Goal: Communication & Community: Answer question/provide support

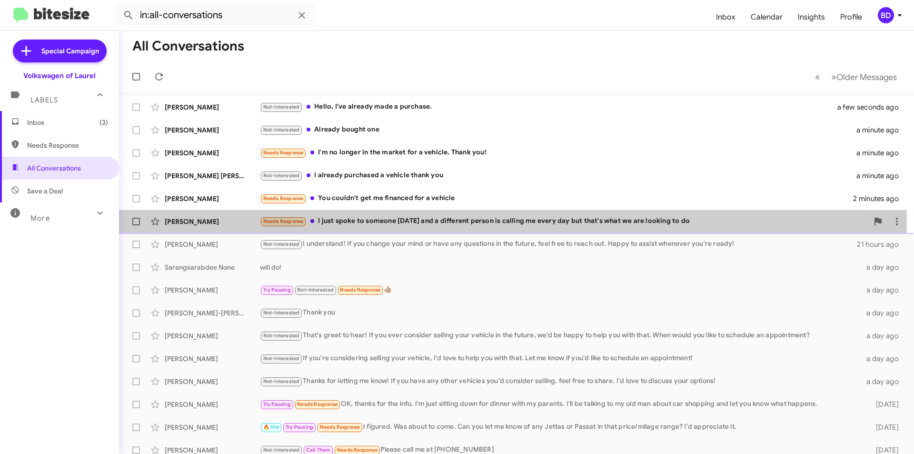
click at [403, 221] on div "Needs Response I just spoke to someone yesterday and a different person is call…" at bounding box center [564, 221] width 609 height 11
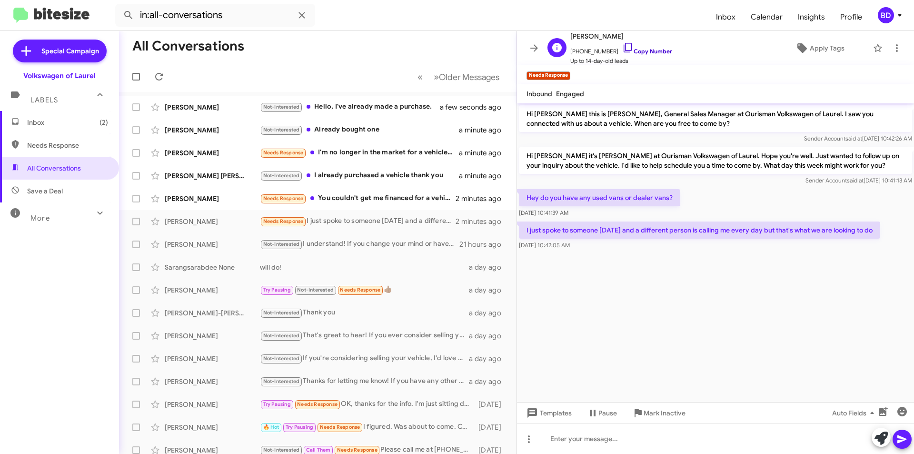
click at [653, 50] on link "Copy Number" at bounding box center [647, 51] width 50 height 7
click at [793, 441] on div at bounding box center [715, 438] width 397 height 30
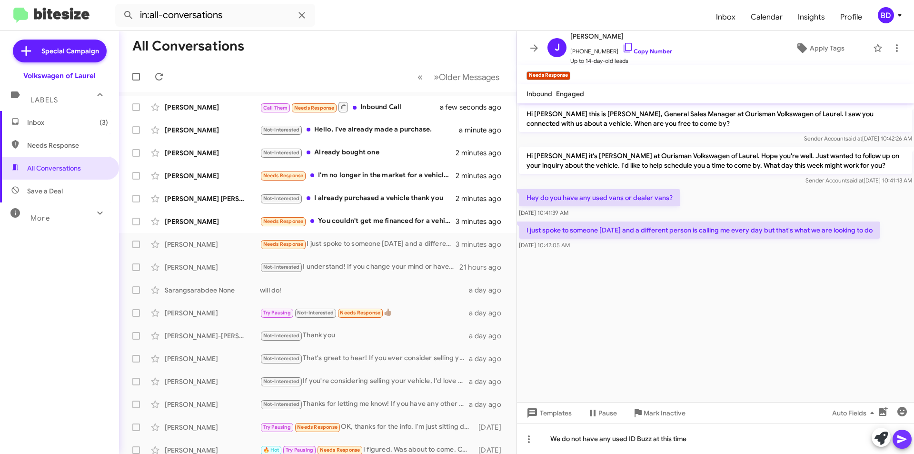
click at [905, 437] on icon at bounding box center [902, 438] width 11 height 11
click at [214, 110] on div "Muhammad Armaggn" at bounding box center [212, 107] width 95 height 10
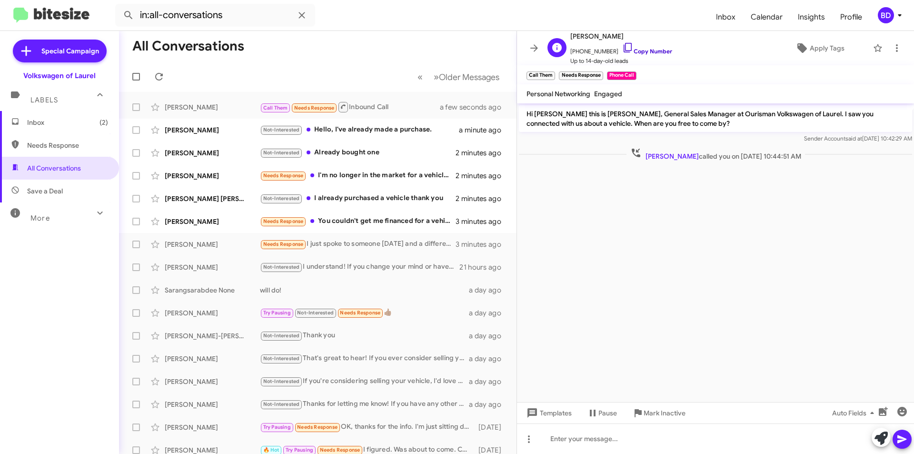
click at [646, 51] on link "Copy Number" at bounding box center [647, 51] width 50 height 7
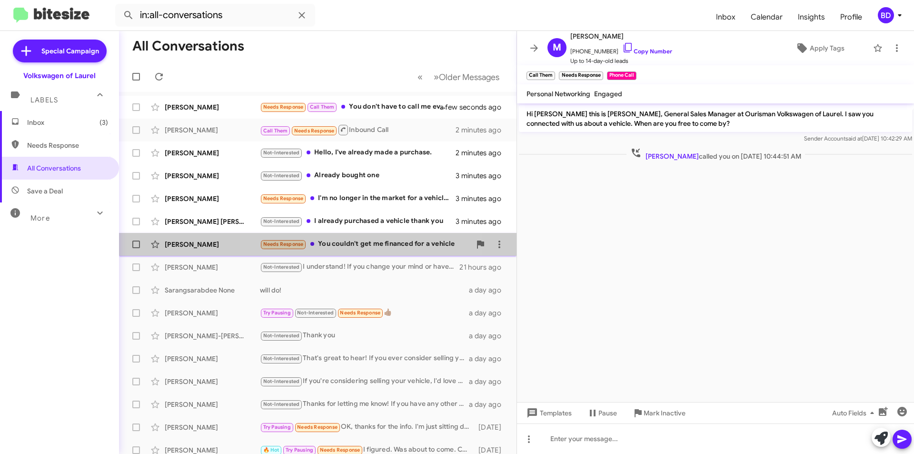
click at [366, 246] on div "Needs Response You couldn't get me financed for a vehicle" at bounding box center [365, 244] width 211 height 11
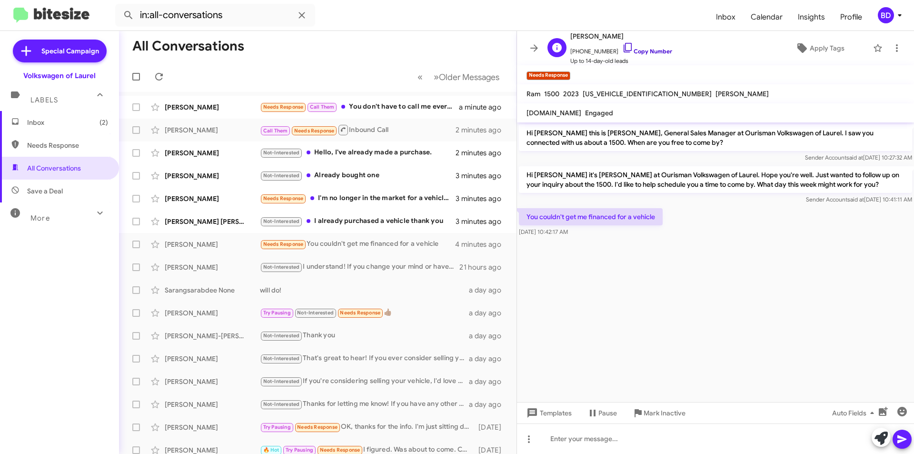
click at [647, 52] on link "Copy Number" at bounding box center [647, 51] width 50 height 7
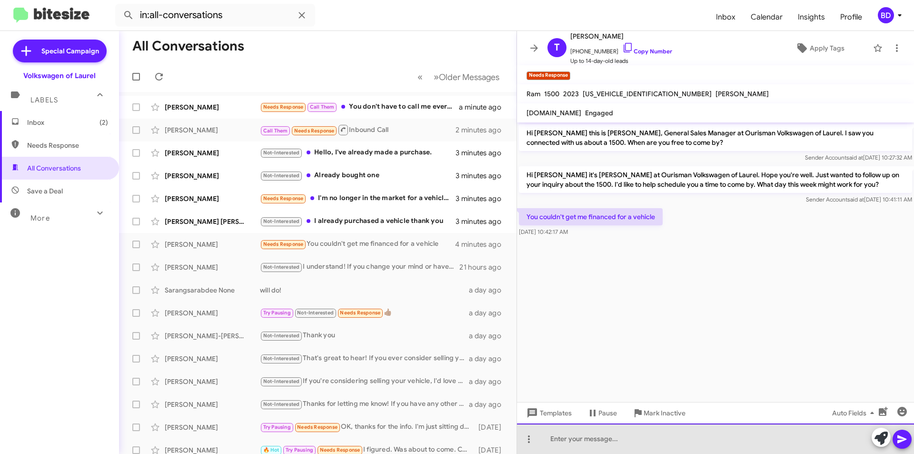
click at [606, 441] on div at bounding box center [715, 438] width 397 height 30
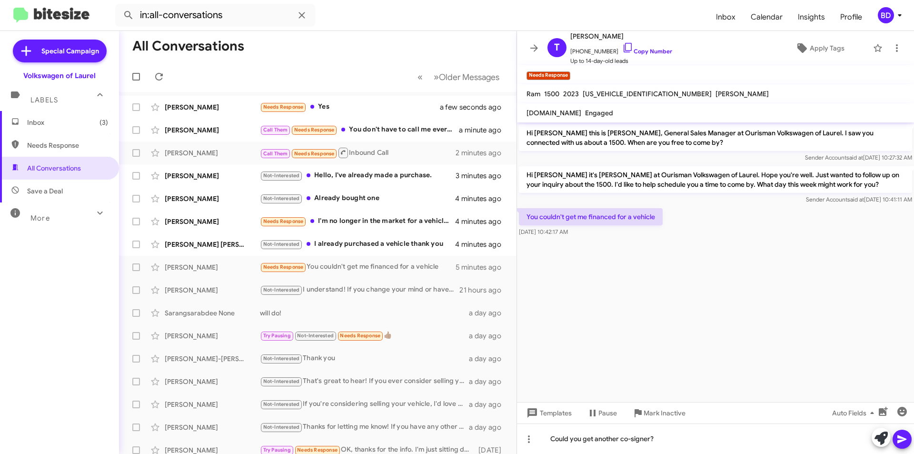
click at [901, 435] on icon at bounding box center [902, 438] width 11 height 11
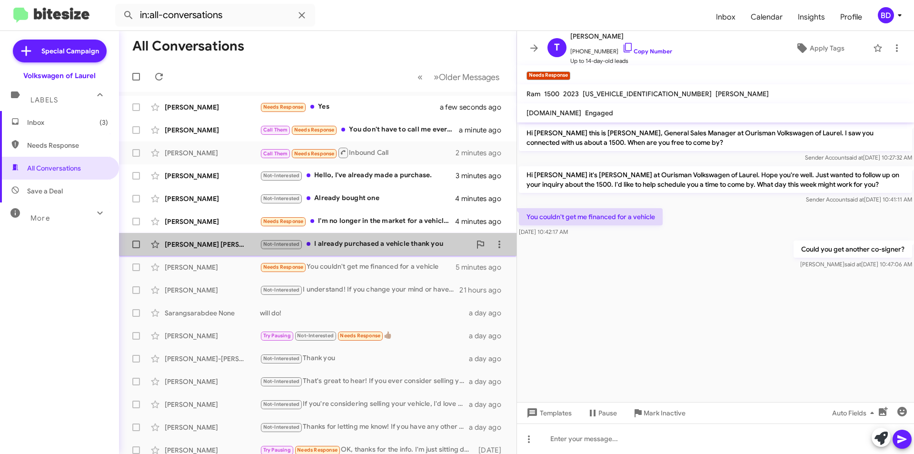
click at [378, 243] on div "Not-Interested I already purchased a vehicle thank you" at bounding box center [365, 244] width 211 height 11
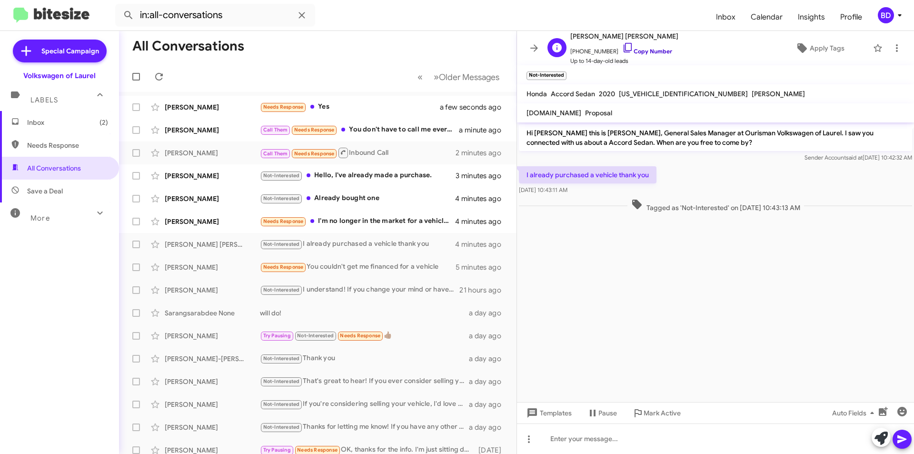
click at [648, 50] on link "Copy Number" at bounding box center [647, 51] width 50 height 7
click at [883, 437] on icon at bounding box center [881, 437] width 13 height 13
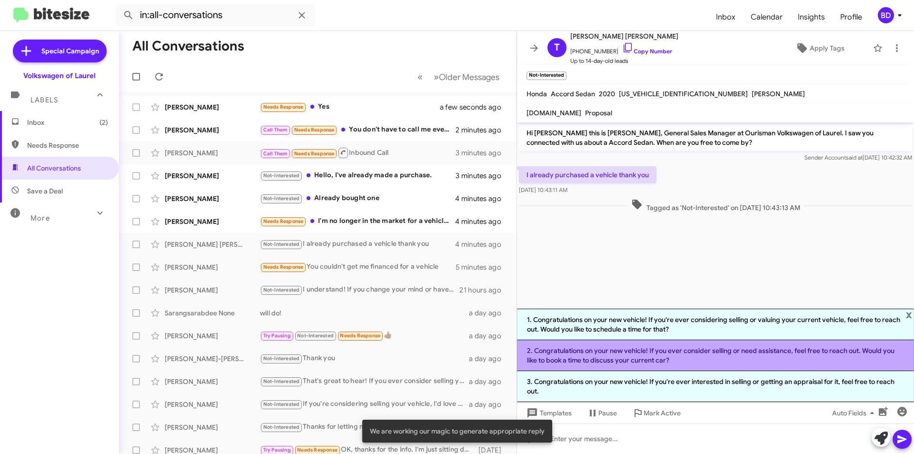
drag, startPoint x: 646, startPoint y: 358, endPoint x: 677, endPoint y: 368, distance: 32.7
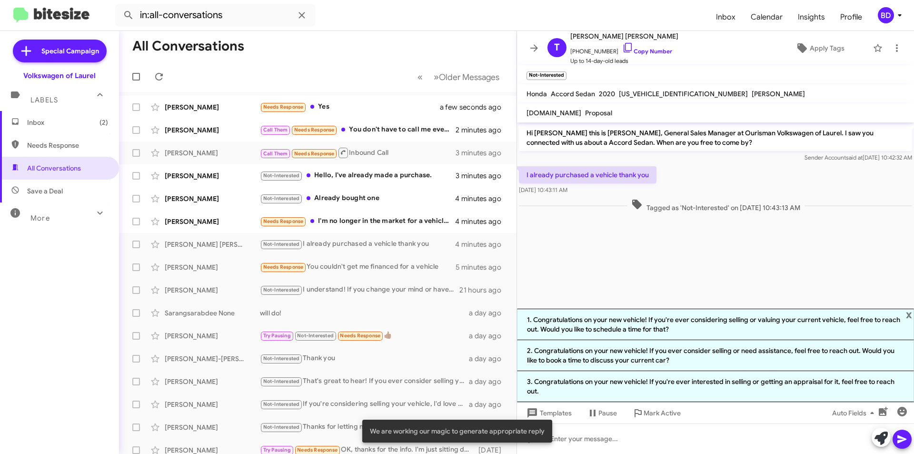
click at [647, 358] on li "2. Congratulations on your new vehicle! If you ever consider selling or need as…" at bounding box center [715, 355] width 397 height 31
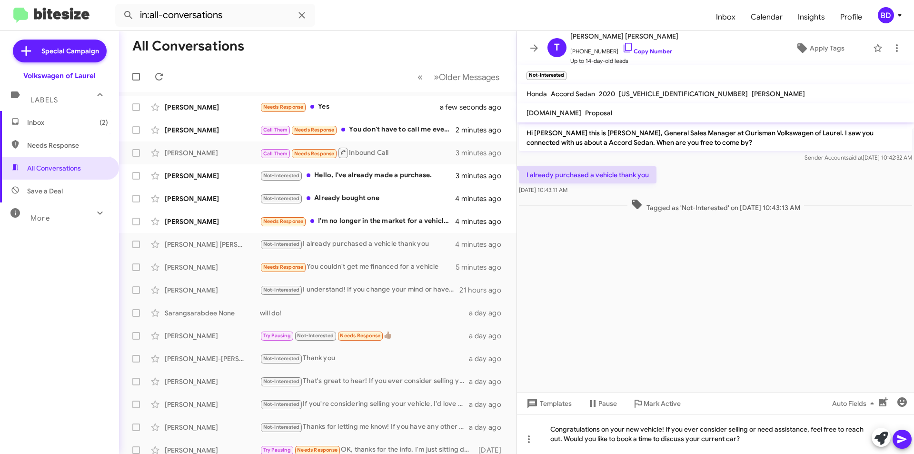
click at [903, 441] on icon at bounding box center [902, 439] width 9 height 8
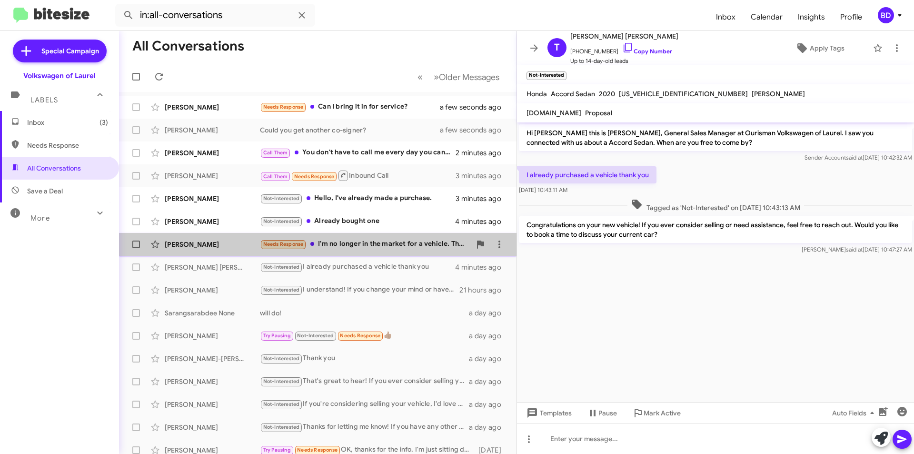
click at [380, 248] on div "Needs Response I'm no longer in the market for a vehicle. Thank you!" at bounding box center [365, 244] width 211 height 11
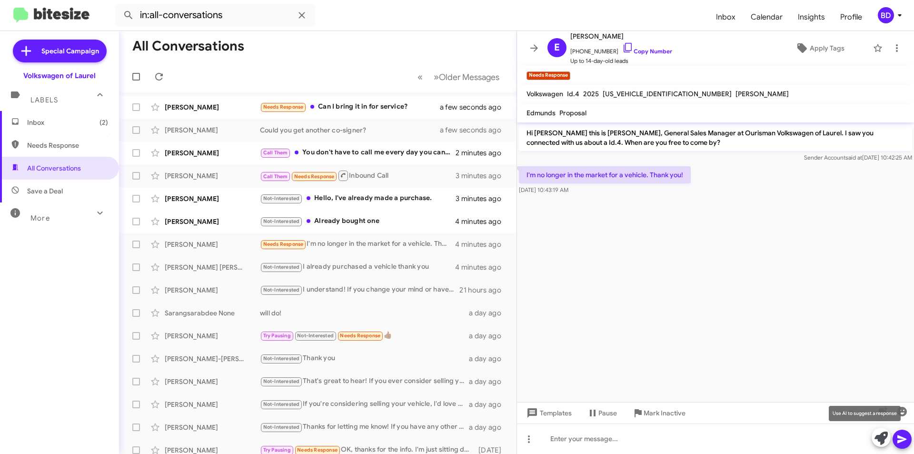
click at [881, 437] on icon at bounding box center [881, 437] width 13 height 13
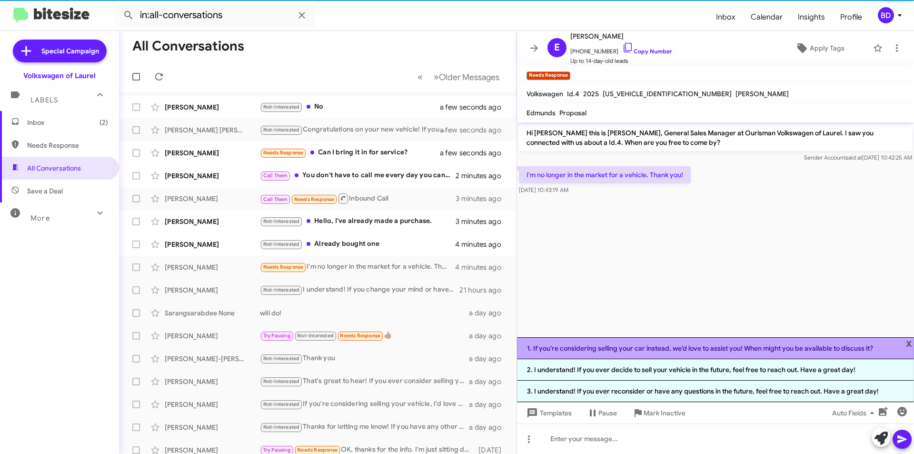
click at [662, 348] on li "1. If you're considering selling your car instead, we’d love to assist you! Whe…" at bounding box center [715, 348] width 397 height 22
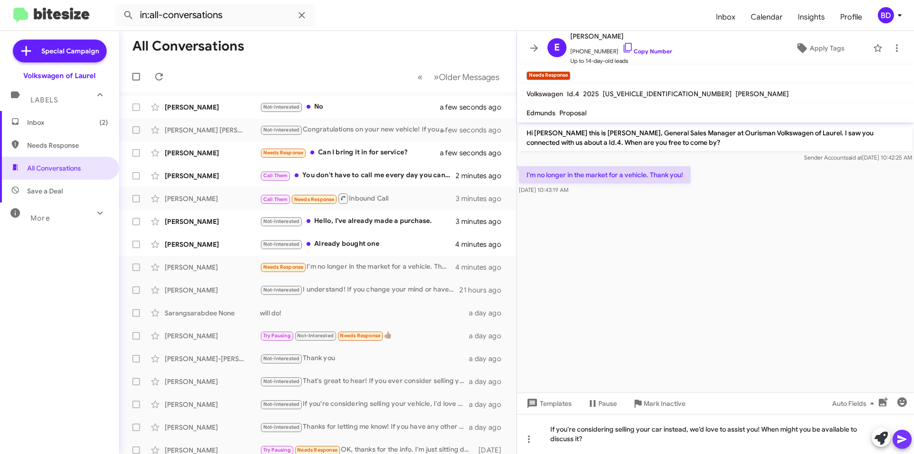
click at [900, 433] on span at bounding box center [902, 439] width 11 height 19
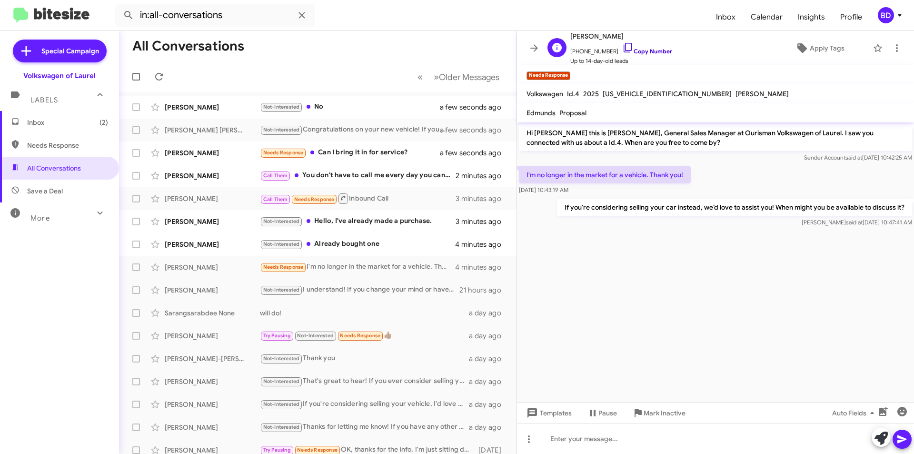
click at [658, 50] on link "Copy Number" at bounding box center [647, 51] width 50 height 7
click at [364, 241] on div "Not-Interested Already bought one" at bounding box center [365, 244] width 211 height 11
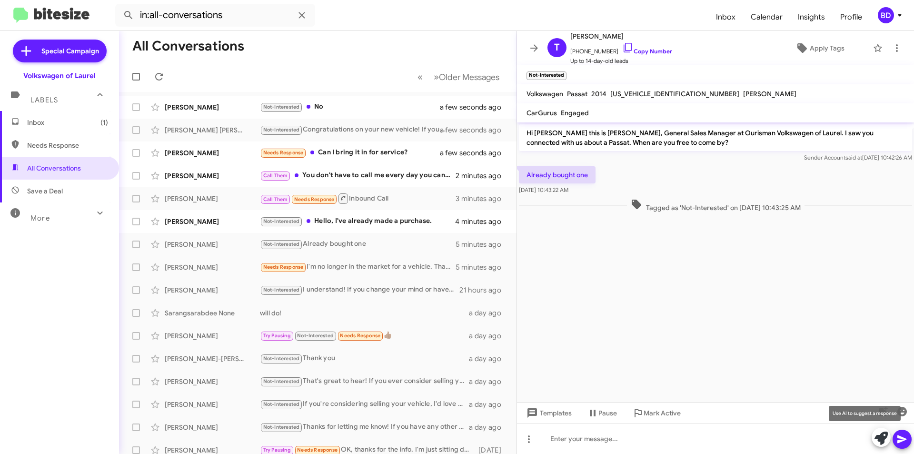
click at [880, 439] on icon at bounding box center [881, 437] width 13 height 13
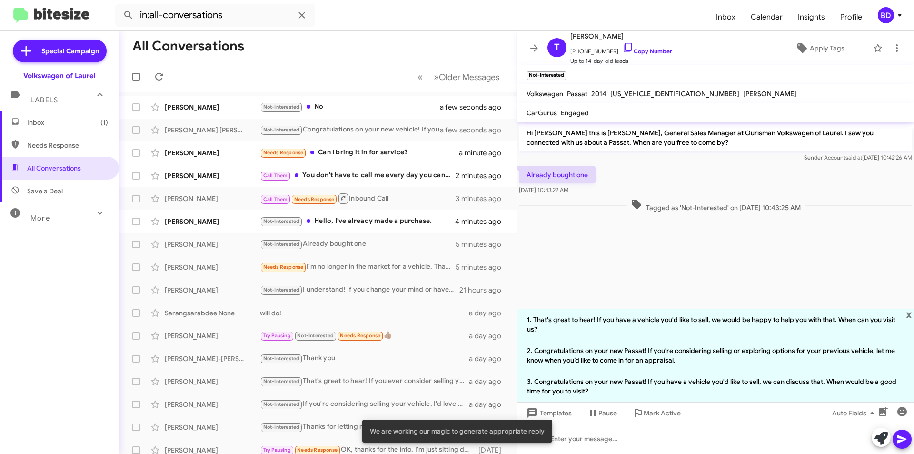
drag, startPoint x: 698, startPoint y: 319, endPoint x: 750, endPoint y: 333, distance: 54.3
click at [698, 319] on li "1. That's great to hear! If you have a vehicle you'd like to sell, we would be …" at bounding box center [715, 324] width 397 height 31
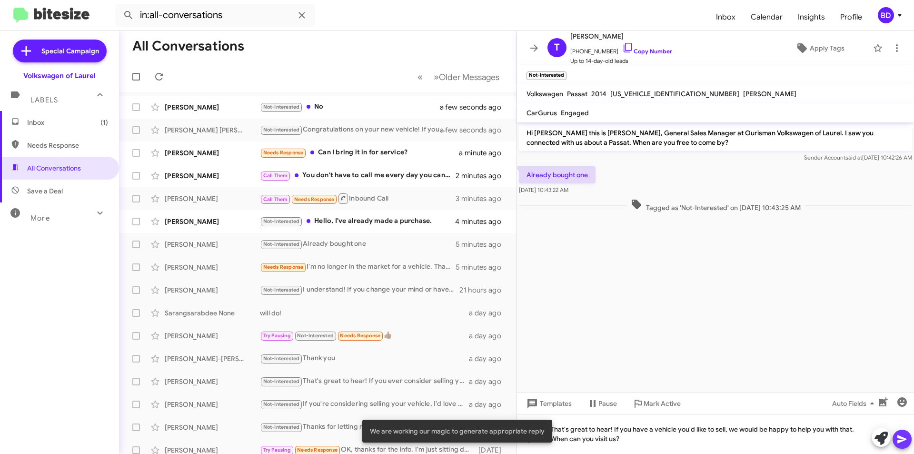
click at [902, 444] on icon at bounding box center [902, 438] width 11 height 11
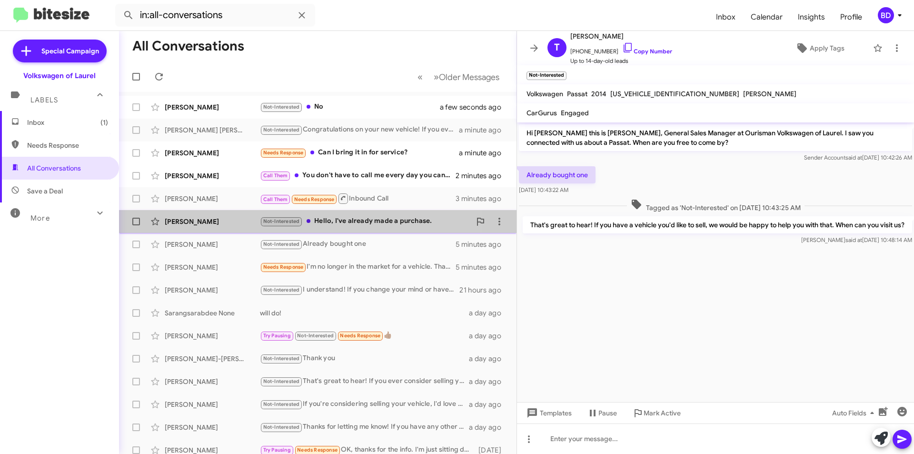
click at [343, 224] on div "Not-Interested Hello, I've already made a purchase." at bounding box center [365, 221] width 211 height 11
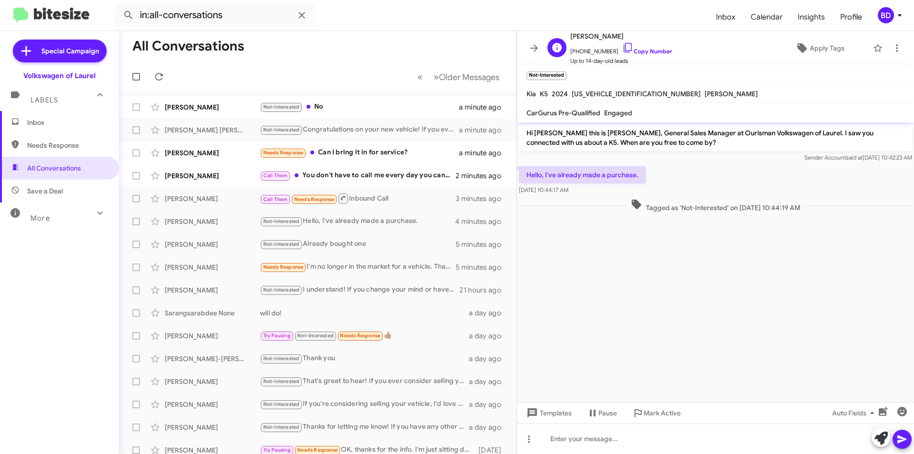
drag, startPoint x: 648, startPoint y: 54, endPoint x: 549, endPoint y: 39, distance: 100.2
click at [648, 54] on link "Copy Number" at bounding box center [647, 51] width 50 height 7
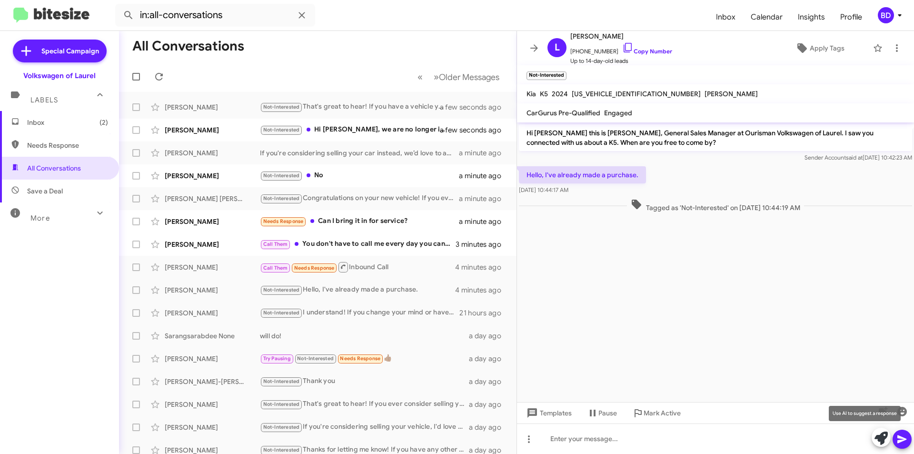
click at [880, 439] on icon at bounding box center [881, 437] width 13 height 13
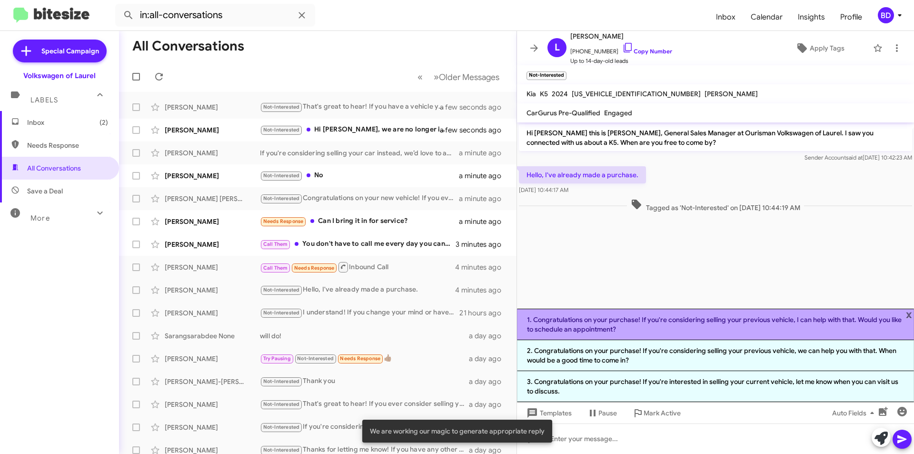
click at [666, 330] on li "1. Congratulations on your purchase! If you're considering selling your previou…" at bounding box center [715, 324] width 397 height 31
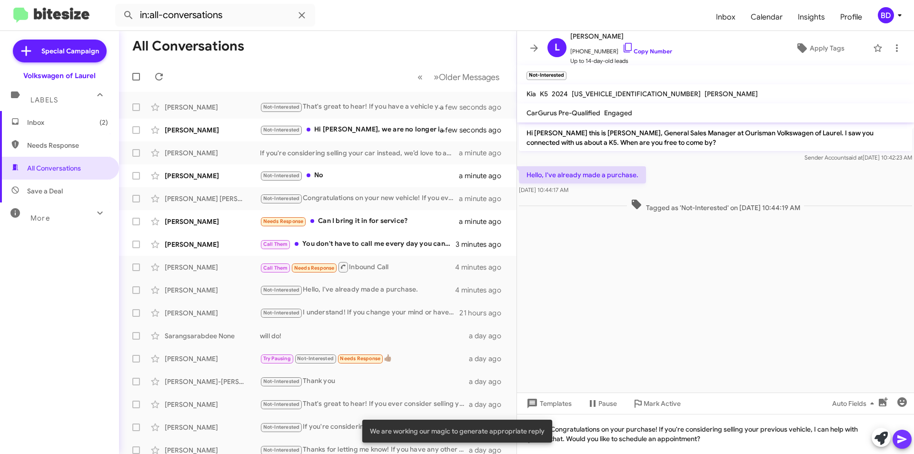
click at [906, 441] on icon at bounding box center [902, 438] width 11 height 11
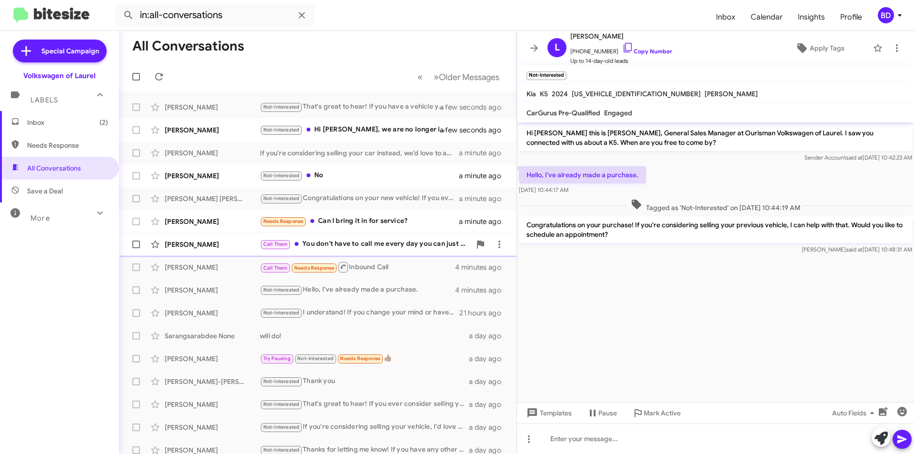
click at [380, 243] on div "Call Them You don't have to call me every day you can just call me when you get…" at bounding box center [365, 244] width 211 height 11
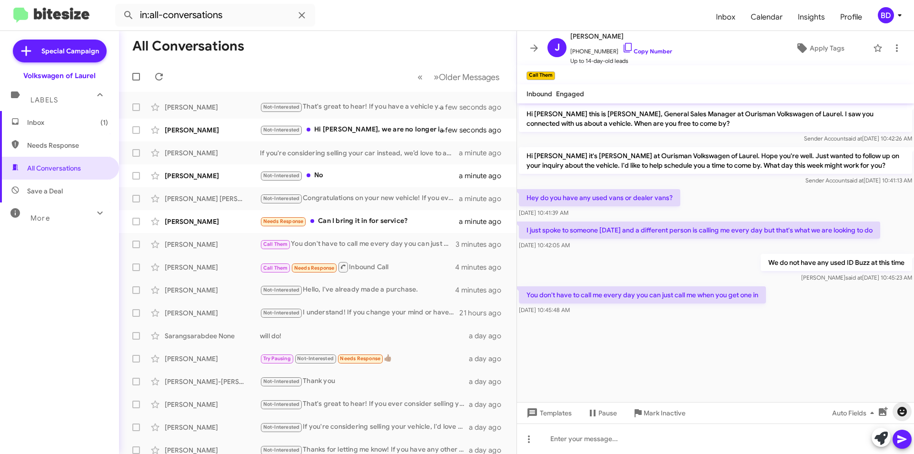
click at [902, 411] on icon "button" at bounding box center [903, 412] width 10 height 10
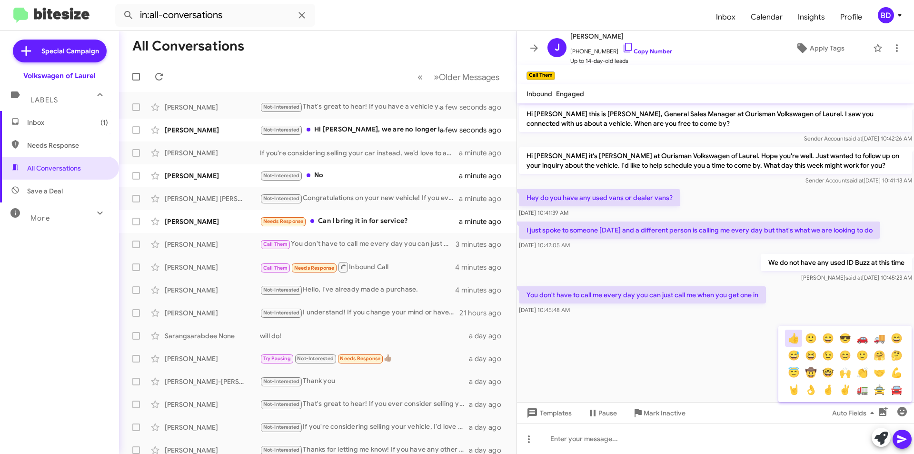
click at [793, 341] on button "👍" at bounding box center [793, 338] width 17 height 17
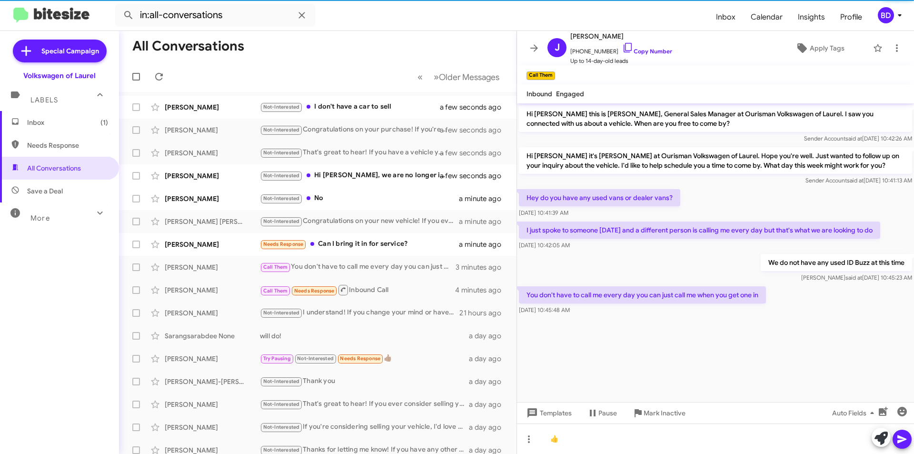
click at [903, 441] on icon at bounding box center [902, 439] width 9 height 8
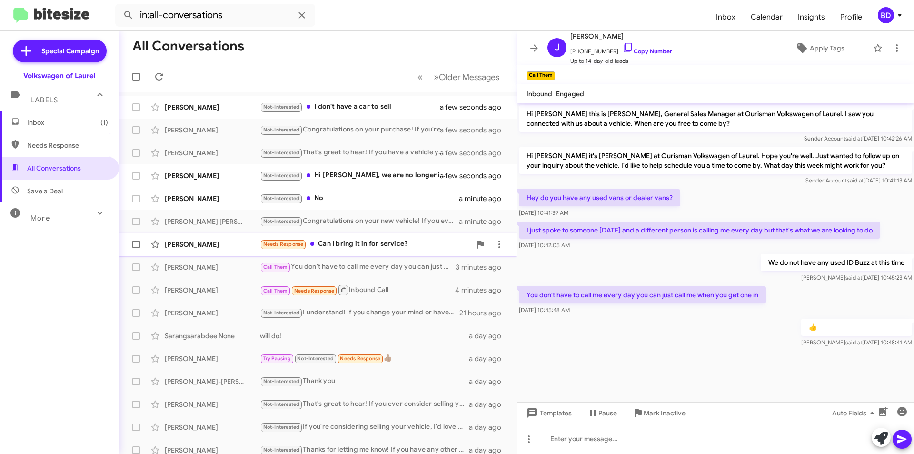
click at [353, 246] on div "Needs Response Can I bring it in for service?" at bounding box center [365, 244] width 211 height 11
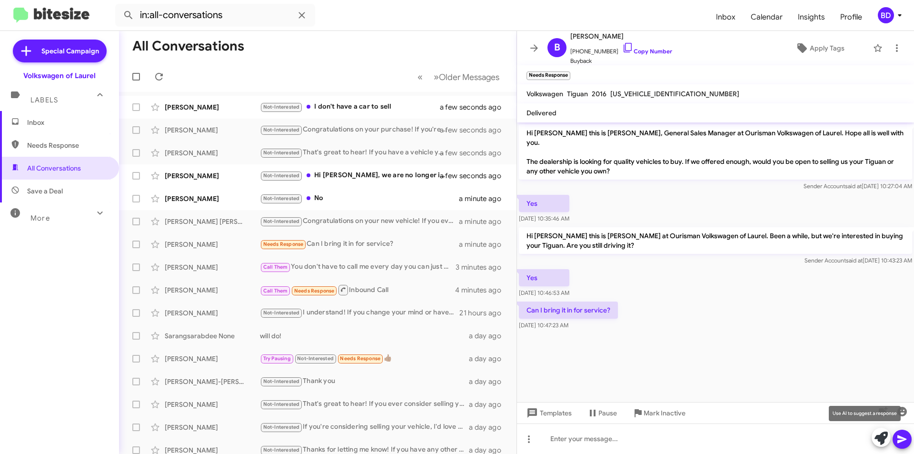
click at [882, 438] on icon at bounding box center [881, 437] width 13 height 13
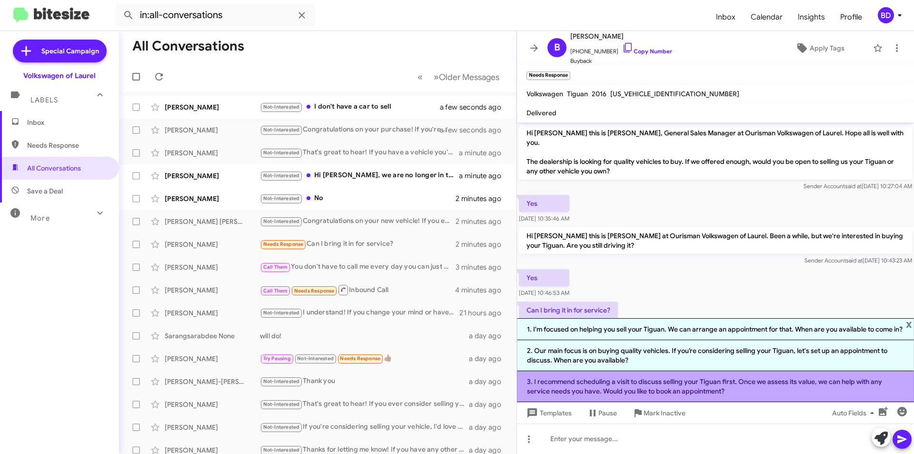
click at [642, 381] on li "3. I recommend scheduling a visit to discuss selling your Tiguan first. Once we…" at bounding box center [715, 386] width 397 height 31
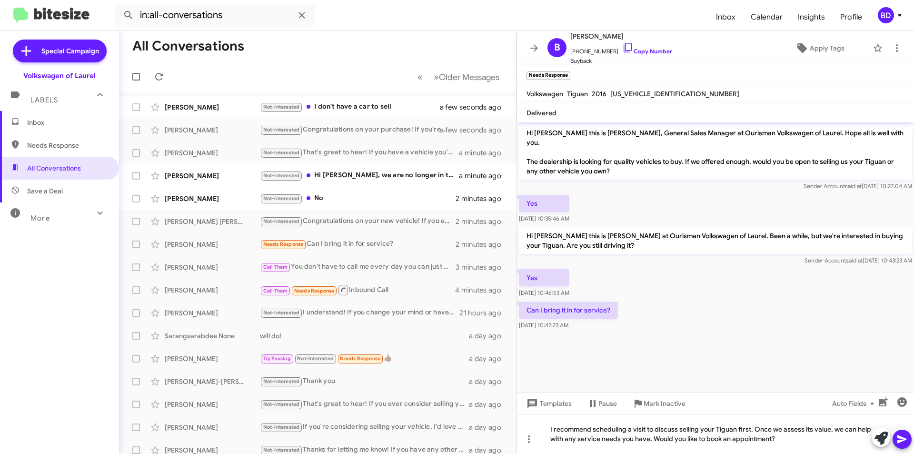
click at [898, 437] on icon at bounding box center [902, 439] width 9 height 8
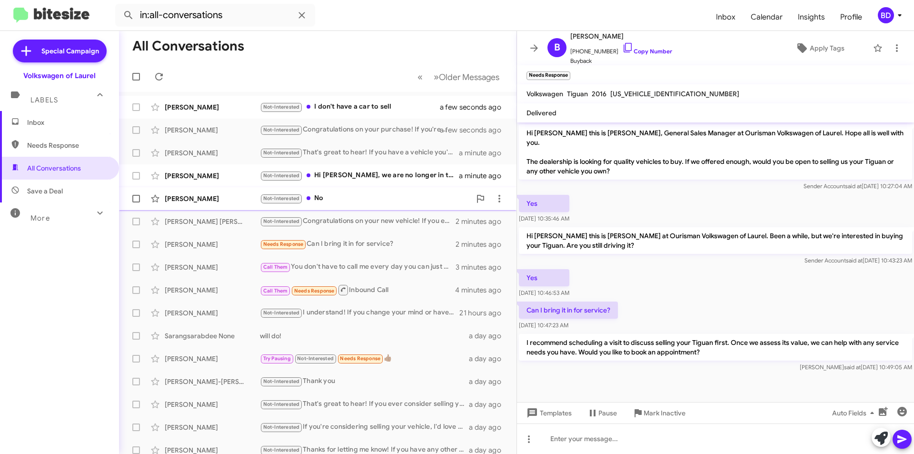
click at [391, 200] on div "Not-Interested No" at bounding box center [365, 198] width 211 height 11
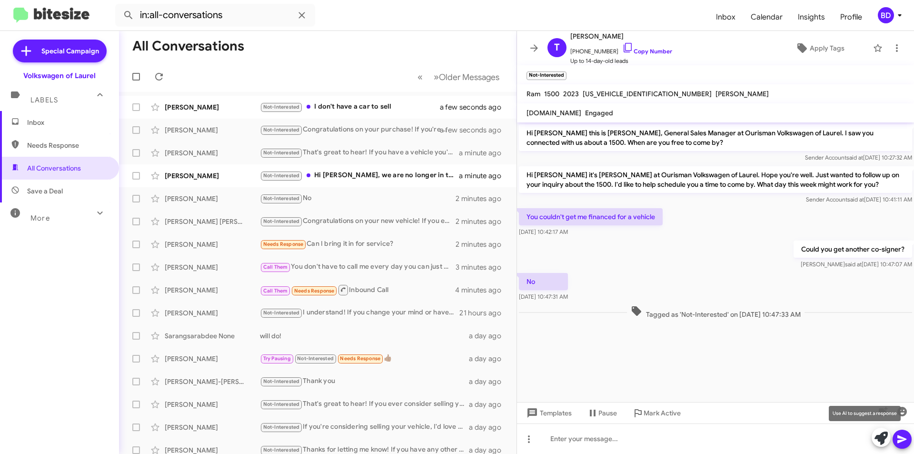
click at [880, 439] on icon at bounding box center [881, 437] width 13 height 13
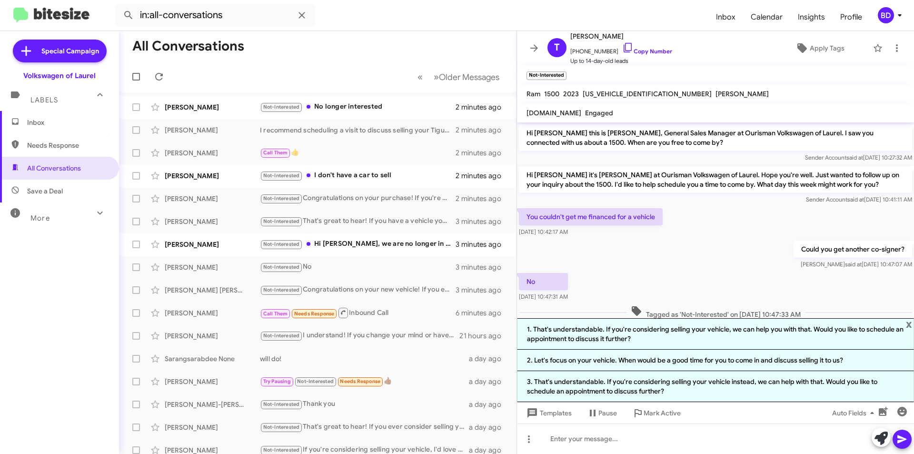
drag, startPoint x: 609, startPoint y: 387, endPoint x: 613, endPoint y: 391, distance: 5.7
click at [610, 389] on li "3. That's understandable. If you're considering selling your vehicle instead, w…" at bounding box center [715, 386] width 397 height 31
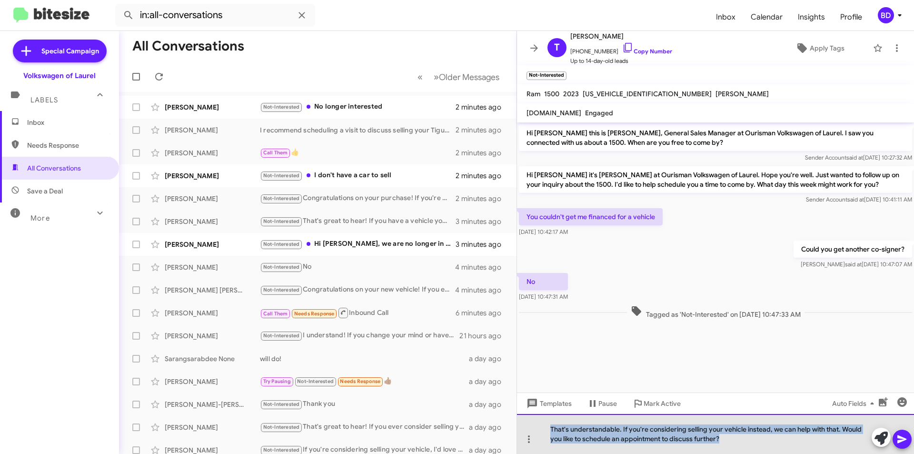
drag, startPoint x: 581, startPoint y: 429, endPoint x: 752, endPoint y: 436, distance: 171.6
click at [752, 436] on div "That's understandable. If you're considering selling your vehicle instead, we c…" at bounding box center [715, 434] width 397 height 40
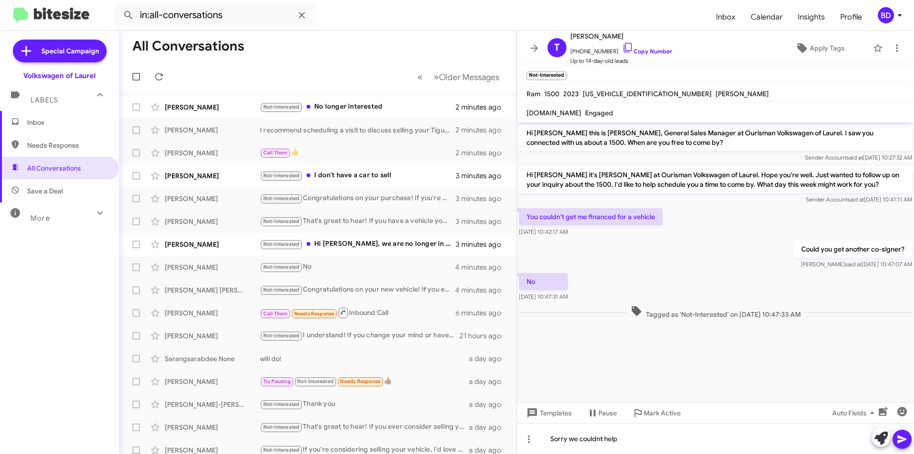
click at [908, 445] on button at bounding box center [902, 439] width 19 height 19
click at [374, 244] on div "Not-Interested Hi Mr. Khuu, we are no longer in the market for a car." at bounding box center [365, 244] width 211 height 11
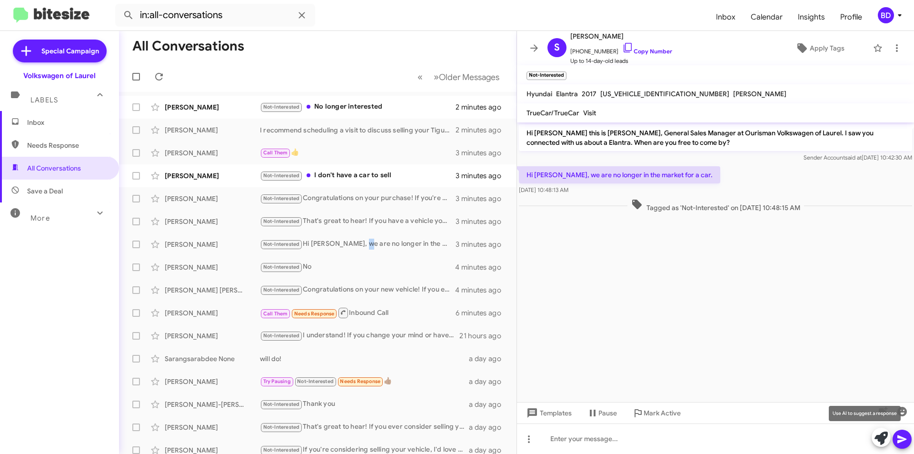
click at [876, 439] on icon at bounding box center [881, 437] width 13 height 13
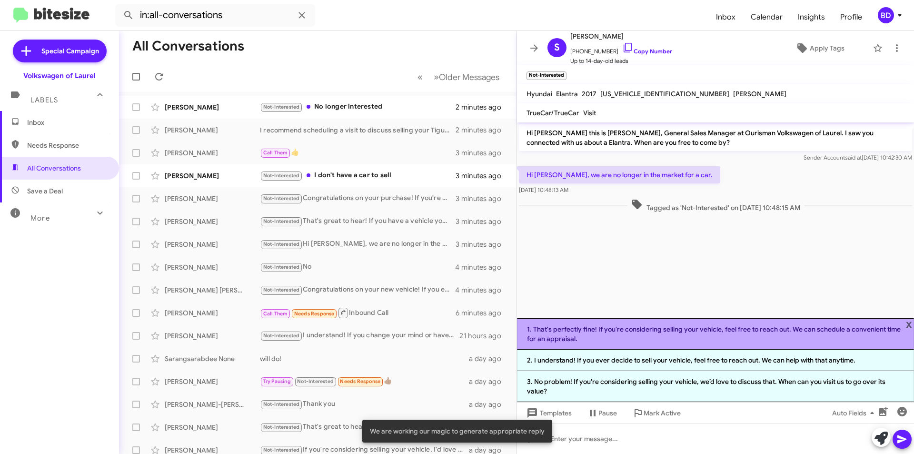
click at [695, 330] on li "1. That's perfectly fine! If you're considering selling your vehicle, feel free…" at bounding box center [715, 333] width 397 height 31
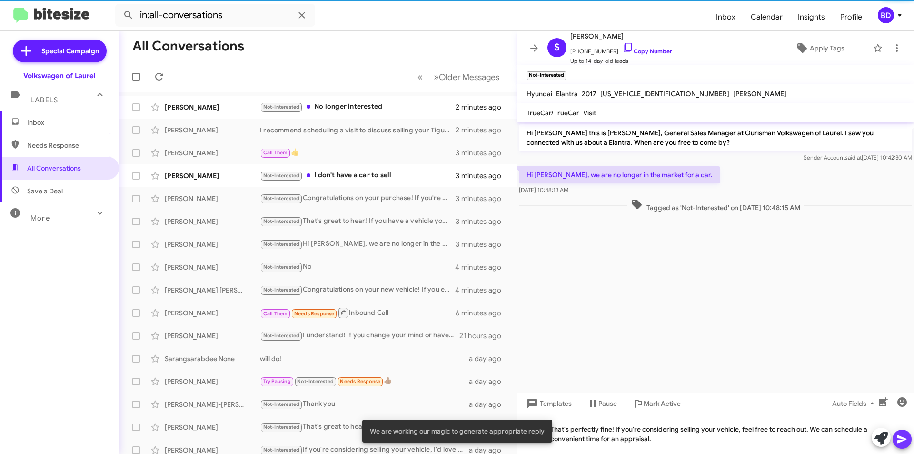
click at [905, 440] on icon at bounding box center [902, 439] width 9 height 8
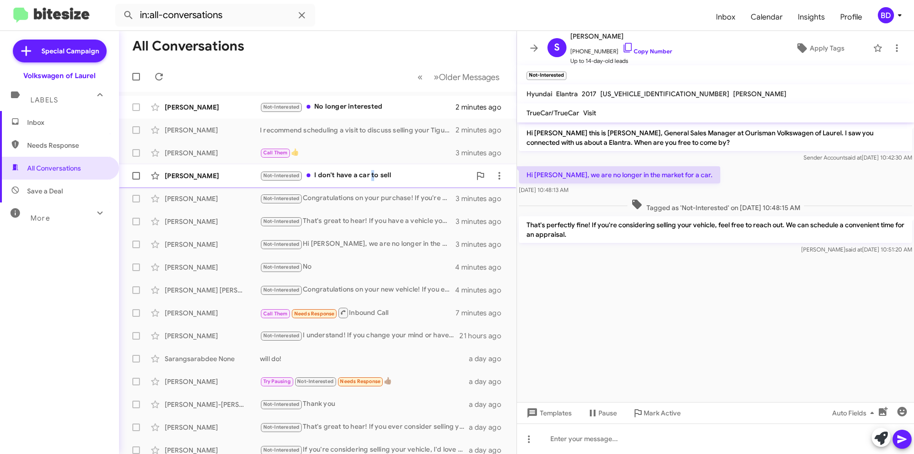
click at [373, 174] on div "Not-Interested I don't have a car to sell" at bounding box center [365, 175] width 211 height 11
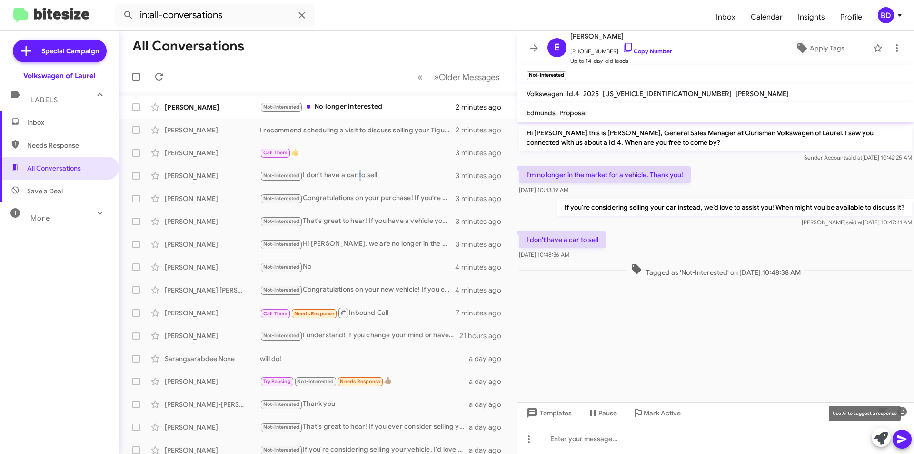
click at [880, 439] on icon at bounding box center [881, 437] width 13 height 13
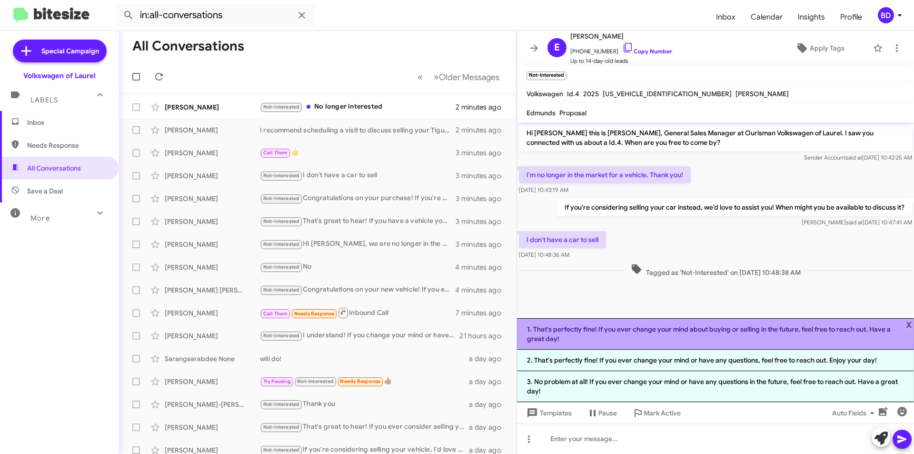
click at [628, 333] on li "1. That's perfectly fine! If you ever change your mind about buying or selling …" at bounding box center [715, 333] width 397 height 31
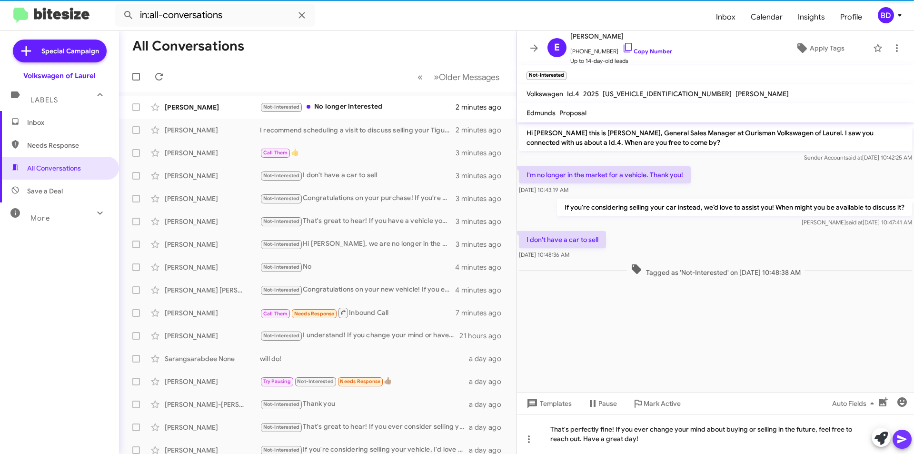
click at [904, 440] on icon at bounding box center [902, 439] width 9 height 8
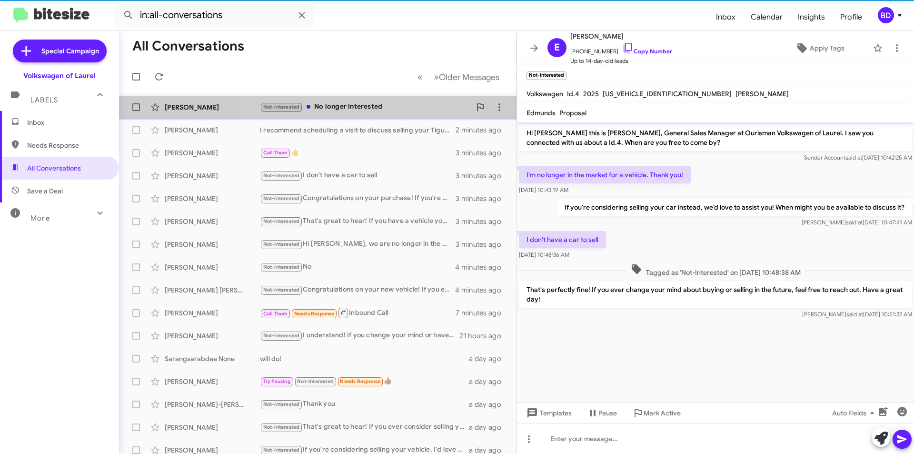
click at [369, 108] on div "Not-Interested No longer interested" at bounding box center [365, 106] width 211 height 11
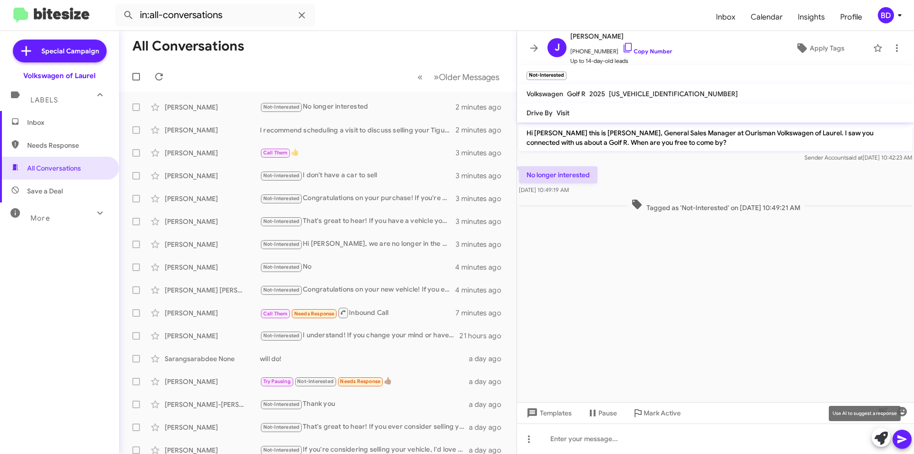
click at [883, 439] on icon at bounding box center [881, 437] width 13 height 13
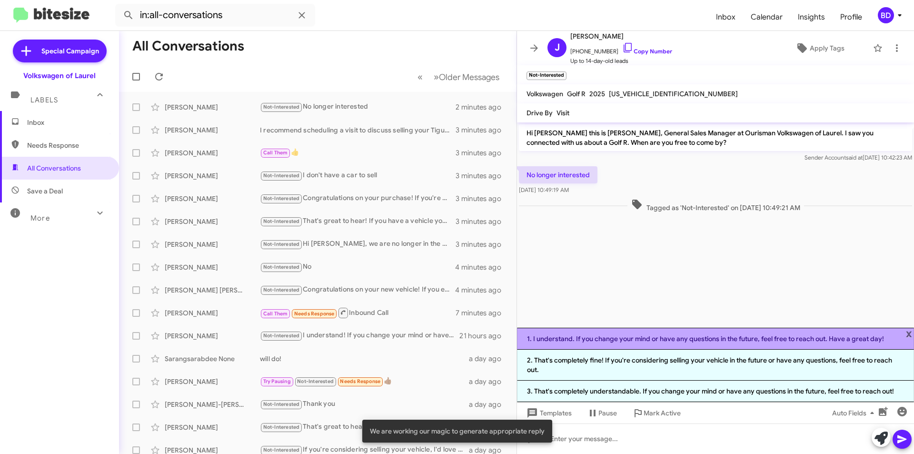
click at [682, 340] on li "1. I understand. If you change your mind or have any questions in the future, f…" at bounding box center [715, 339] width 397 height 22
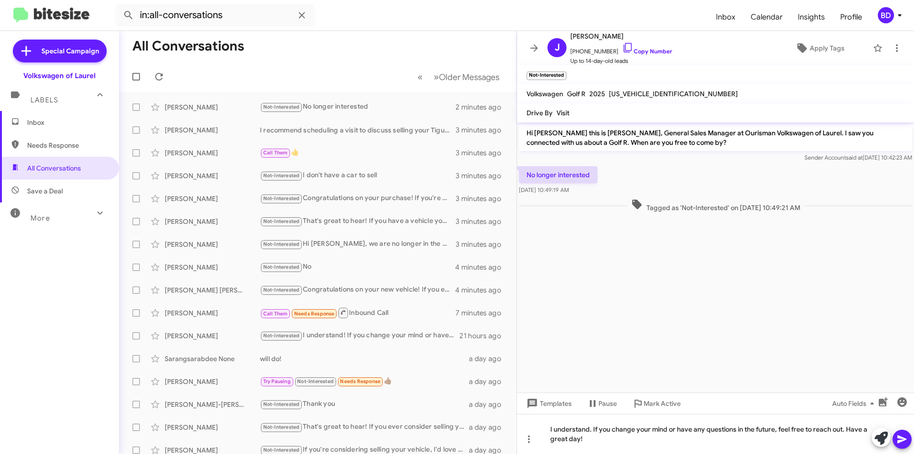
click at [904, 436] on icon at bounding box center [902, 438] width 11 height 11
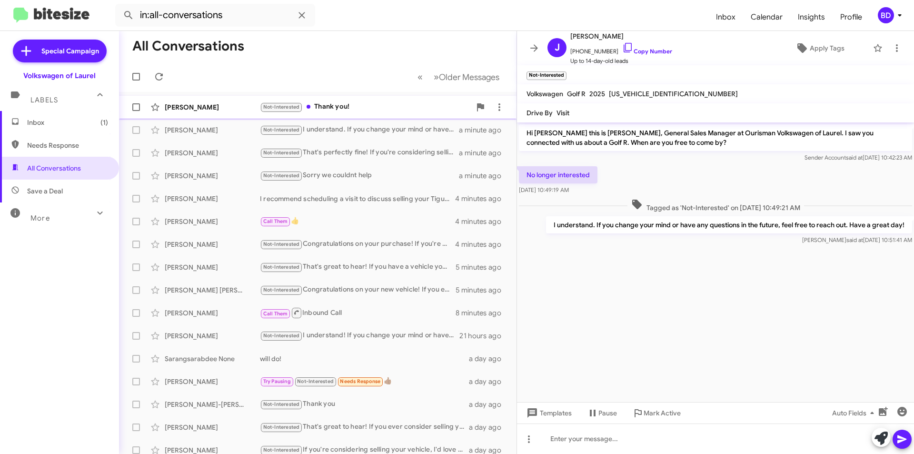
click at [359, 100] on div "Erika Mills Not-Interested Thank you! a few seconds ago" at bounding box center [318, 107] width 382 height 19
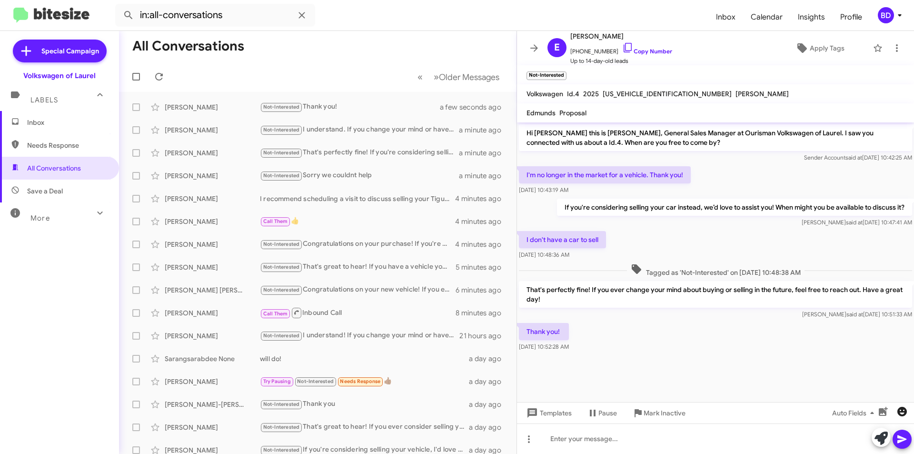
click at [902, 410] on icon "button" at bounding box center [903, 412] width 10 height 10
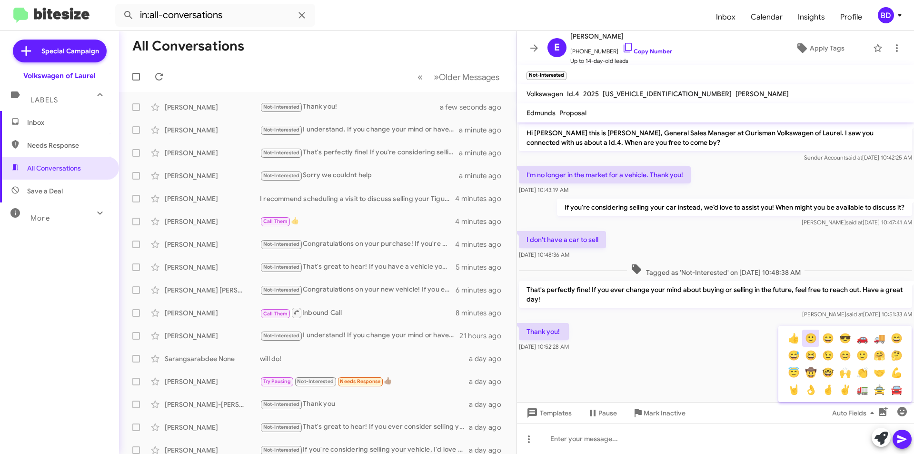
click at [811, 337] on button "🙂" at bounding box center [810, 338] width 17 height 17
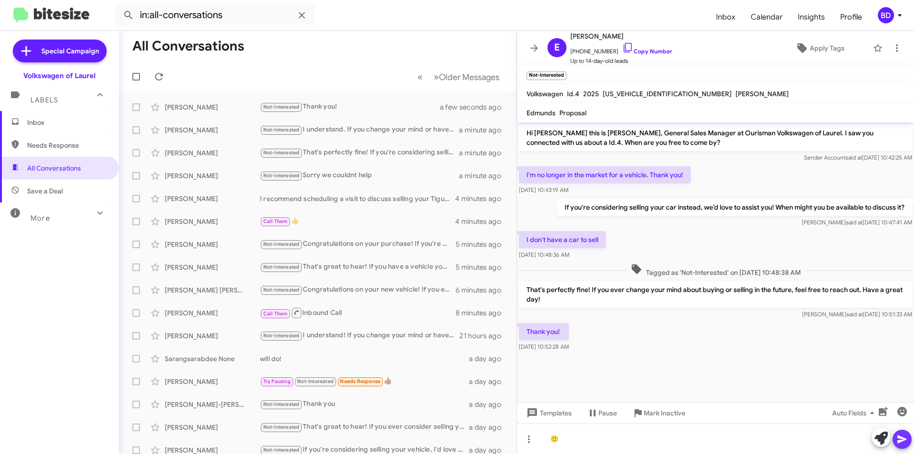
click at [902, 445] on span at bounding box center [902, 439] width 11 height 19
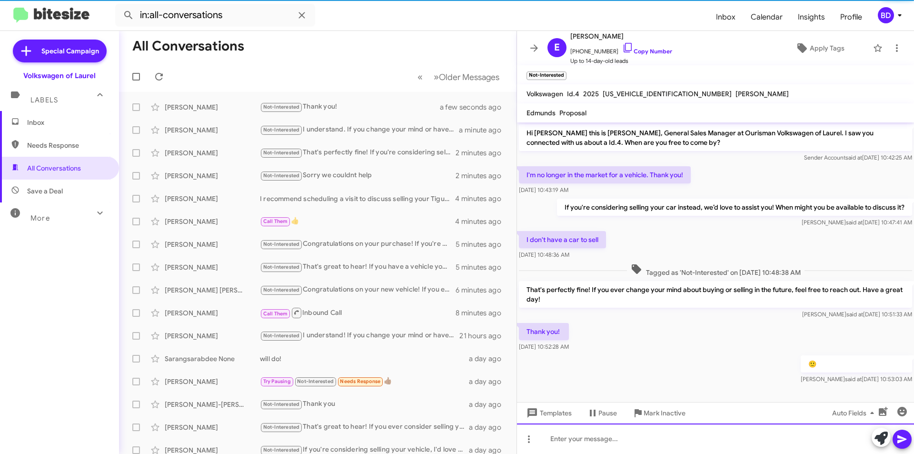
scroll to position [3, 0]
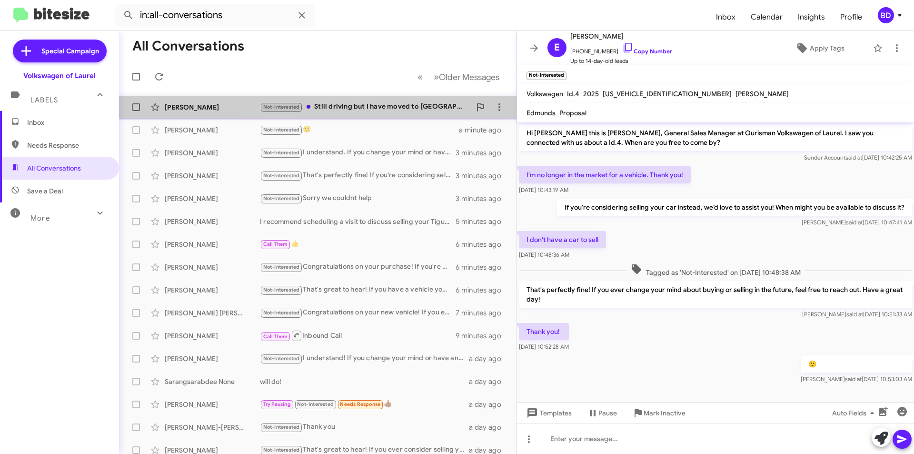
click at [398, 106] on div "Not-Interested Still driving but I have moved to Charleston SC" at bounding box center [365, 106] width 211 height 11
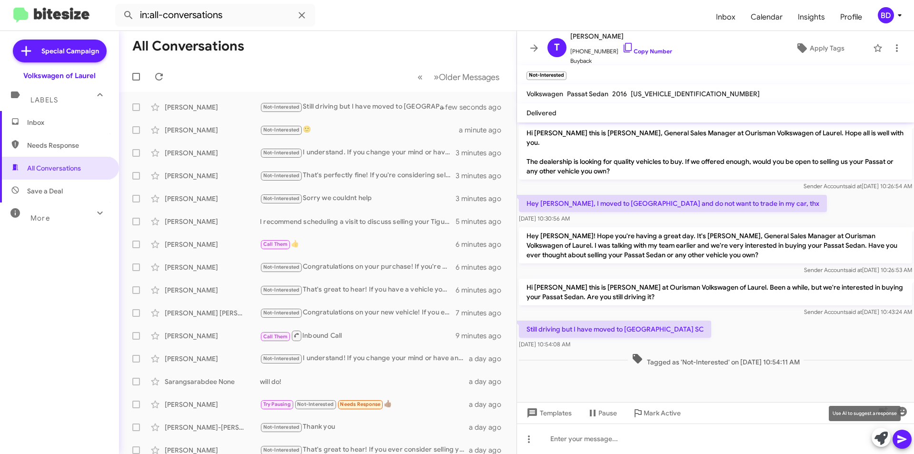
click at [880, 439] on icon at bounding box center [881, 437] width 13 height 13
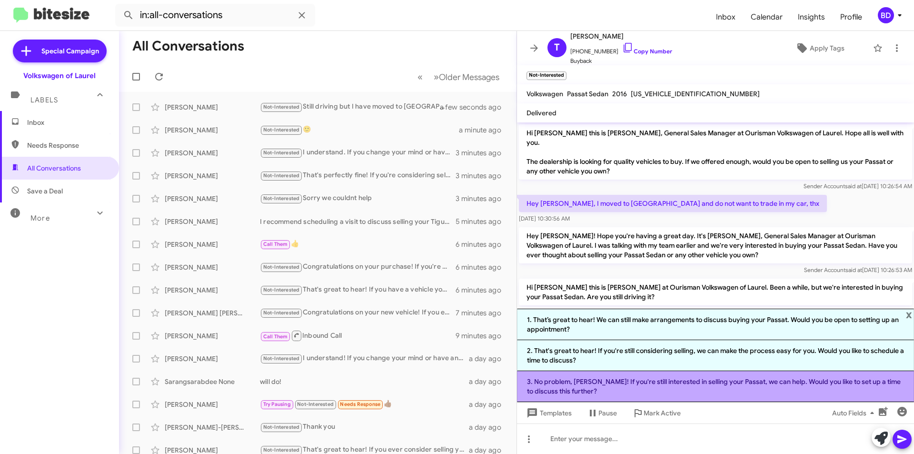
click at [640, 386] on li "3. No problem, Timothy! If you're still interested in selling your Passat, we c…" at bounding box center [715, 386] width 397 height 31
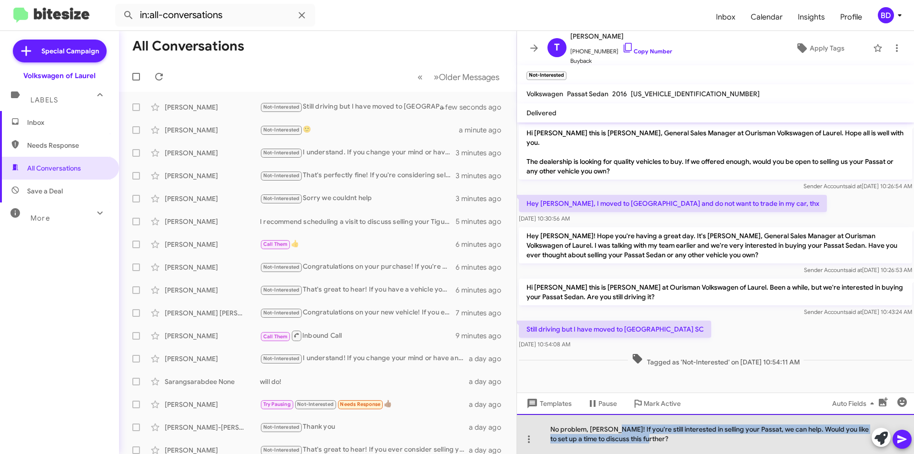
drag, startPoint x: 617, startPoint y: 430, endPoint x: 652, endPoint y: 440, distance: 36.3
click at [652, 440] on div "No problem, Timothy! If you're still interested in selling your Passat, we can …" at bounding box center [715, 434] width 397 height 40
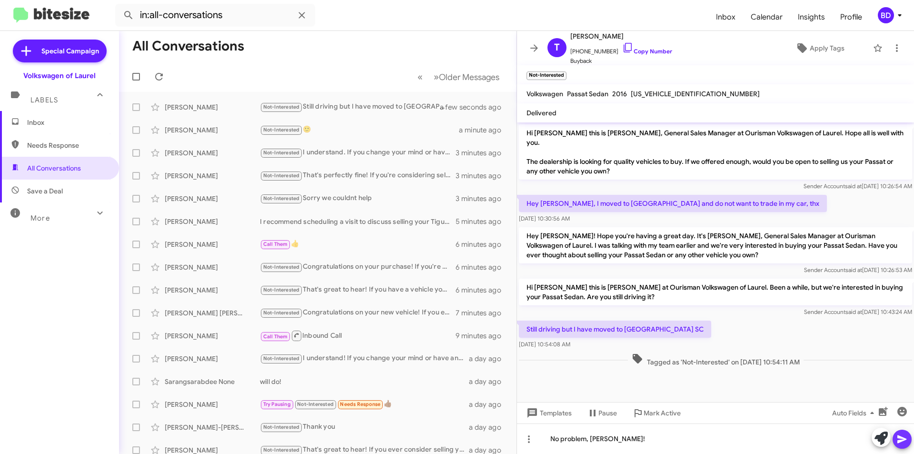
click at [901, 438] on icon at bounding box center [902, 439] width 9 height 8
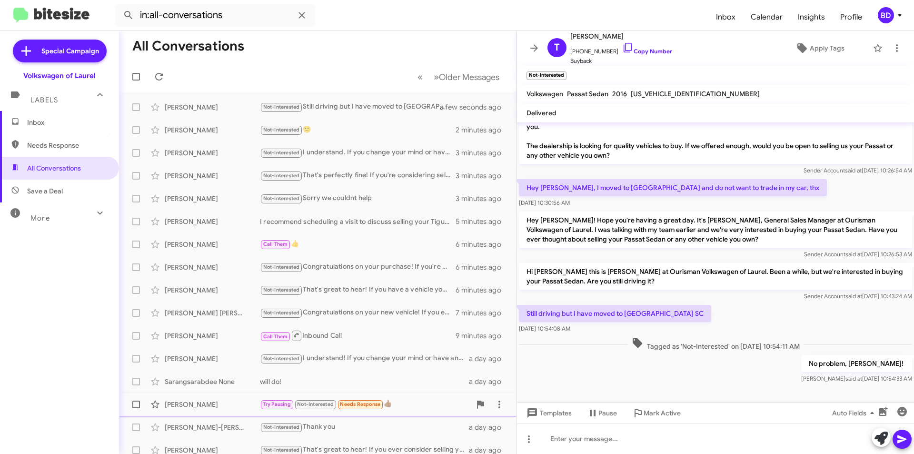
click at [656, 412] on span "Mark Active" at bounding box center [662, 412] width 37 height 17
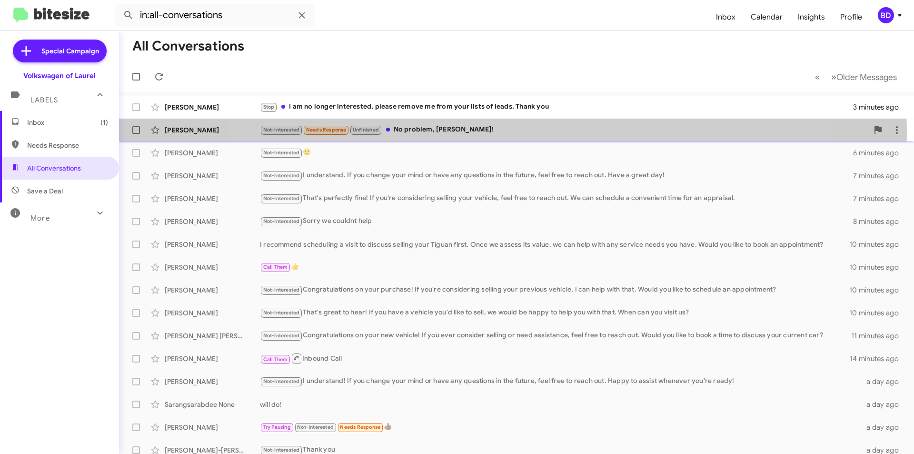
click at [507, 130] on div "Not-Interested Needs Response Unfinished No problem, Timothy!" at bounding box center [564, 129] width 609 height 11
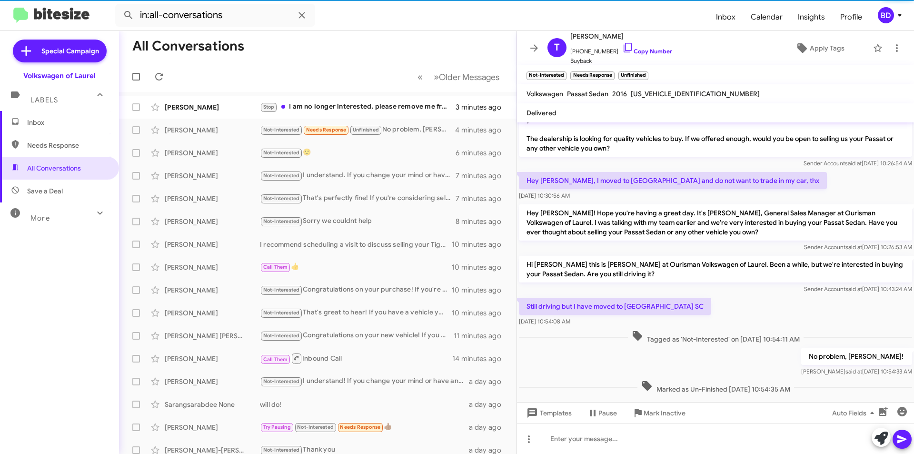
scroll to position [36, 0]
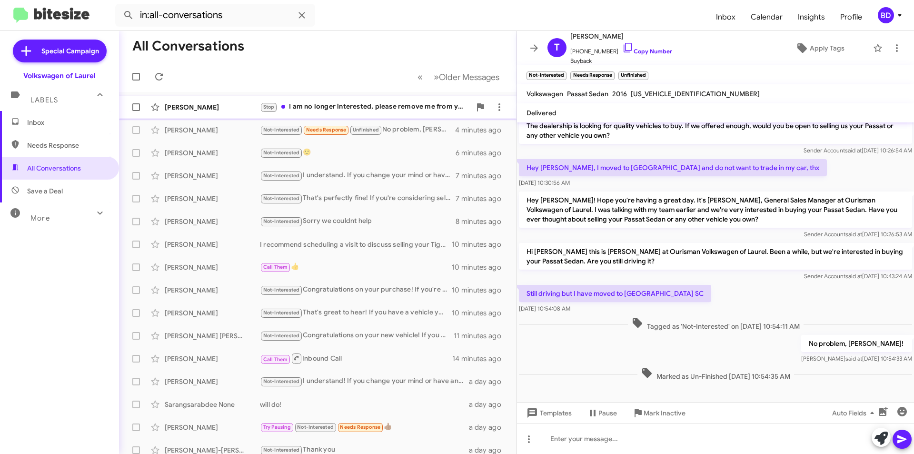
click at [386, 111] on div "Stop I am no longer interested, please remove me from your lists of leads. Than…" at bounding box center [365, 106] width 211 height 11
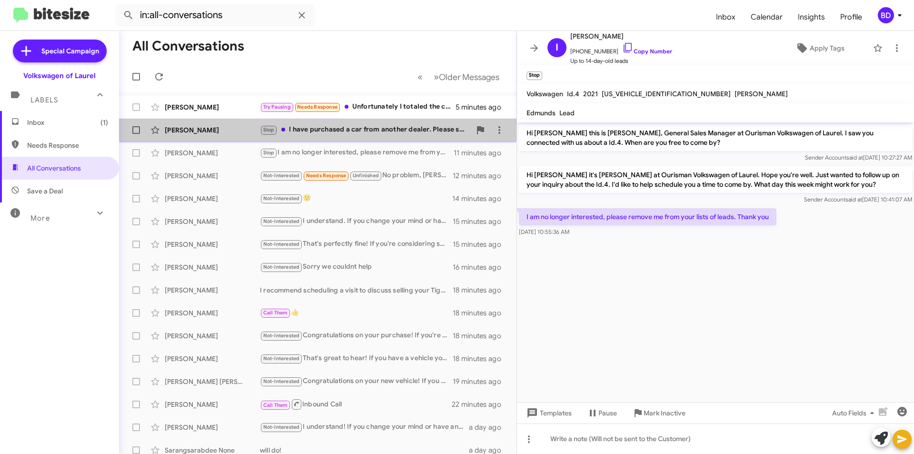
drag, startPoint x: 372, startPoint y: 131, endPoint x: 377, endPoint y: 132, distance: 4.9
click at [372, 131] on div "Stop I have purchased a car from another dealer. Please stop contacting me. Tha…" at bounding box center [365, 129] width 211 height 11
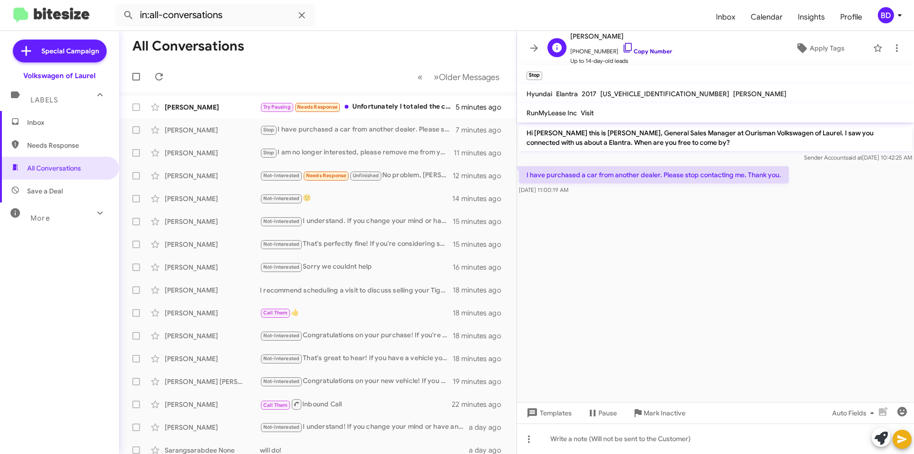
click at [655, 50] on link "Copy Number" at bounding box center [647, 51] width 50 height 7
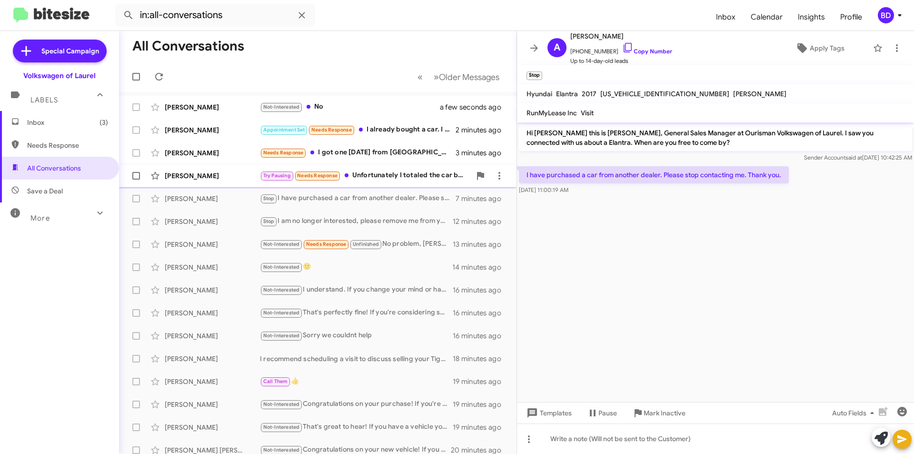
click at [416, 174] on div "Try Pausing Needs Response Unfortunately I totaled the car back in February of …" at bounding box center [365, 175] width 211 height 11
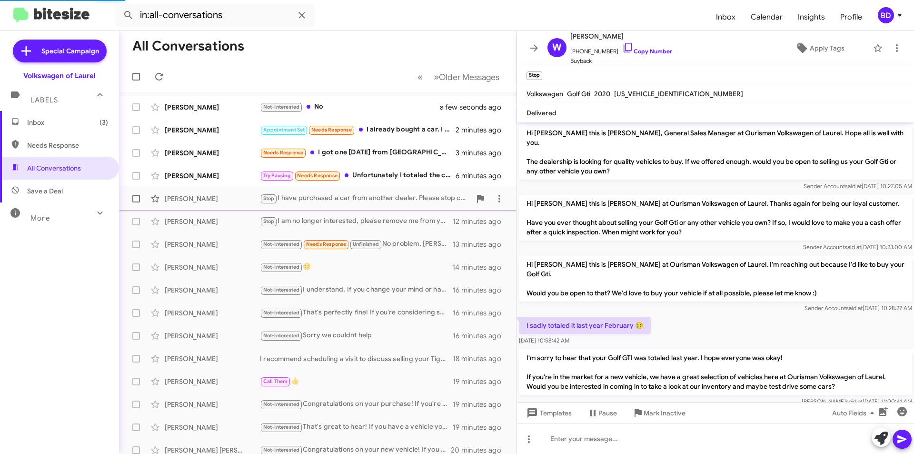
scroll to position [88, 0]
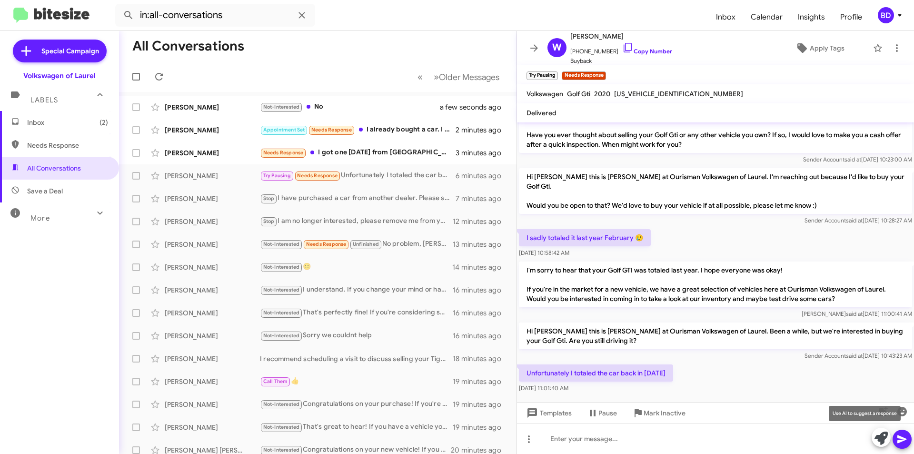
click at [877, 440] on icon at bounding box center [881, 437] width 13 height 13
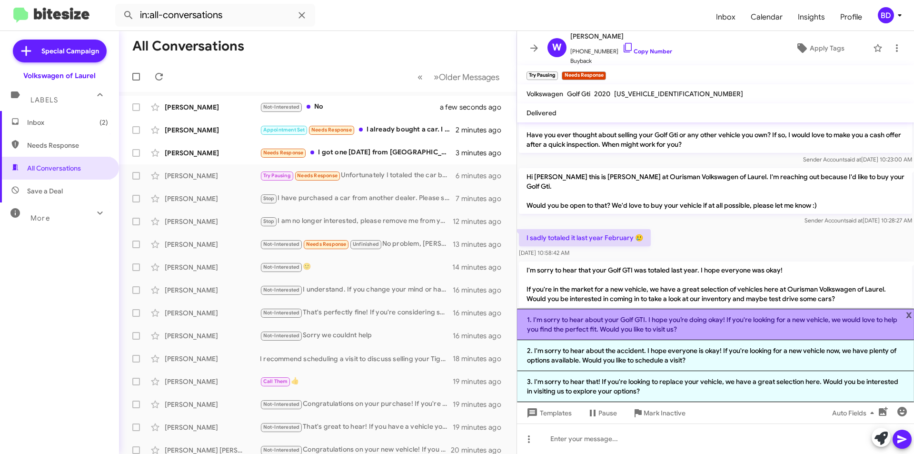
click at [726, 326] on li "1. I'm sorry to hear about your Golf GTI. I hope you’re doing okay! If you're l…" at bounding box center [715, 324] width 397 height 31
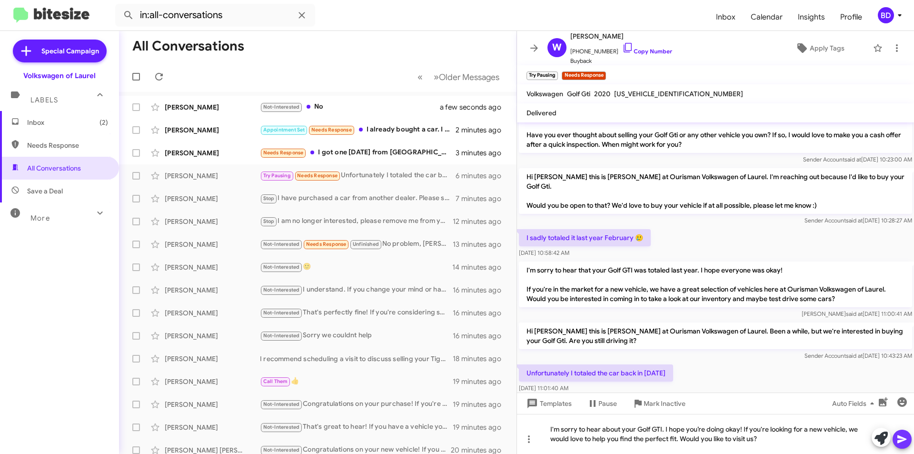
click at [900, 434] on icon at bounding box center [902, 438] width 11 height 11
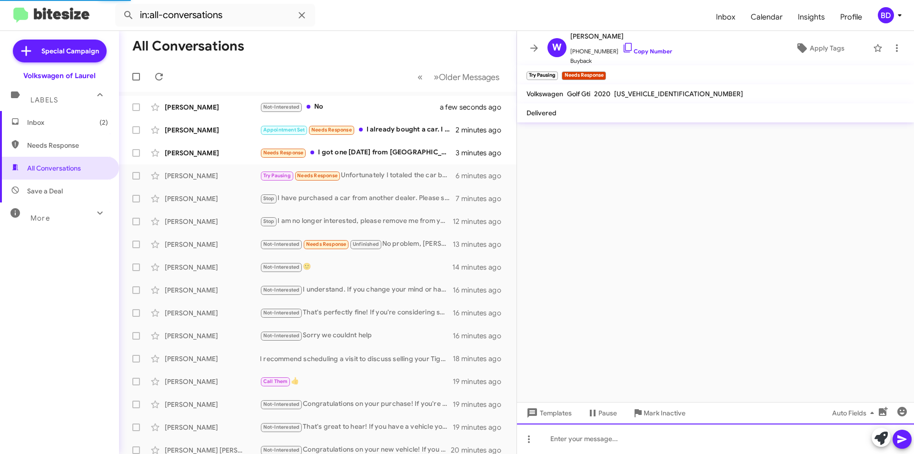
scroll to position [0, 0]
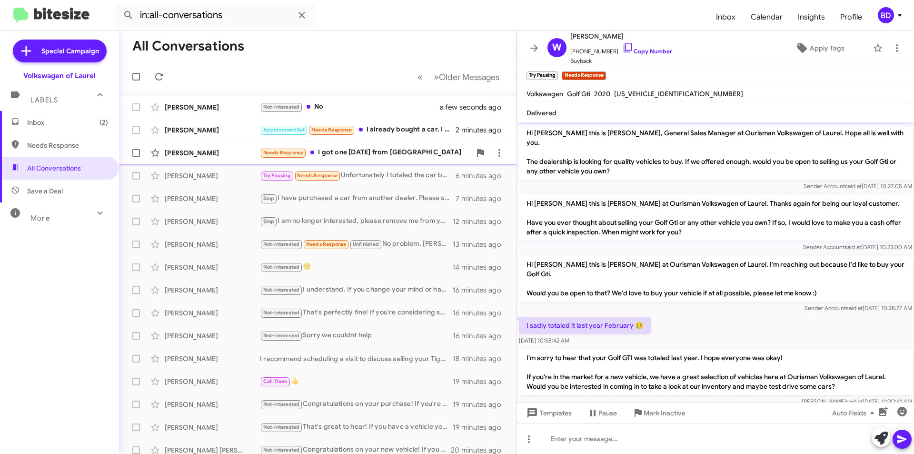
click at [365, 153] on div "Needs Response I got one yesterday from Annapolis" at bounding box center [365, 152] width 211 height 11
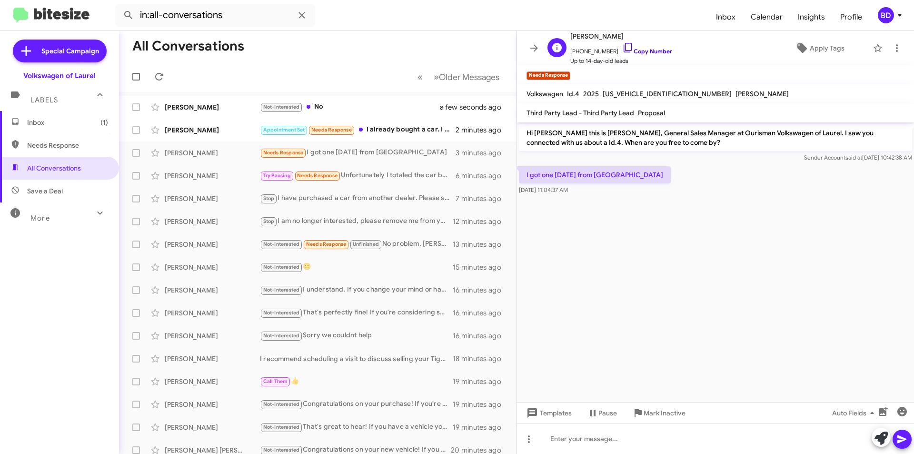
click at [646, 48] on link "Copy Number" at bounding box center [647, 51] width 50 height 7
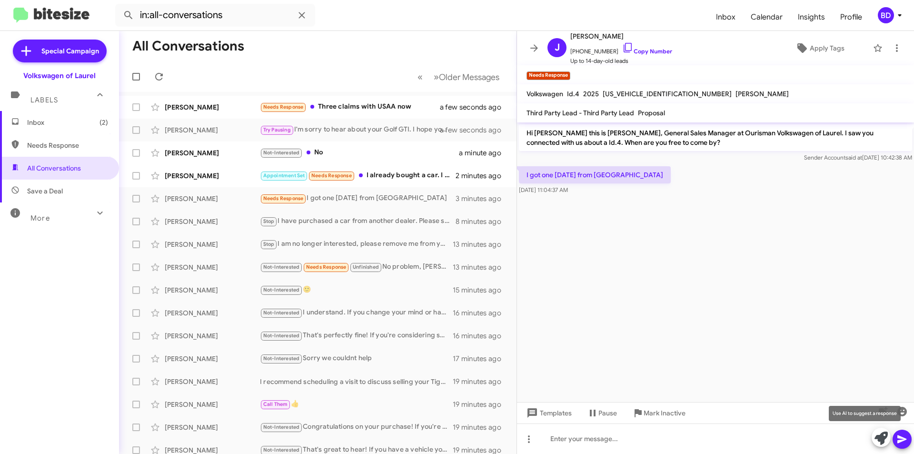
click at [886, 433] on icon at bounding box center [881, 437] width 13 height 13
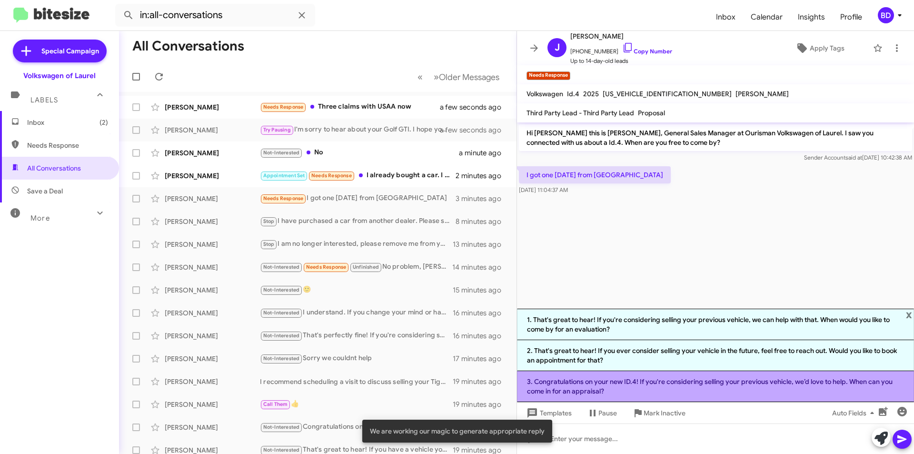
click at [628, 389] on li "3. Congratulations on your new ID.4! If you're considering selling your previou…" at bounding box center [715, 386] width 397 height 31
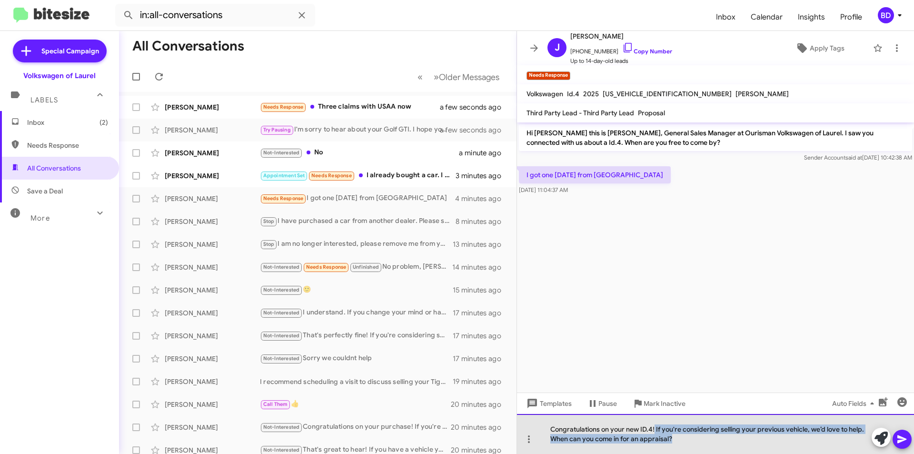
drag, startPoint x: 655, startPoint y: 430, endPoint x: 717, endPoint y: 442, distance: 63.6
click at [717, 442] on div "Congratulations on your new ID.4! If you're considering selling your previous v…" at bounding box center [715, 434] width 397 height 40
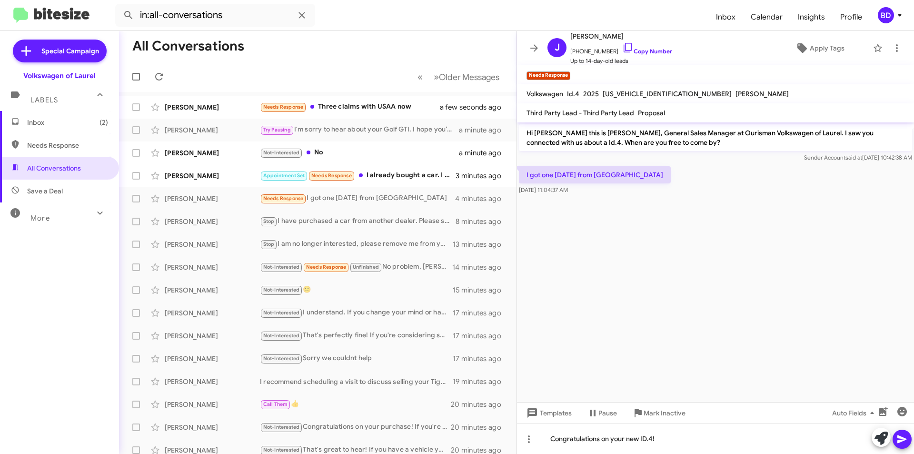
click at [902, 436] on icon at bounding box center [902, 438] width 11 height 11
click at [401, 174] on div "Appointment Set Needs Response I already bought a car. I wasn't fully ready to …" at bounding box center [365, 175] width 211 height 11
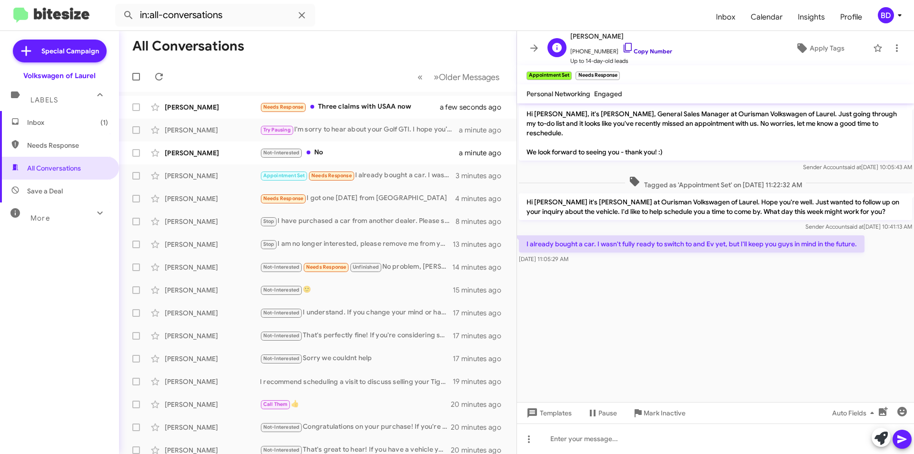
click at [642, 50] on link "Copy Number" at bounding box center [647, 51] width 50 height 7
click at [876, 437] on icon at bounding box center [881, 437] width 13 height 13
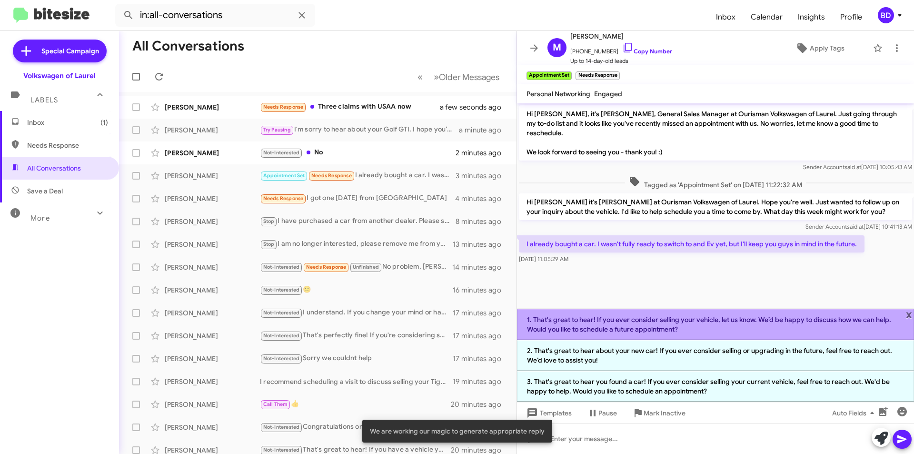
click at [645, 324] on li "1. That's great to hear! If you ever consider selling your vehicle, let us know…" at bounding box center [715, 324] width 397 height 31
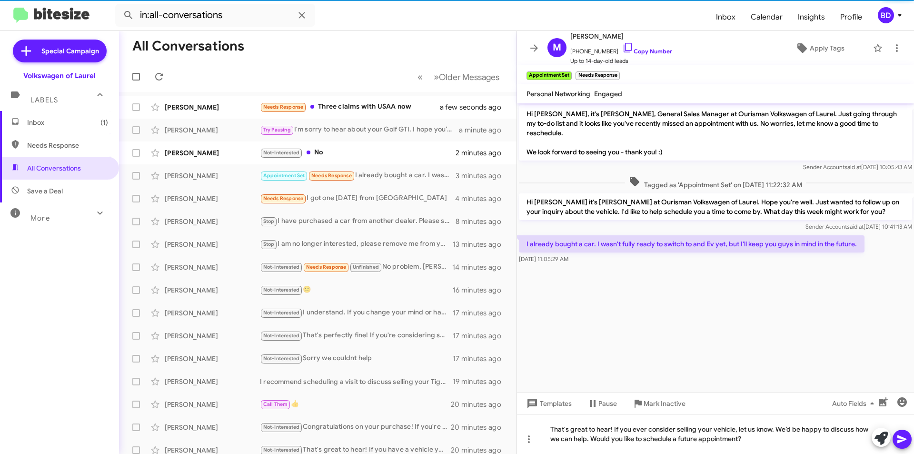
click at [898, 437] on icon at bounding box center [902, 438] width 11 height 11
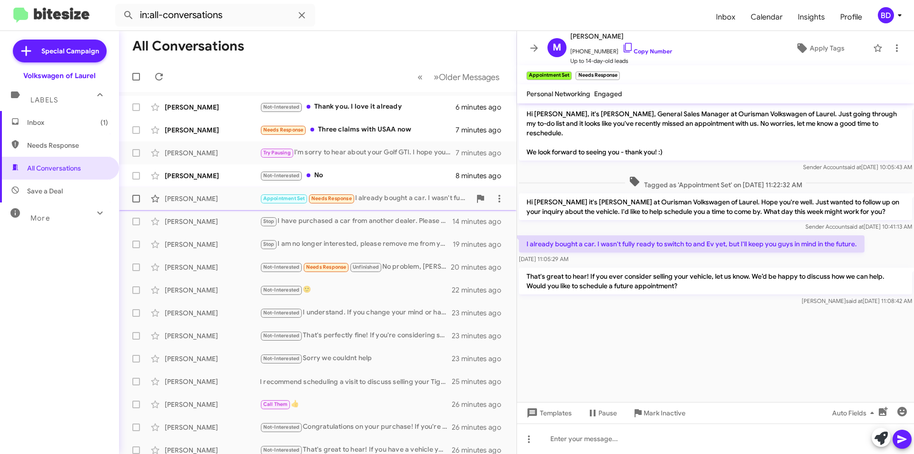
click at [405, 201] on div "Appointment Set Needs Response I already bought a car. I wasn't fully ready to …" at bounding box center [365, 198] width 211 height 11
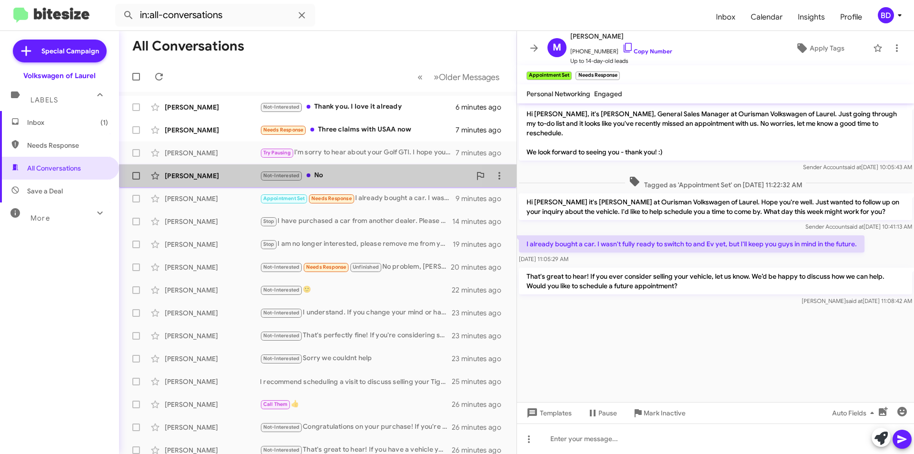
click at [345, 178] on div "Not-Interested No" at bounding box center [365, 175] width 211 height 11
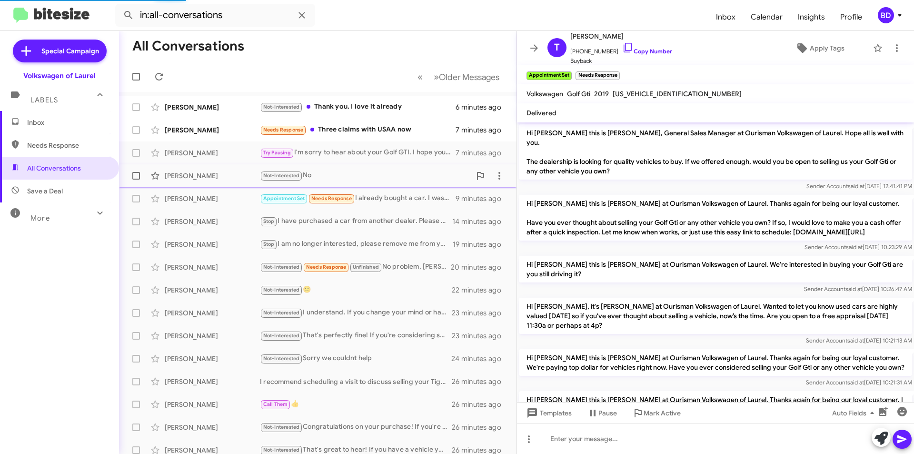
scroll to position [161, 0]
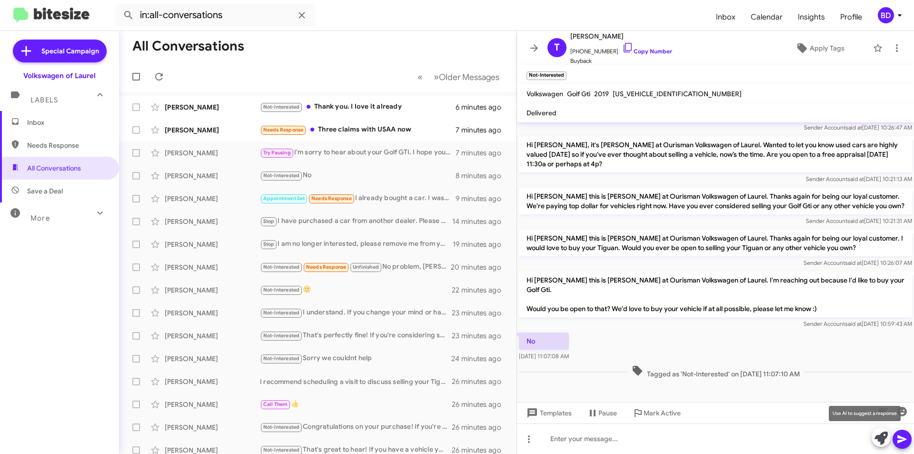
click at [884, 444] on icon at bounding box center [881, 437] width 13 height 13
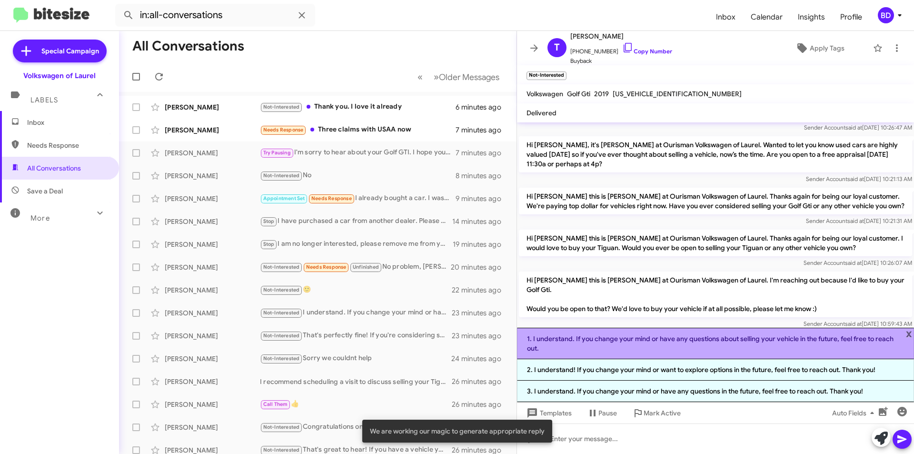
click at [775, 344] on li "1. I understand. If you change your mind or have any questions about selling yo…" at bounding box center [715, 343] width 397 height 31
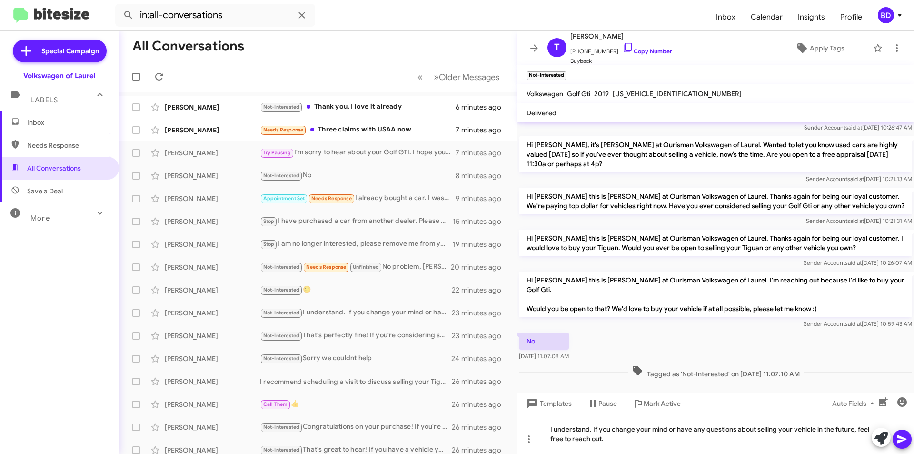
click at [902, 445] on span at bounding box center [902, 439] width 11 height 19
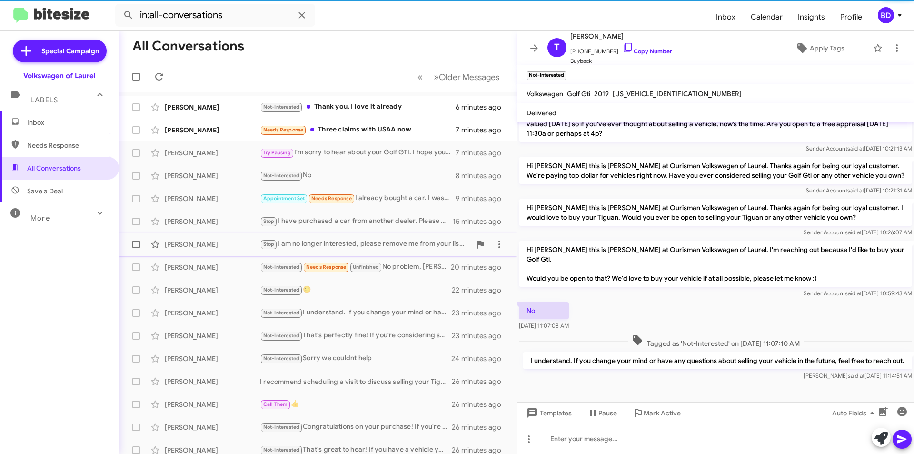
scroll to position [206, 0]
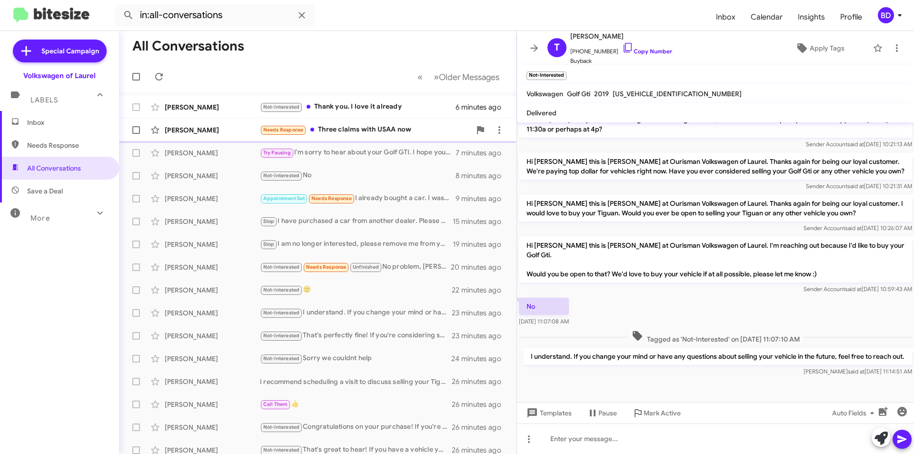
click at [350, 127] on div "Needs Response Three claims with USAA now" at bounding box center [365, 129] width 211 height 11
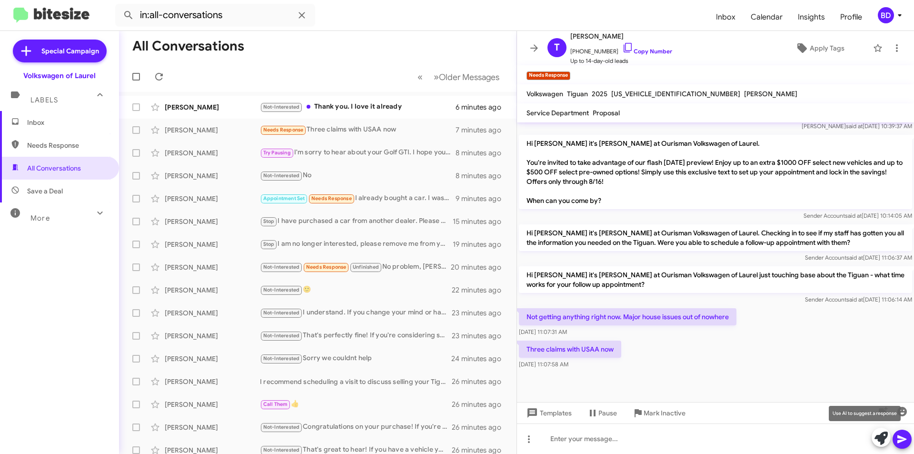
click at [877, 439] on icon at bounding box center [881, 437] width 13 height 13
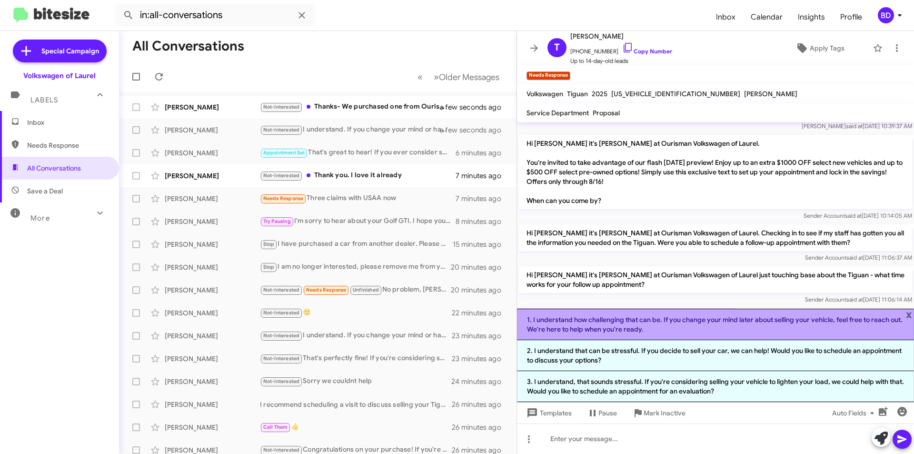
click at [684, 330] on li "1. I understand how challenging that can be. If you change your mind later abou…" at bounding box center [715, 324] width 397 height 31
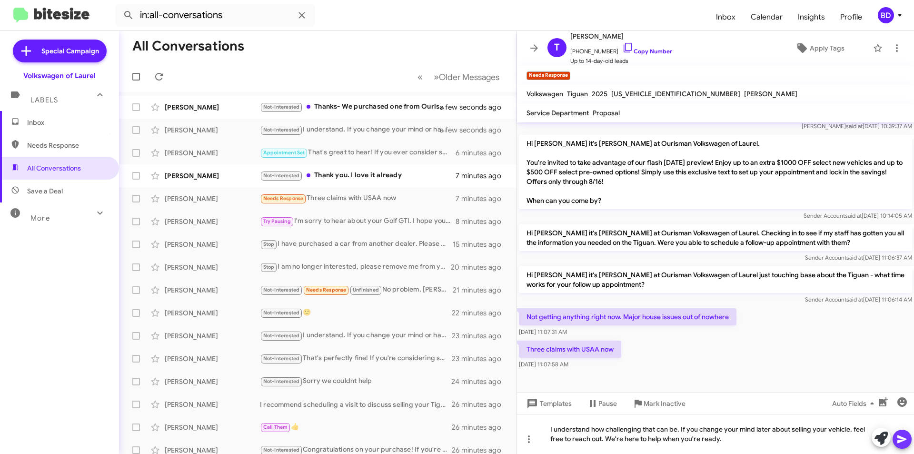
click at [905, 440] on icon at bounding box center [902, 439] width 9 height 8
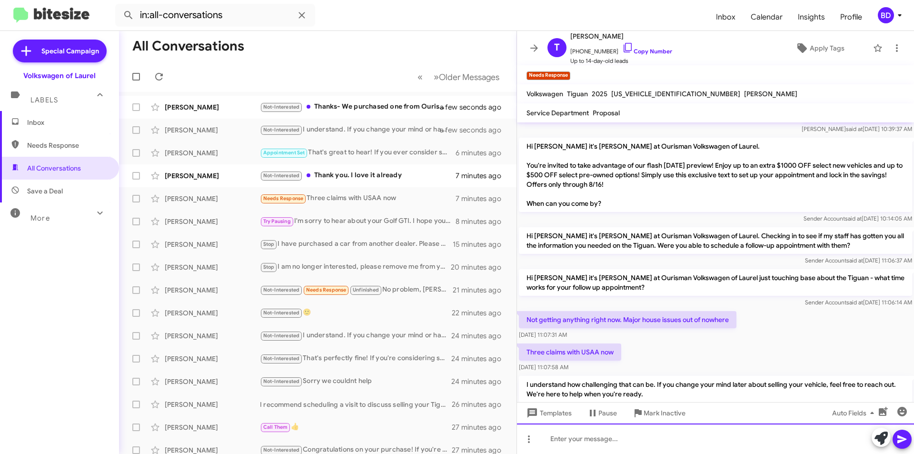
scroll to position [714, 0]
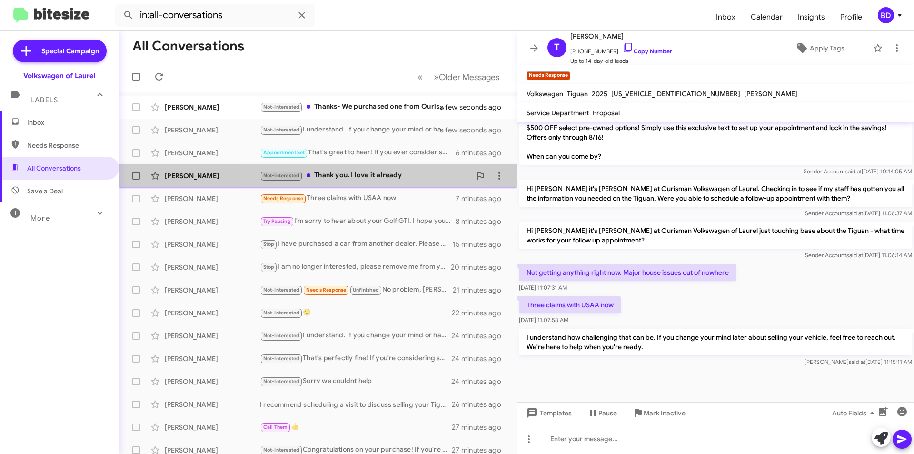
click at [371, 173] on div "Not-Interested Thank you. I love it already" at bounding box center [365, 175] width 211 height 11
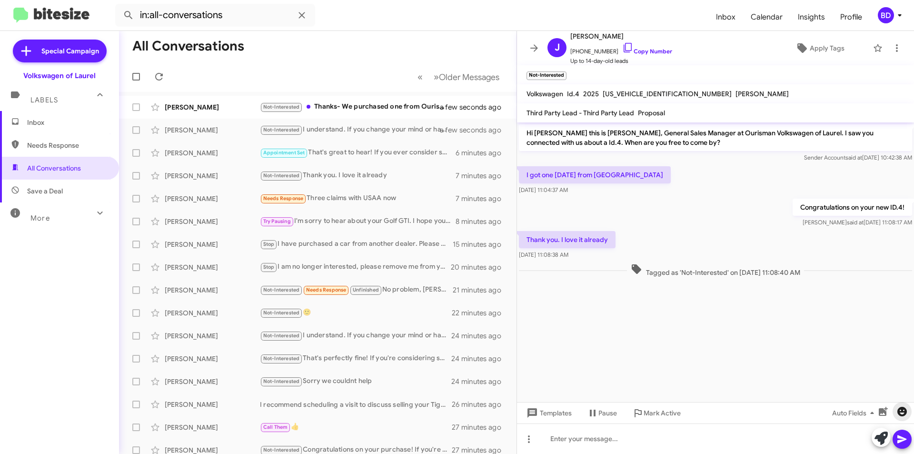
click at [901, 407] on icon "button" at bounding box center [903, 412] width 10 height 10
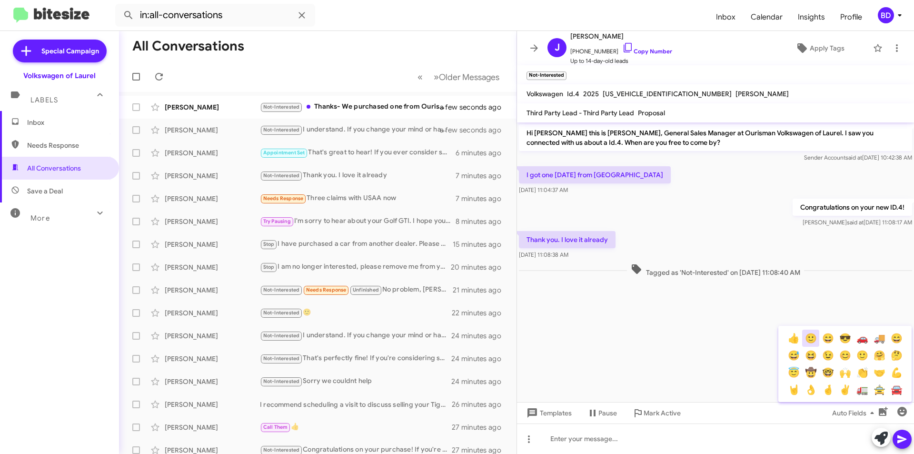
click at [806, 339] on button "🙂" at bounding box center [810, 338] width 17 height 17
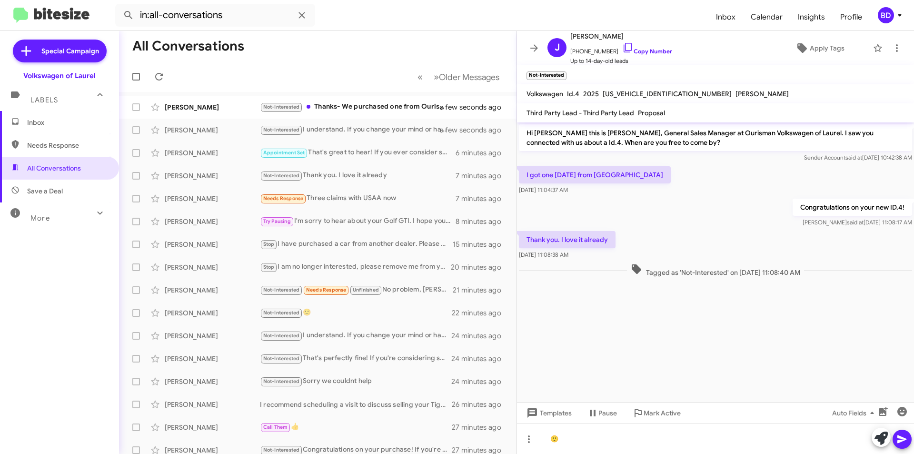
click at [900, 438] on icon at bounding box center [902, 439] width 9 height 8
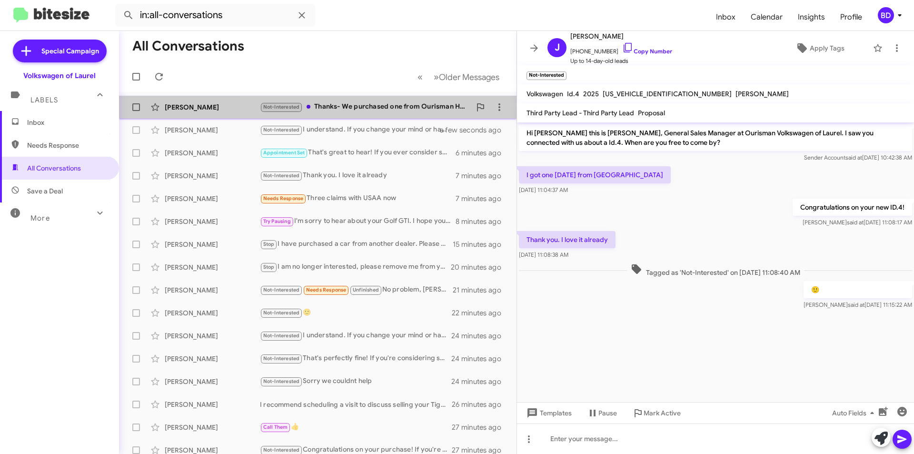
click at [397, 110] on div "Not-Interested Thanks- We purchased one from Ourisman Hyundai" at bounding box center [365, 106] width 211 height 11
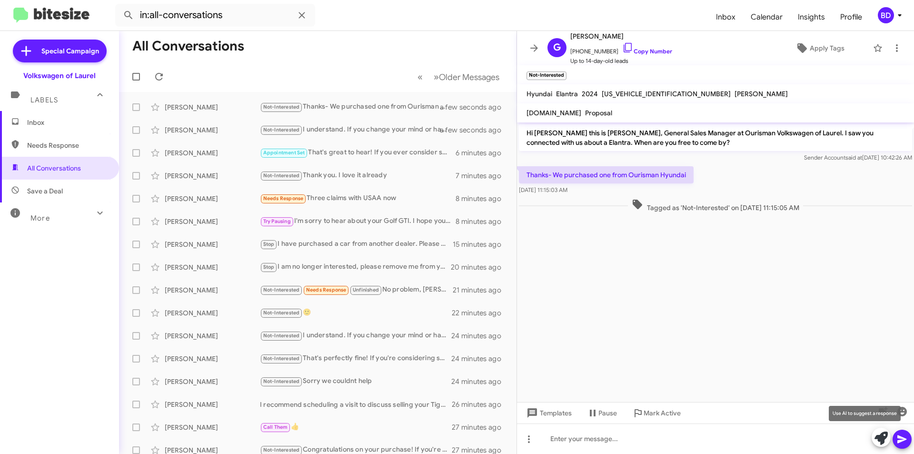
click at [882, 441] on icon at bounding box center [881, 437] width 13 height 13
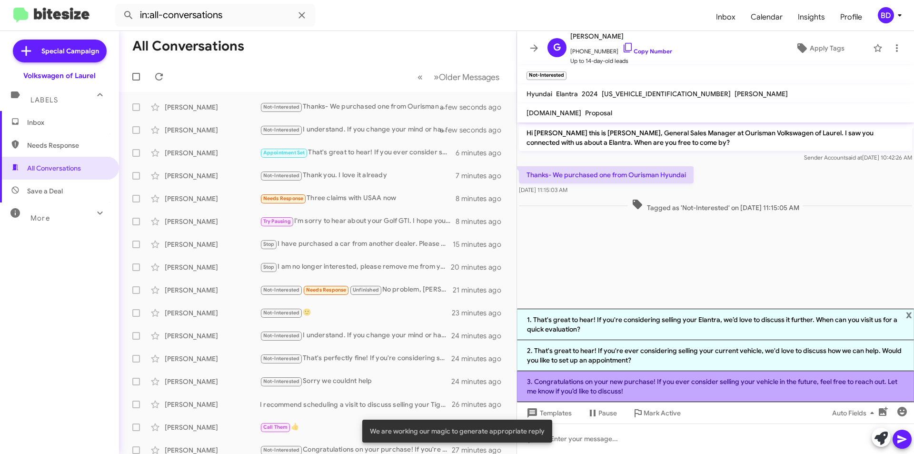
click at [619, 384] on li "3. Congratulations on your new purchase! If you ever consider selling your vehi…" at bounding box center [715, 386] width 397 height 31
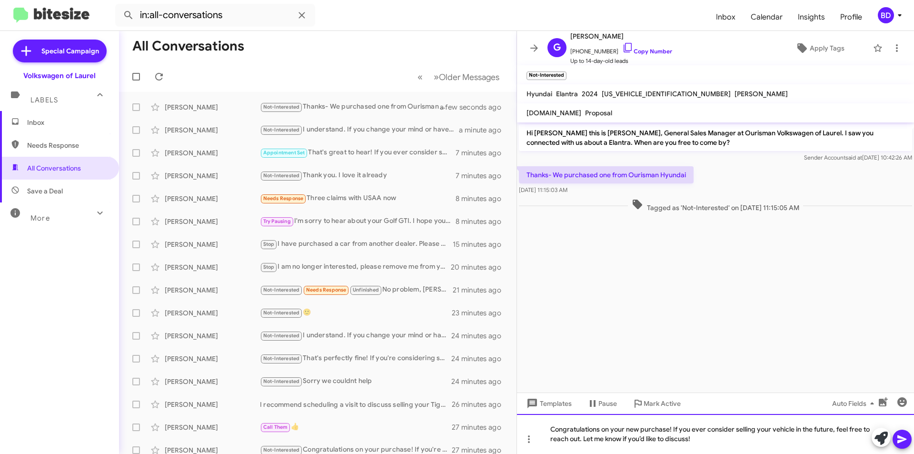
drag, startPoint x: 673, startPoint y: 428, endPoint x: 691, endPoint y: 436, distance: 19.2
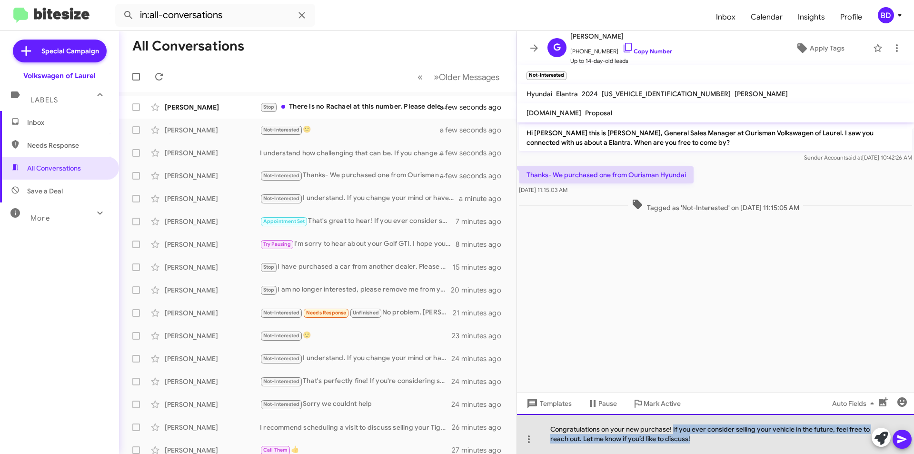
drag, startPoint x: 677, startPoint y: 430, endPoint x: 718, endPoint y: 437, distance: 42.0
click at [717, 438] on div "Congratulations on your new purchase! If you ever consider selling your vehicle…" at bounding box center [715, 434] width 397 height 40
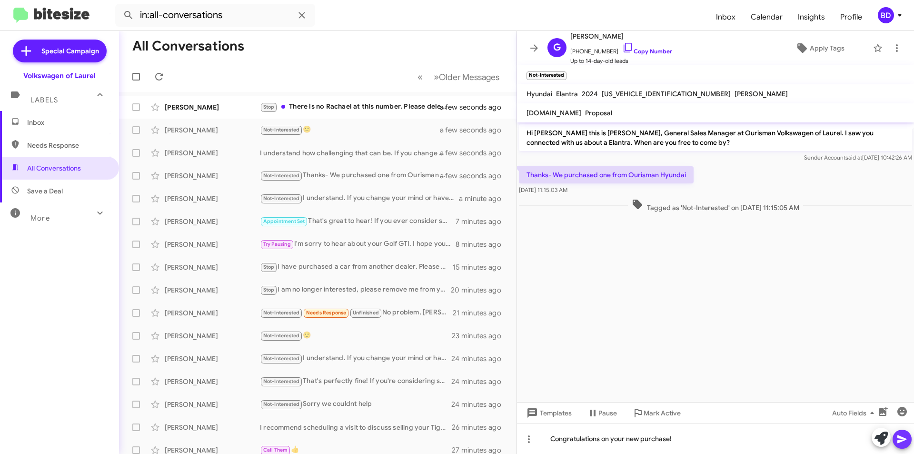
click at [901, 441] on icon at bounding box center [902, 439] width 9 height 8
click at [645, 49] on link "Copy Number" at bounding box center [647, 51] width 50 height 7
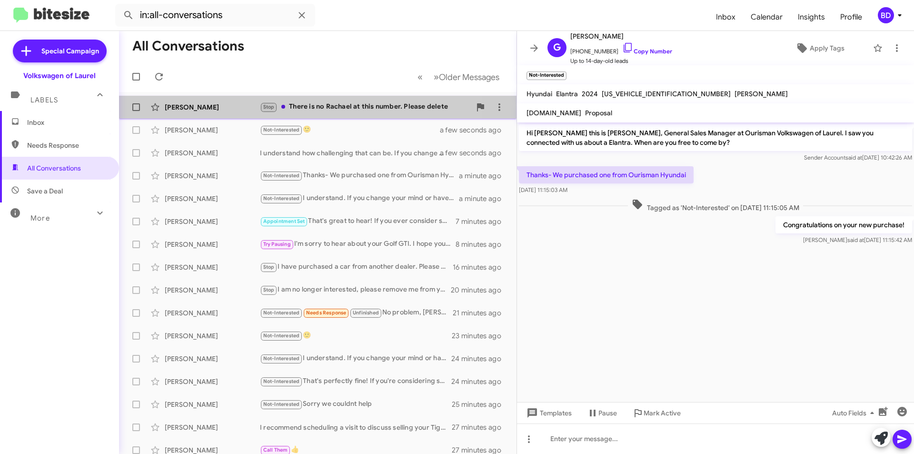
click at [365, 105] on div "Stop There is no Rachael at this number. Please delete" at bounding box center [365, 106] width 211 height 11
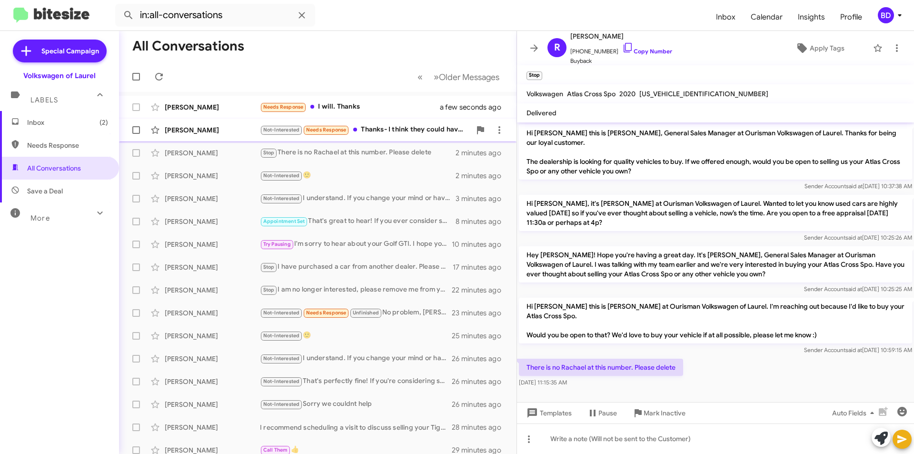
click at [425, 126] on div "Not-Interested Needs Response Thanks- I think they could have been more efficie…" at bounding box center [365, 129] width 211 height 11
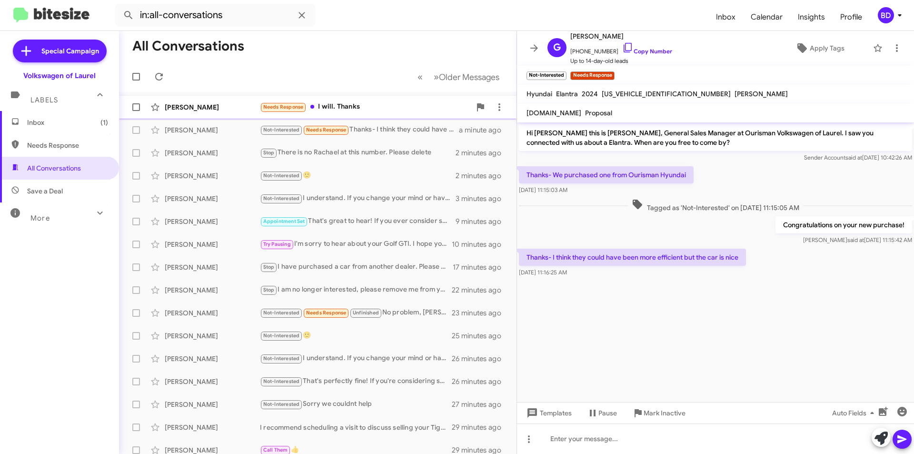
click at [353, 107] on div "Needs Response I will. Thanks" at bounding box center [365, 106] width 211 height 11
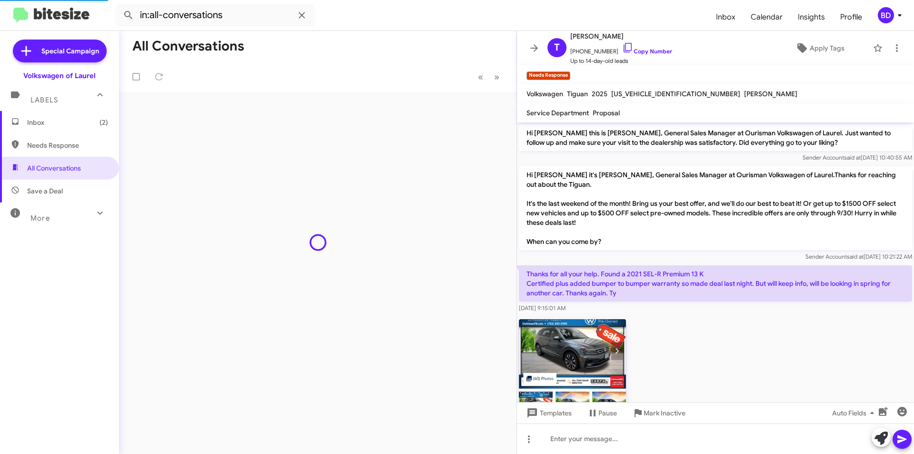
scroll to position [730, 0]
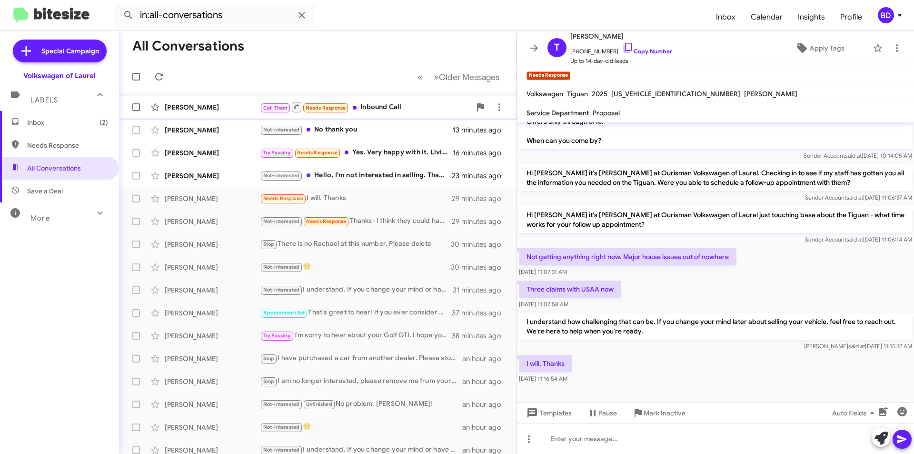
click at [415, 105] on div "Call Them Needs Response Inbound Call" at bounding box center [365, 107] width 211 height 12
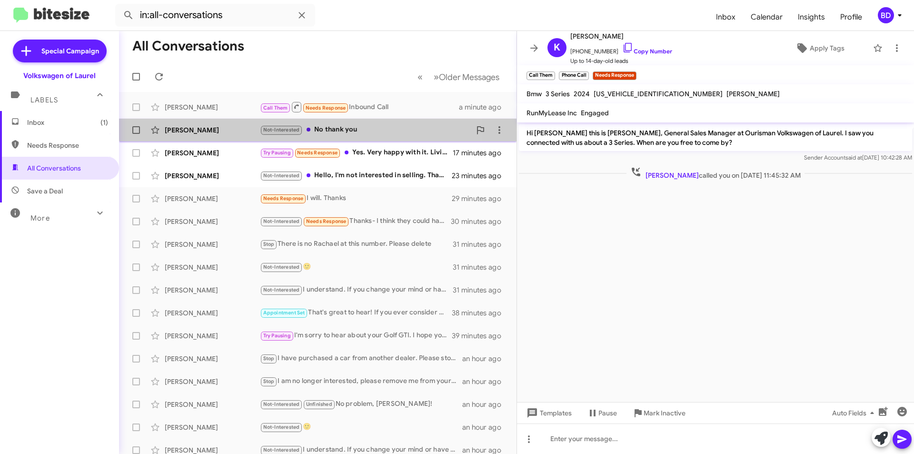
click at [371, 125] on div "Not-Interested No thank you" at bounding box center [365, 129] width 211 height 11
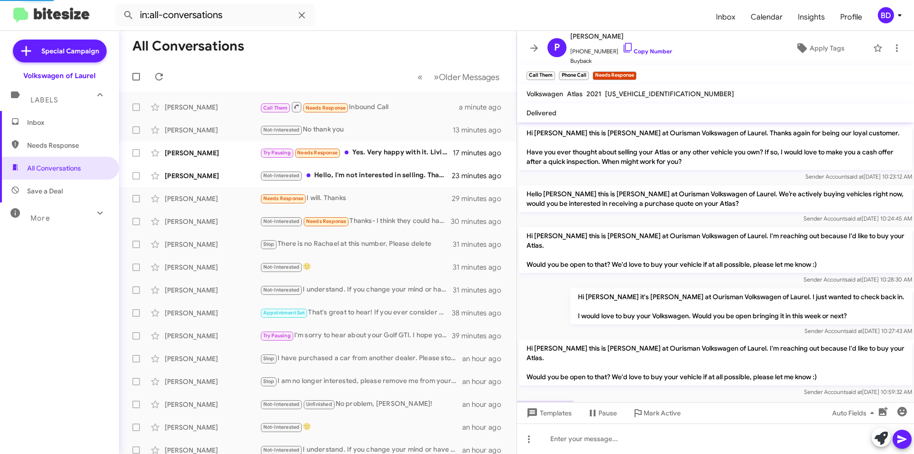
scroll to position [54, 0]
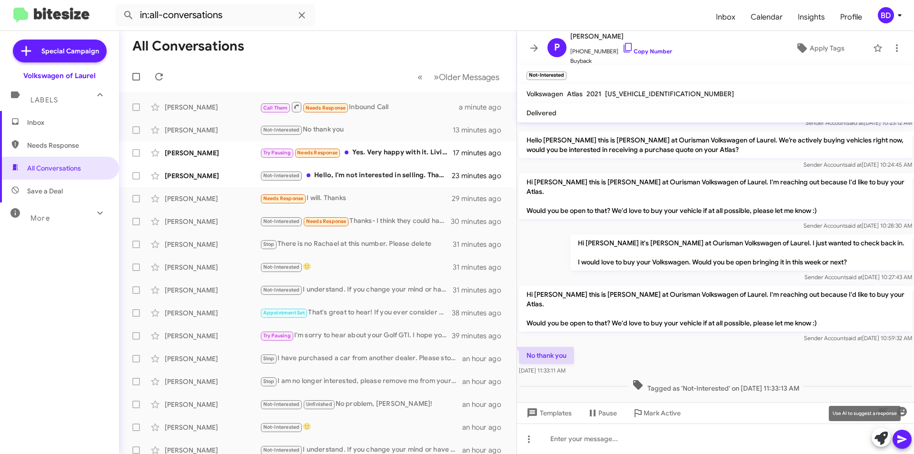
click at [882, 437] on icon at bounding box center [881, 437] width 13 height 13
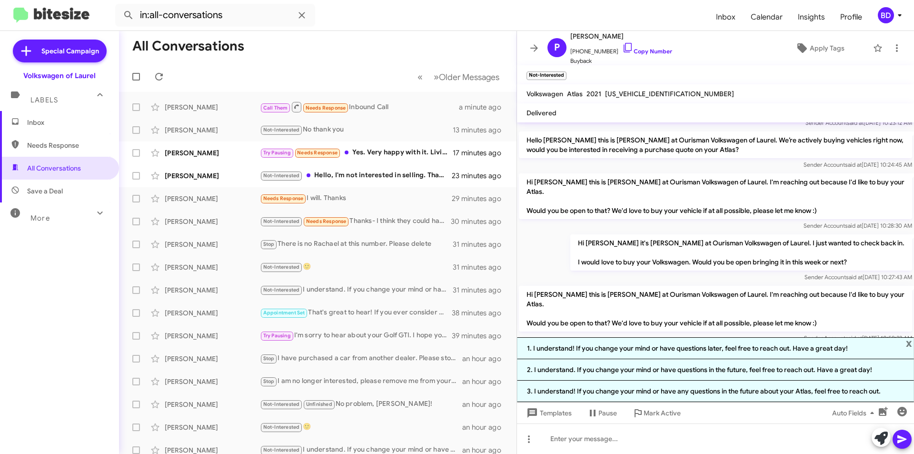
drag, startPoint x: 693, startPoint y: 348, endPoint x: 701, endPoint y: 348, distance: 8.1
click at [694, 348] on li "1. I understand! If you change your mind or have questions later, feel free to …" at bounding box center [715, 348] width 397 height 22
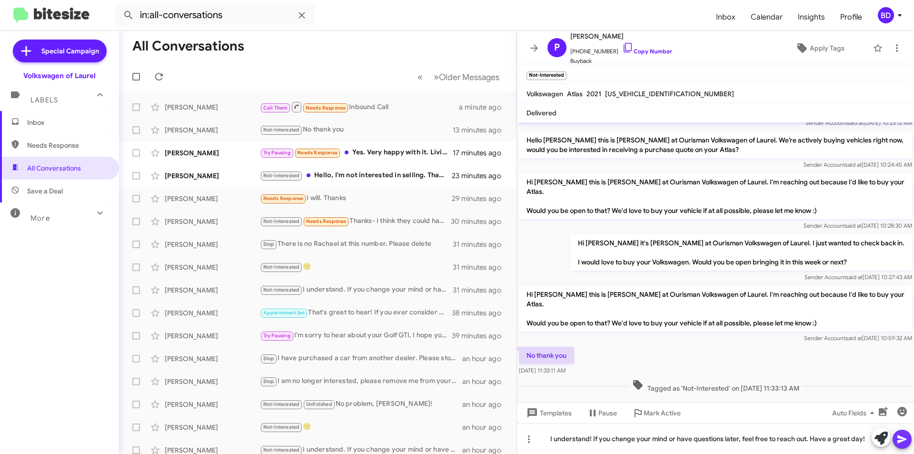
click at [903, 436] on icon at bounding box center [902, 438] width 11 height 11
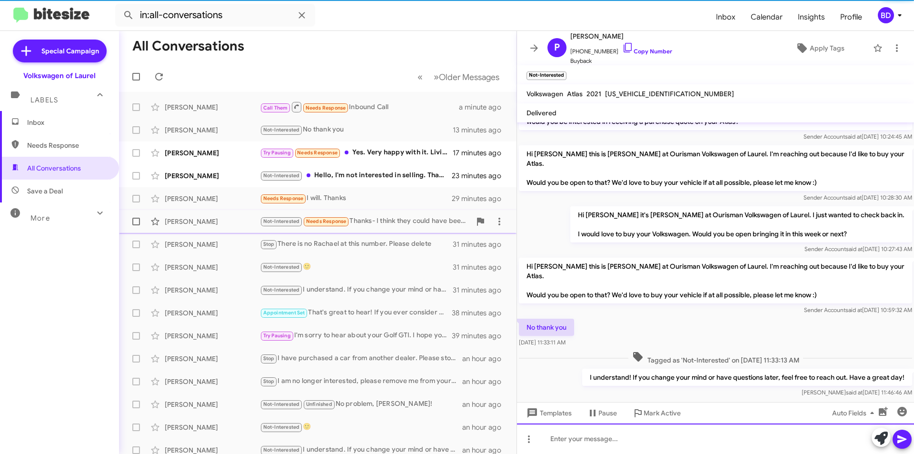
scroll to position [89, 0]
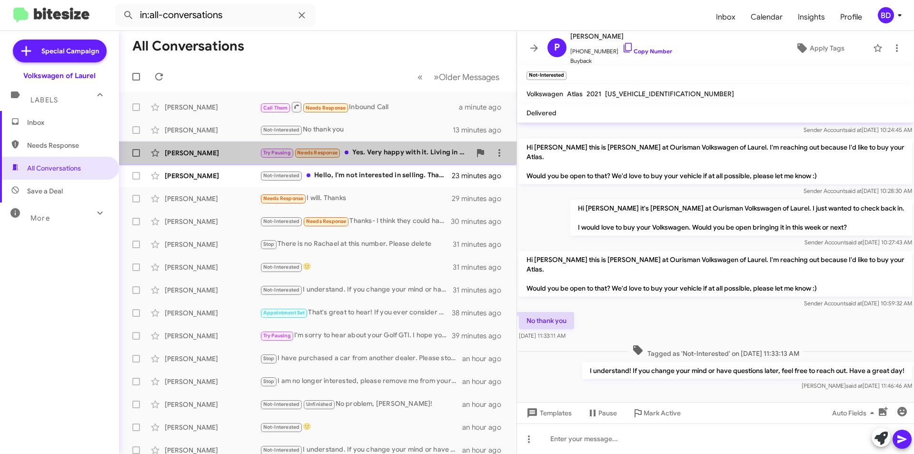
click at [393, 150] on div "Try Pausing Needs Response Yes. Very happy with it. Living in Ohio now." at bounding box center [365, 152] width 211 height 11
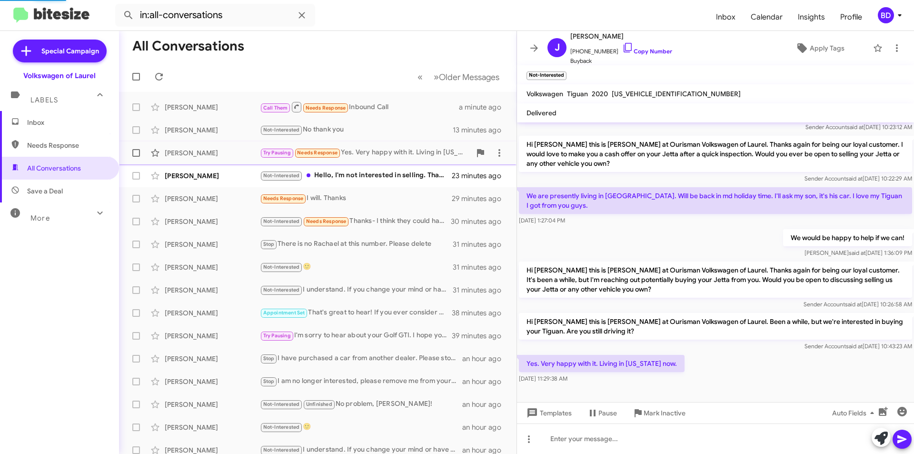
scroll to position [50, 0]
click at [880, 431] on icon at bounding box center [881, 437] width 13 height 13
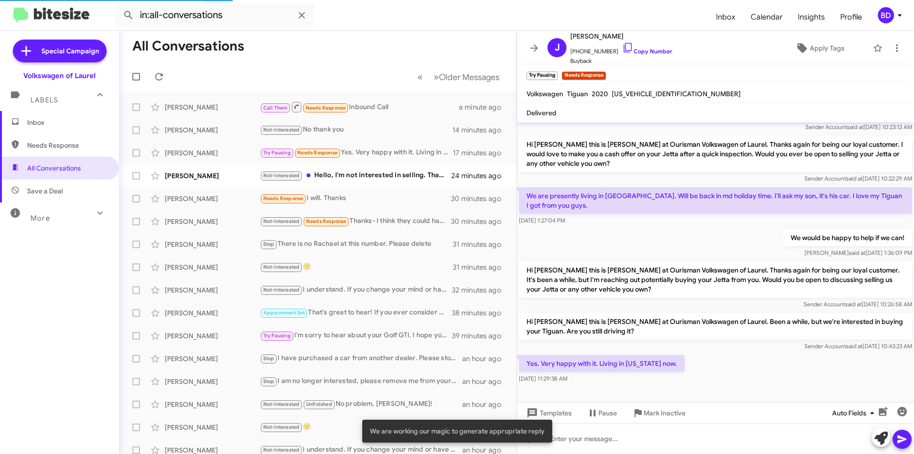
scroll to position [89, 0]
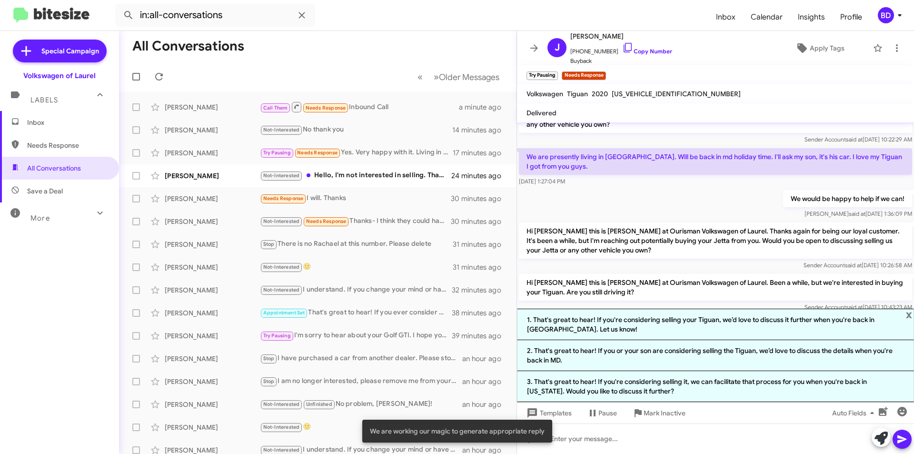
click at [599, 321] on li "1. That's great to hear! If you're considering selling your Tiguan, we’d love t…" at bounding box center [715, 324] width 397 height 31
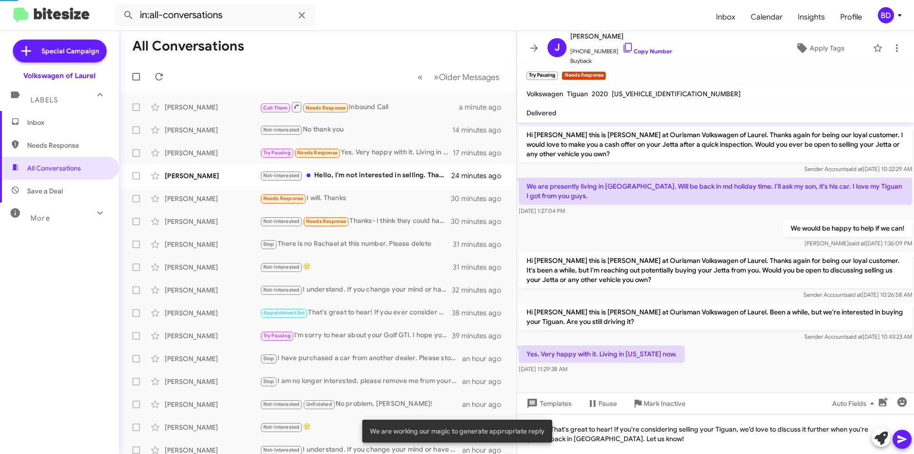
scroll to position [59, 0]
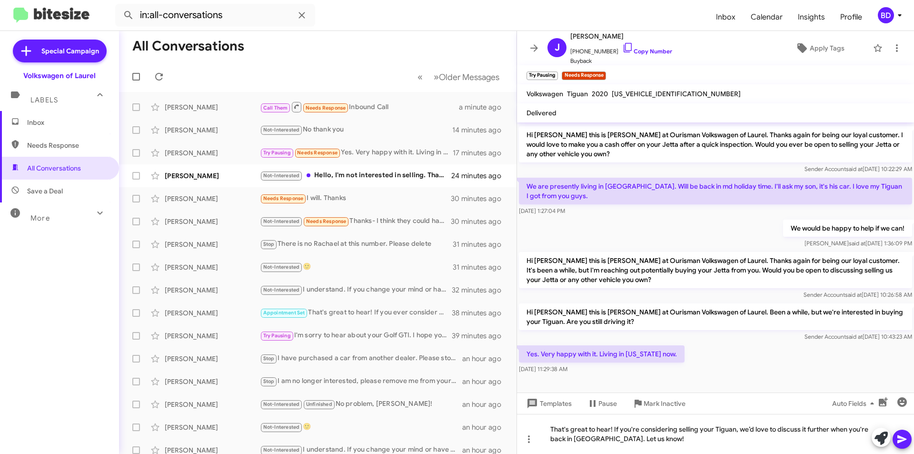
click at [904, 440] on icon at bounding box center [902, 439] width 9 height 8
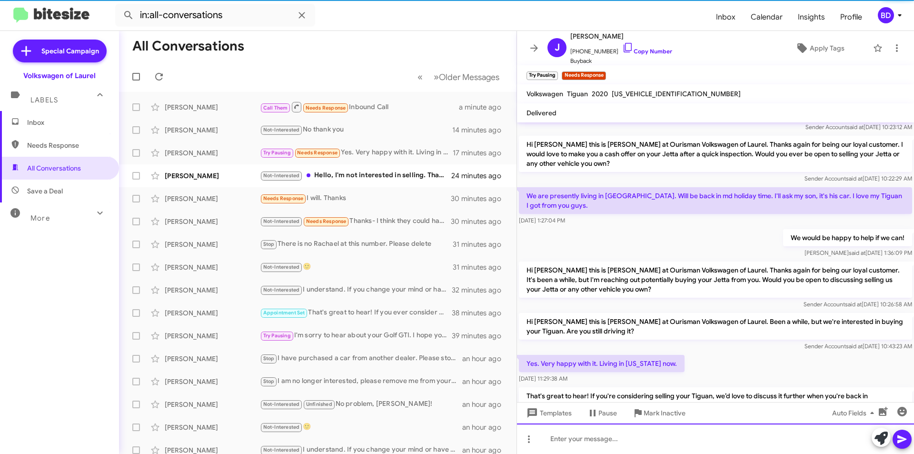
scroll to position [94, 0]
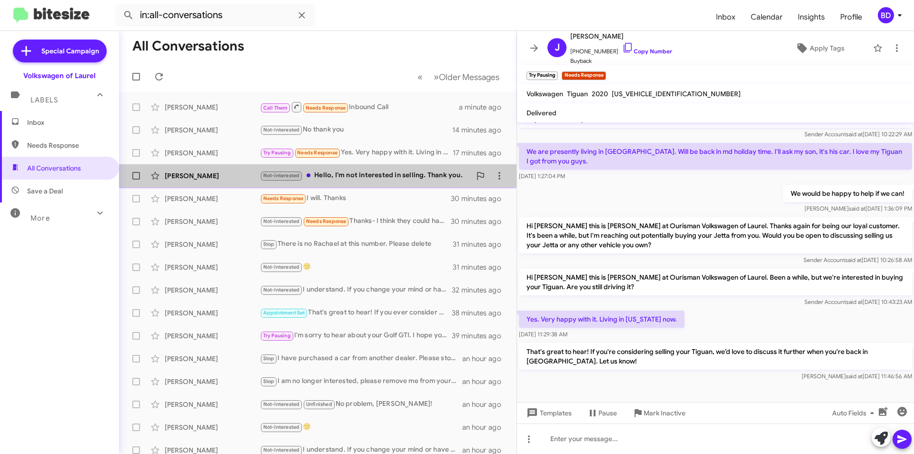
click at [407, 172] on div "Not-Interested Hello, I'm not interested in selling. Thank you." at bounding box center [365, 175] width 211 height 11
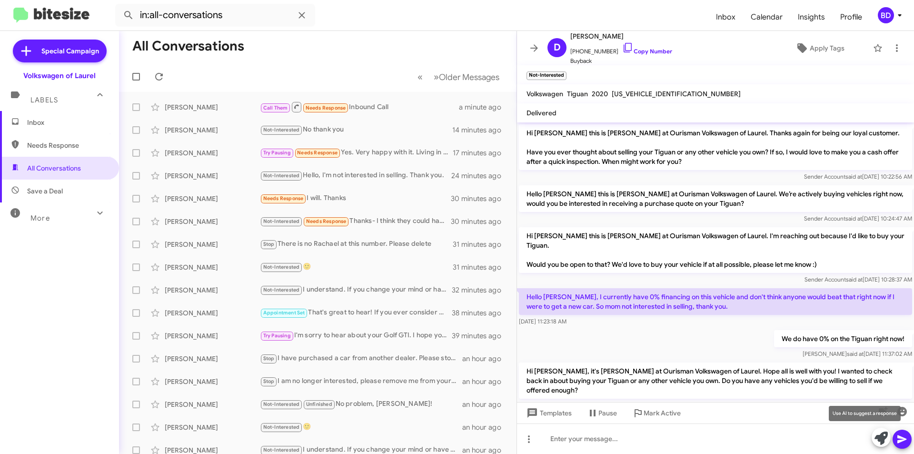
click at [884, 440] on icon at bounding box center [881, 437] width 13 height 13
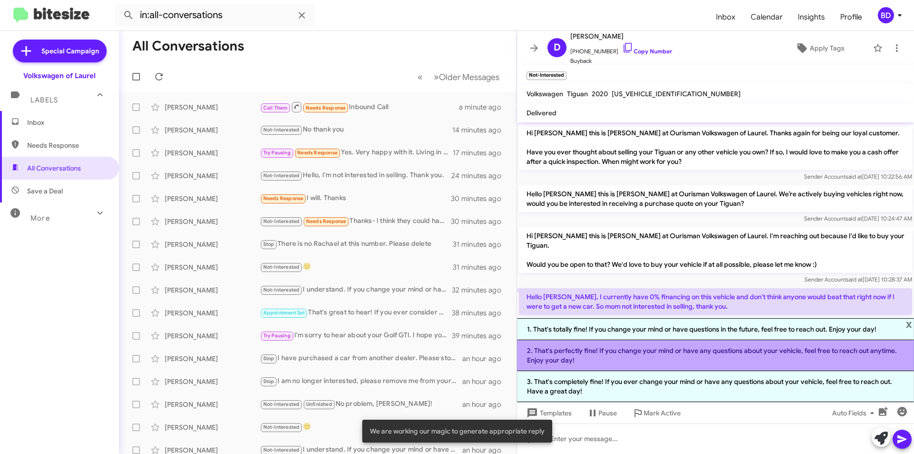
click at [693, 358] on li "2. That's perfectly fine! If you change your mind or have any questions about y…" at bounding box center [715, 355] width 397 height 31
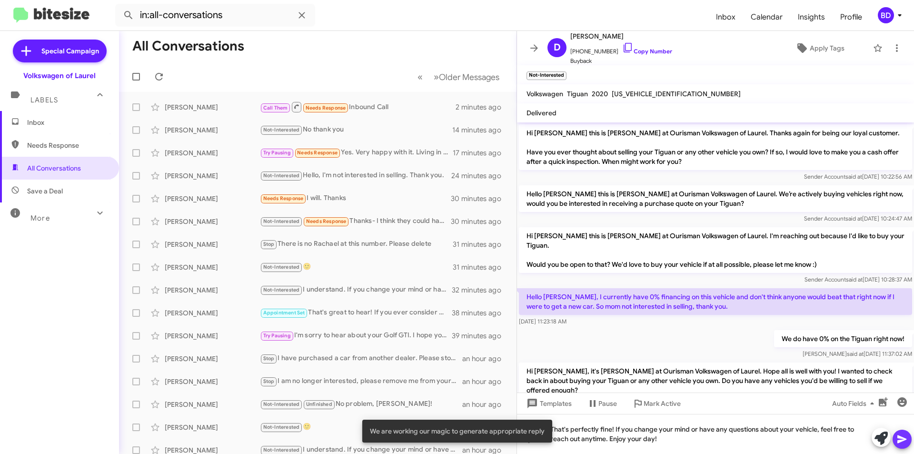
click at [902, 441] on icon at bounding box center [902, 439] width 9 height 8
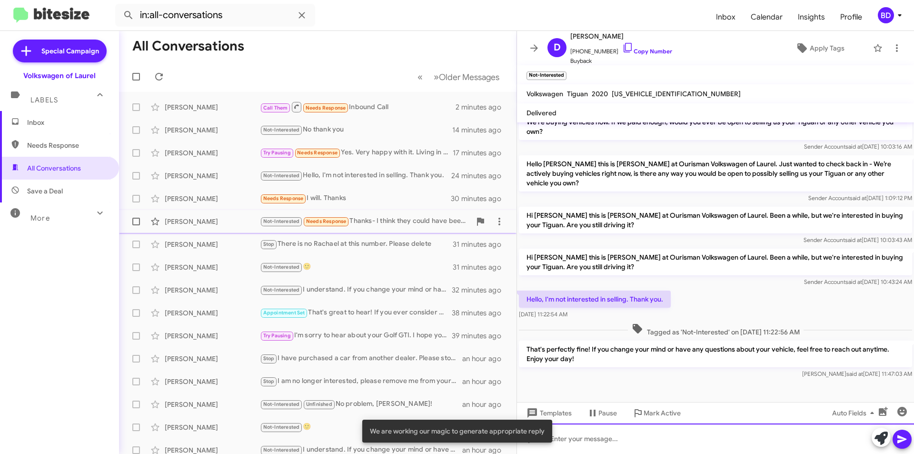
scroll to position [364, 0]
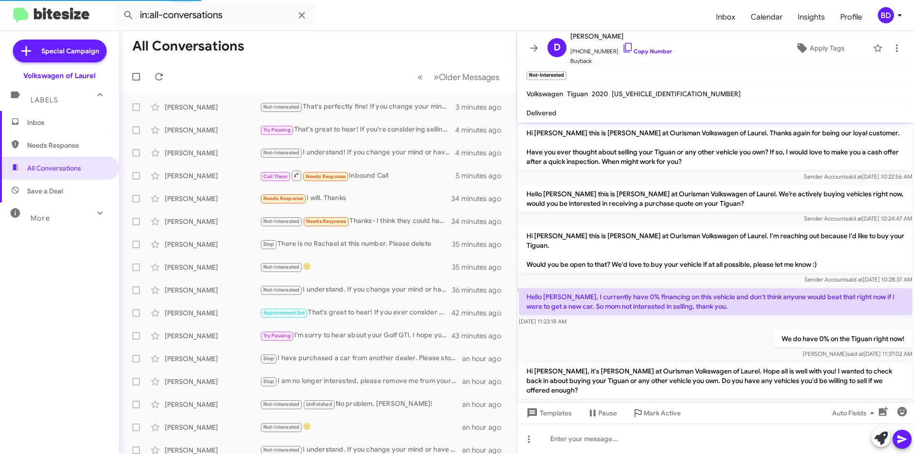
scroll to position [364, 0]
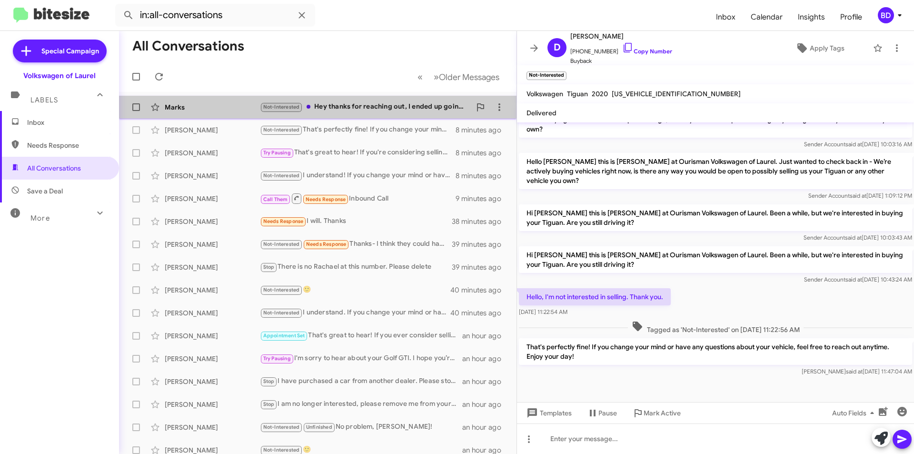
click at [416, 109] on div "Not-Interested Hey thanks for reaching out, I ended up going with a vehicle clo…" at bounding box center [365, 106] width 211 height 11
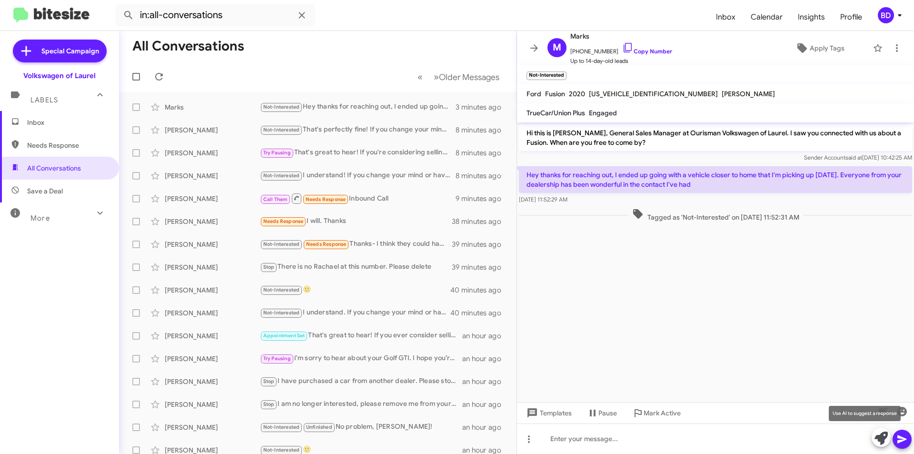
click at [882, 441] on icon at bounding box center [881, 437] width 13 height 13
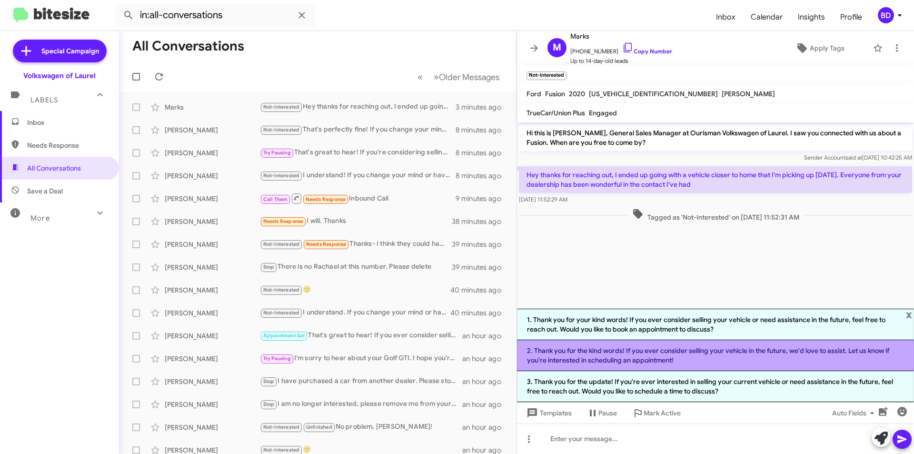
click at [661, 357] on li "2. Thank you for the kind words! If you ever consider selling your vehicle in t…" at bounding box center [715, 355] width 397 height 31
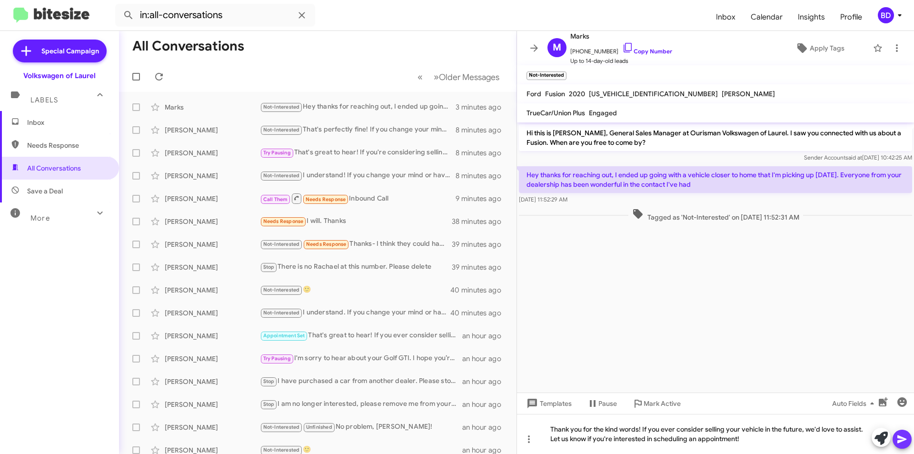
click at [904, 437] on icon at bounding box center [902, 438] width 11 height 11
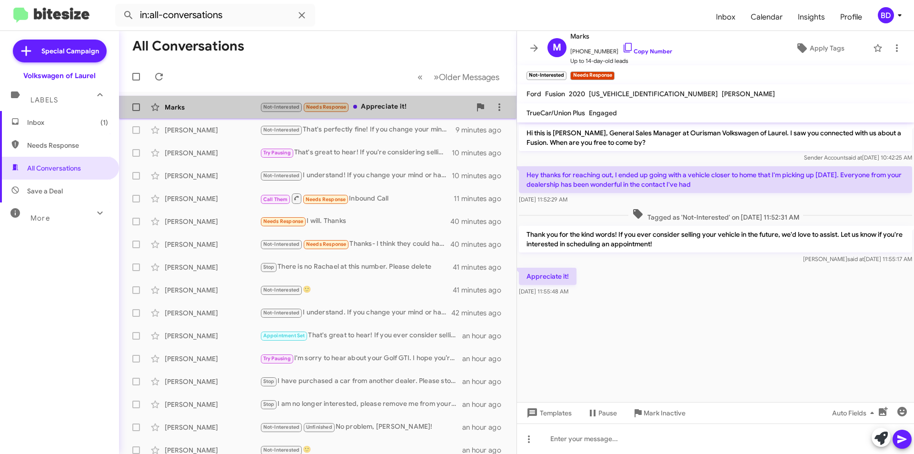
click at [413, 109] on div "Not-Interested Needs Response Appreciate it!" at bounding box center [365, 106] width 211 height 11
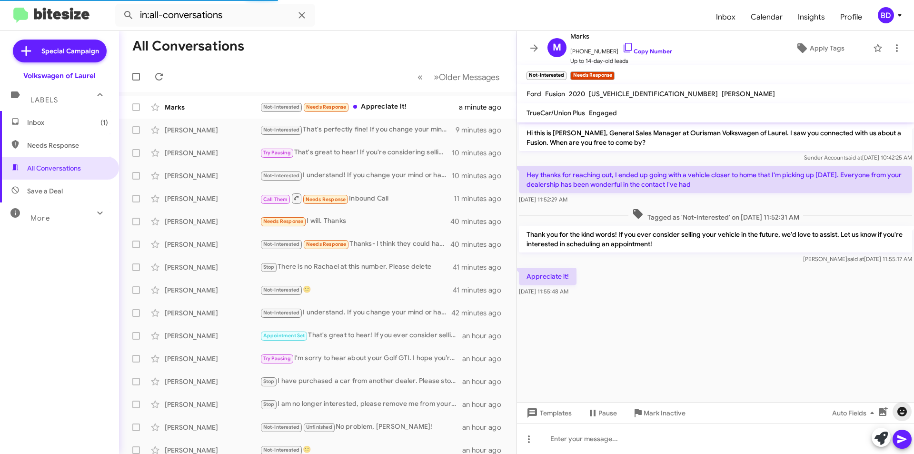
click at [906, 414] on icon "button" at bounding box center [903, 412] width 10 height 10
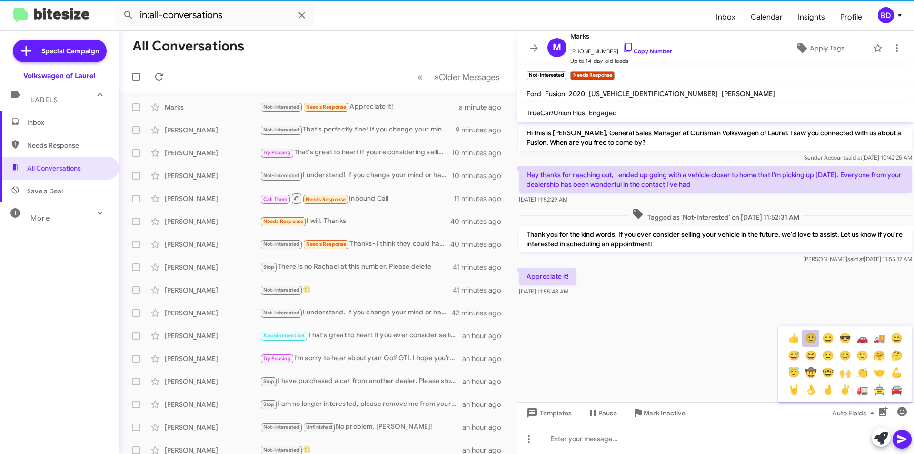
click at [812, 341] on button "🙂" at bounding box center [810, 338] width 17 height 17
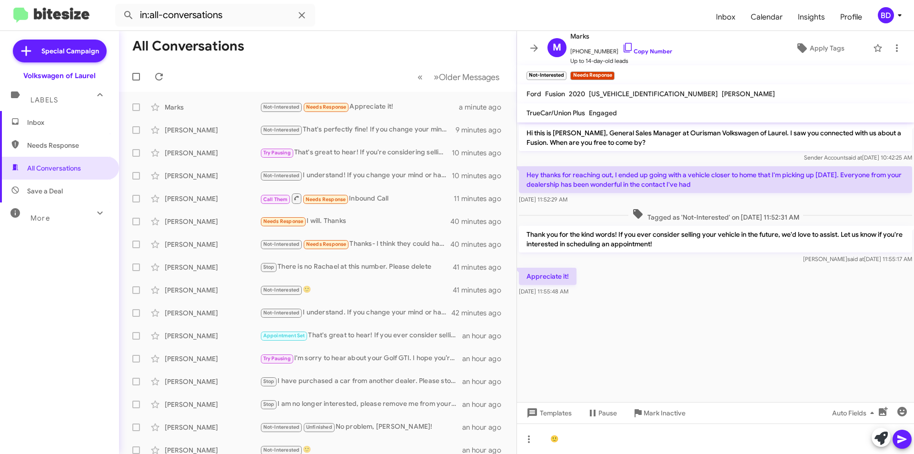
click at [904, 442] on icon at bounding box center [902, 438] width 11 height 11
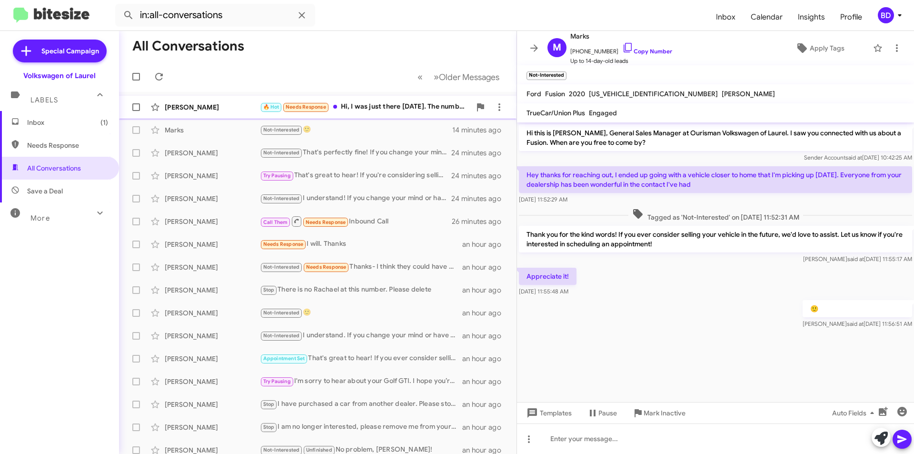
click at [420, 109] on div "🔥 Hot Needs Response Hi, I was just there [DATE]. The numbers didn't fit in bud…" at bounding box center [365, 106] width 211 height 11
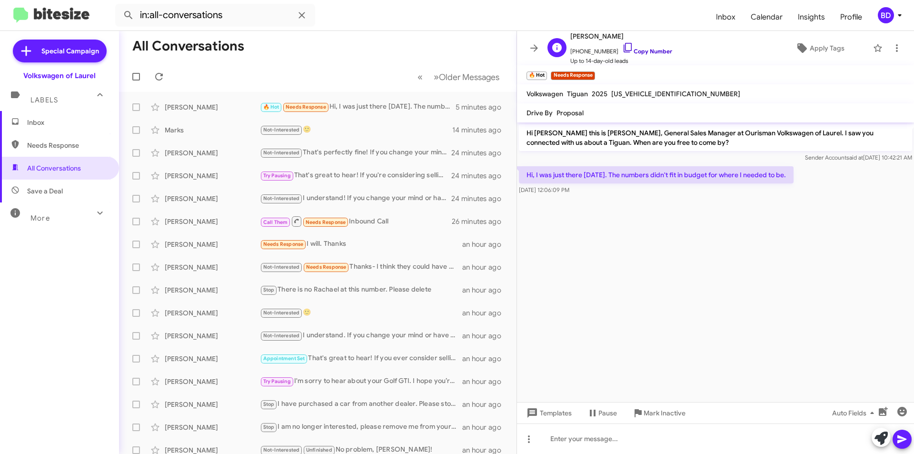
click at [643, 51] on link "Copy Number" at bounding box center [647, 51] width 50 height 7
click at [880, 440] on icon at bounding box center [881, 437] width 13 height 13
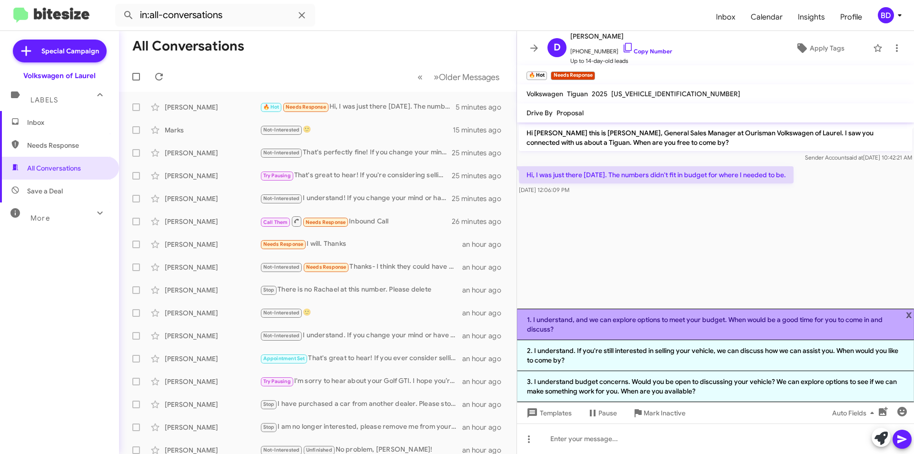
click at [657, 319] on li "1. I understand, and we can explore options to meet your budget. When would be …" at bounding box center [715, 324] width 397 height 31
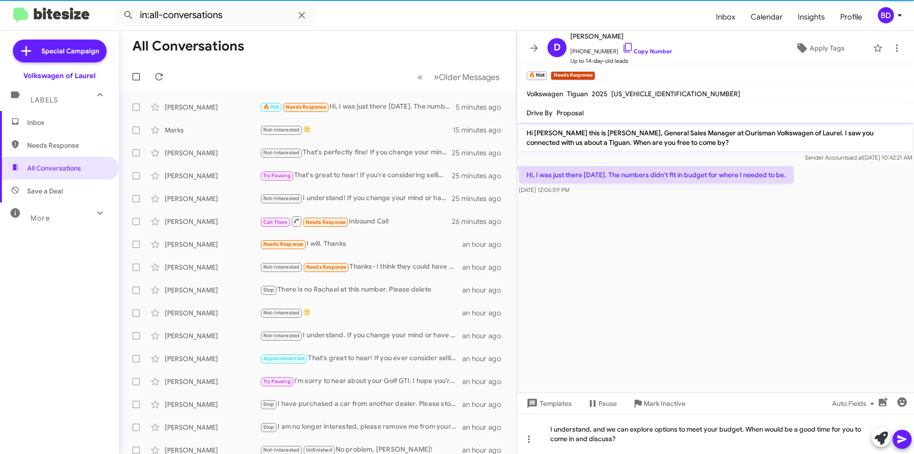
click at [902, 440] on icon at bounding box center [902, 438] width 11 height 11
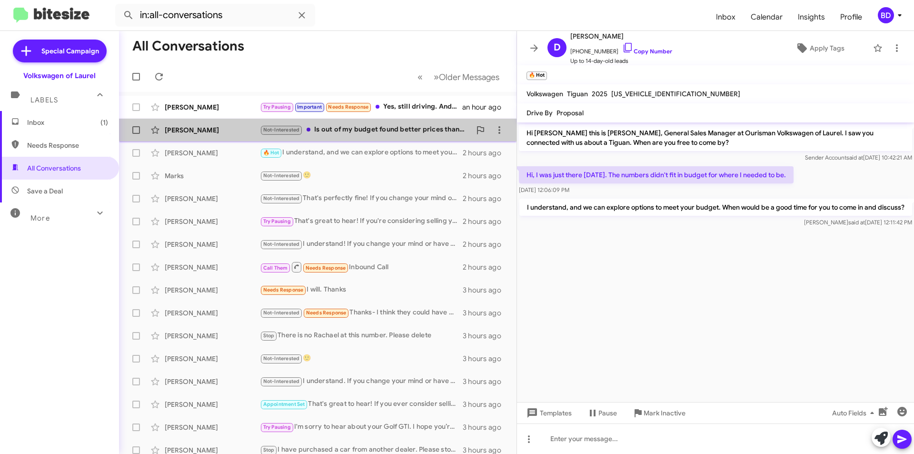
click at [394, 125] on div "Not-Interested Is out of my budget found better prices thanks" at bounding box center [365, 129] width 211 height 11
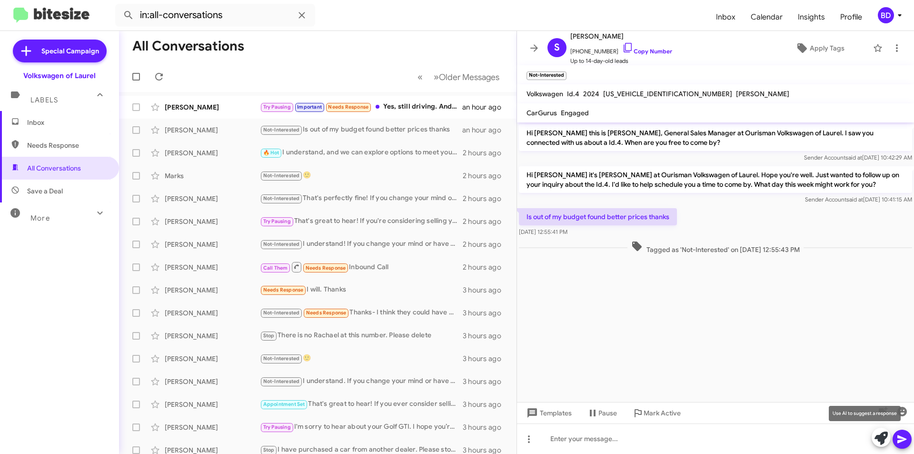
click at [883, 440] on icon at bounding box center [881, 437] width 13 height 13
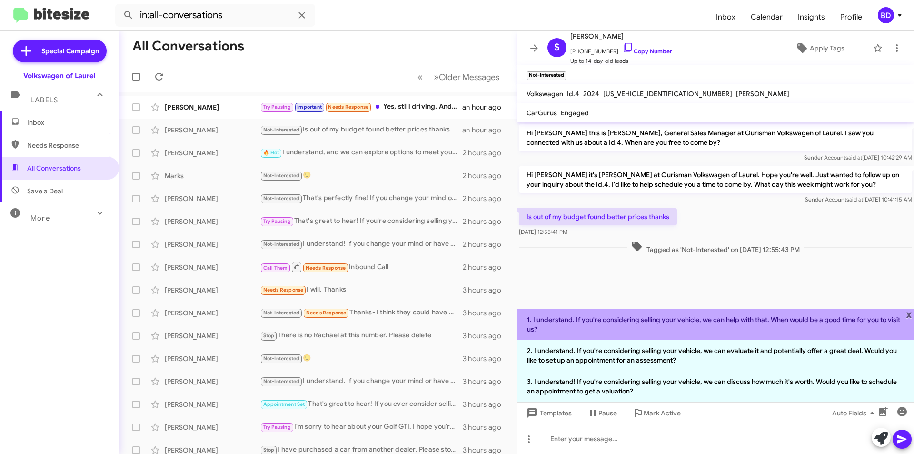
click at [587, 326] on li "1. I understand. If you're considering selling your vehicle, we can help with t…" at bounding box center [715, 324] width 397 height 31
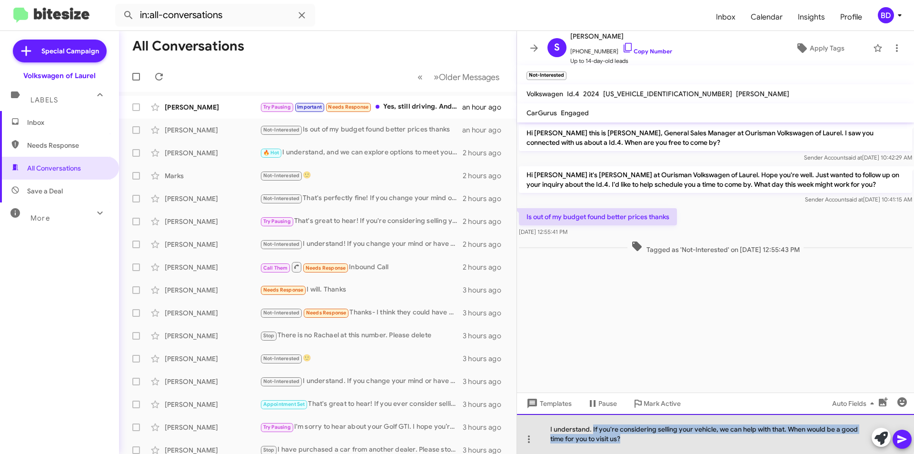
drag, startPoint x: 593, startPoint y: 428, endPoint x: 635, endPoint y: 439, distance: 43.7
click at [635, 439] on div "I understand. If you're considering selling your vehicle, we can help with that…" at bounding box center [715, 434] width 397 height 40
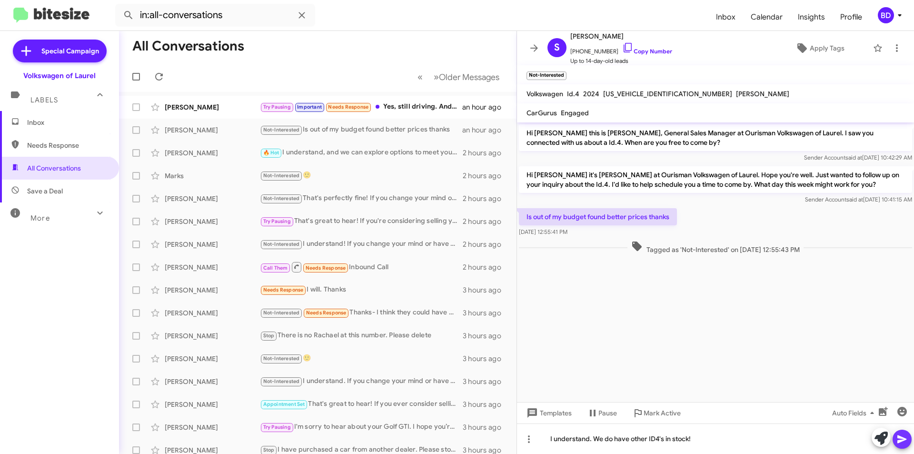
click at [906, 439] on icon at bounding box center [902, 439] width 9 height 8
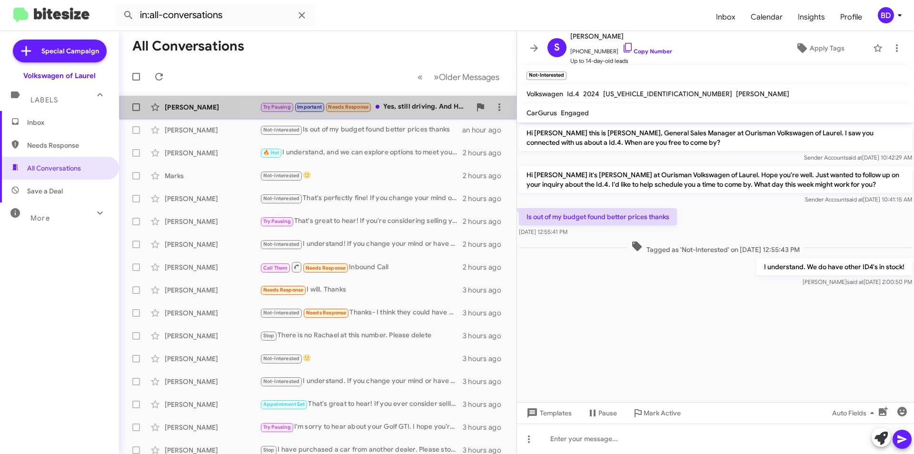
click at [409, 108] on div "Try Pausing Important Needs Response Yes, still driving. And How much do you wa…" at bounding box center [365, 106] width 211 height 11
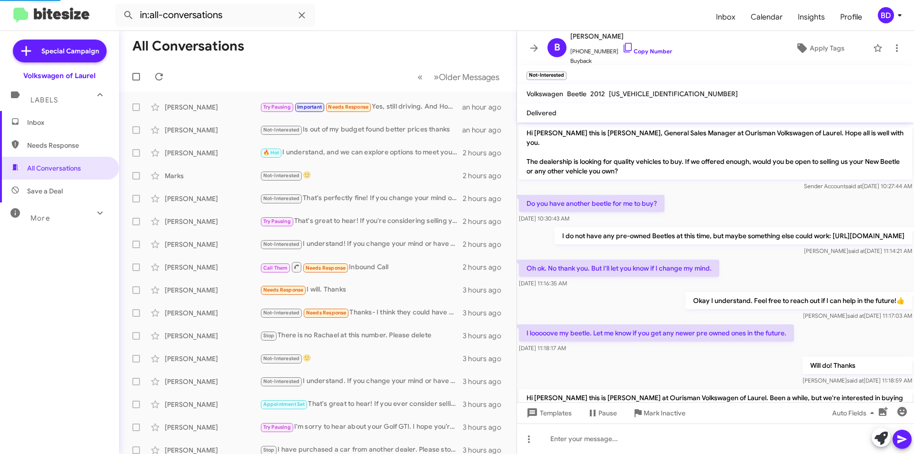
scroll to position [81, 0]
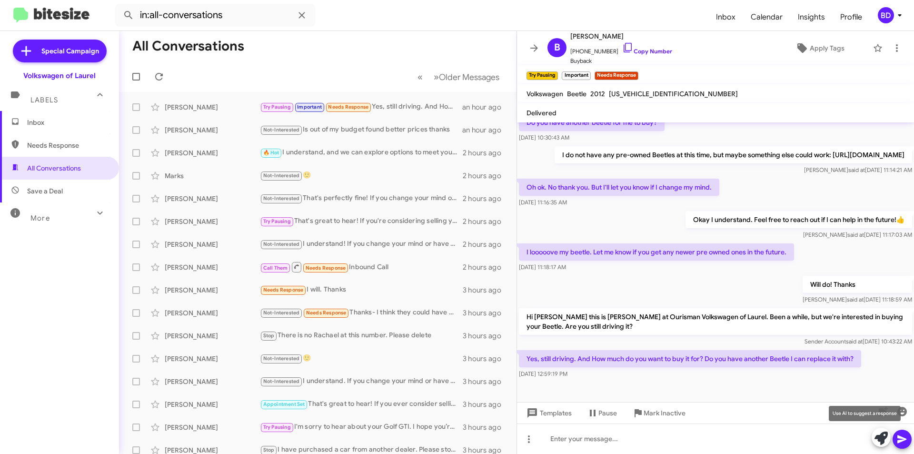
click at [882, 438] on icon at bounding box center [881, 437] width 13 height 13
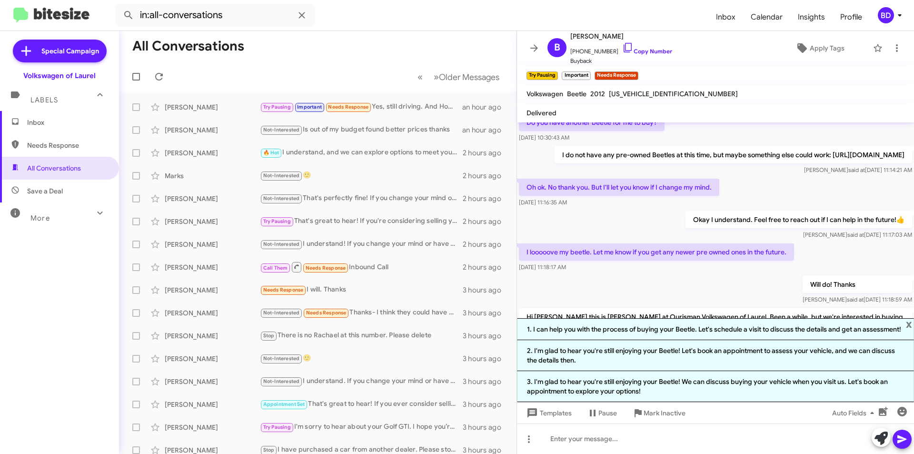
click at [681, 297] on div "Will do! Thanks Brian said at Sep 12, 2023, 11:18:59 AM" at bounding box center [715, 290] width 397 height 32
click at [837, 441] on div at bounding box center [715, 438] width 397 height 30
click at [909, 323] on span "x" at bounding box center [909, 323] width 6 height 11
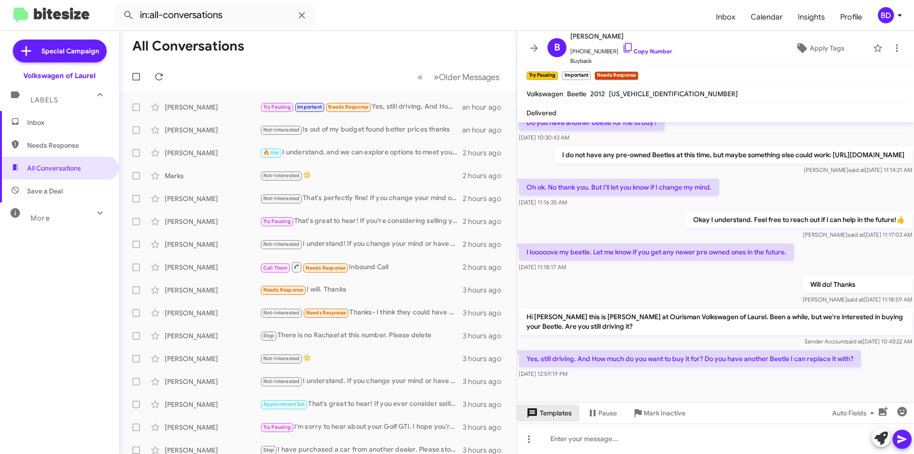
click at [562, 412] on span "Templates" at bounding box center [548, 412] width 47 height 17
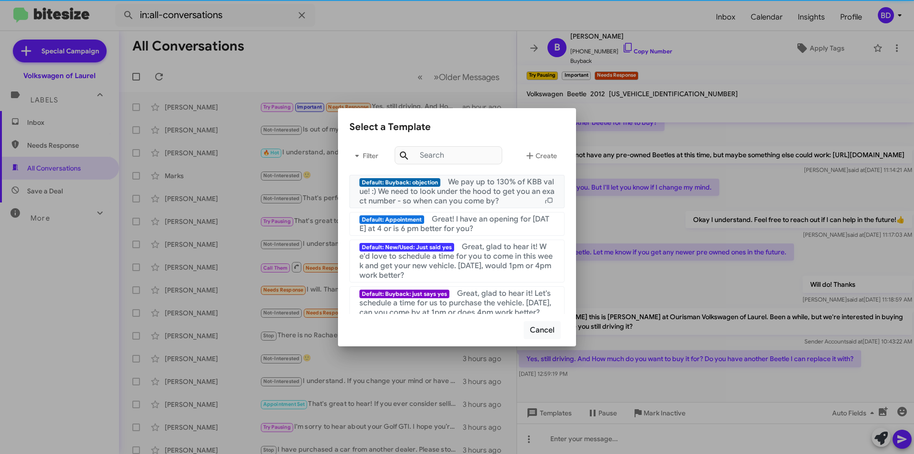
click at [509, 193] on span "We pay up to 130% of KBB value! :) We need to look under the hood to get you an…" at bounding box center [457, 191] width 195 height 29
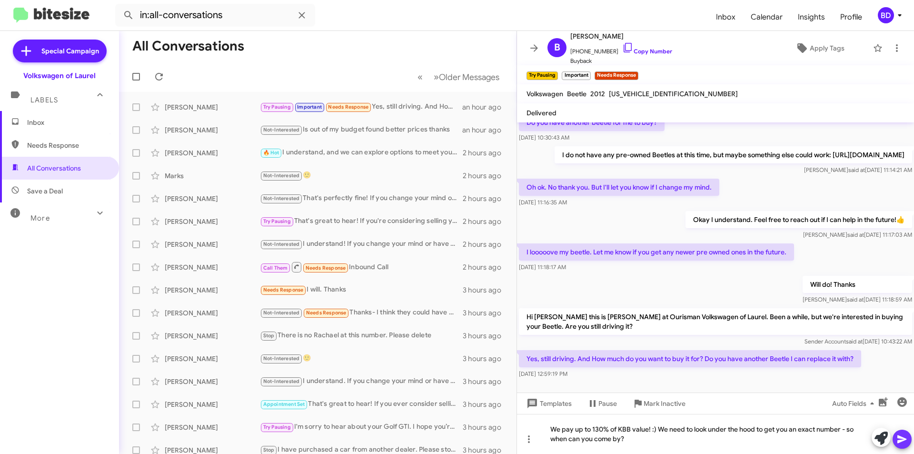
click at [901, 439] on icon at bounding box center [902, 438] width 11 height 11
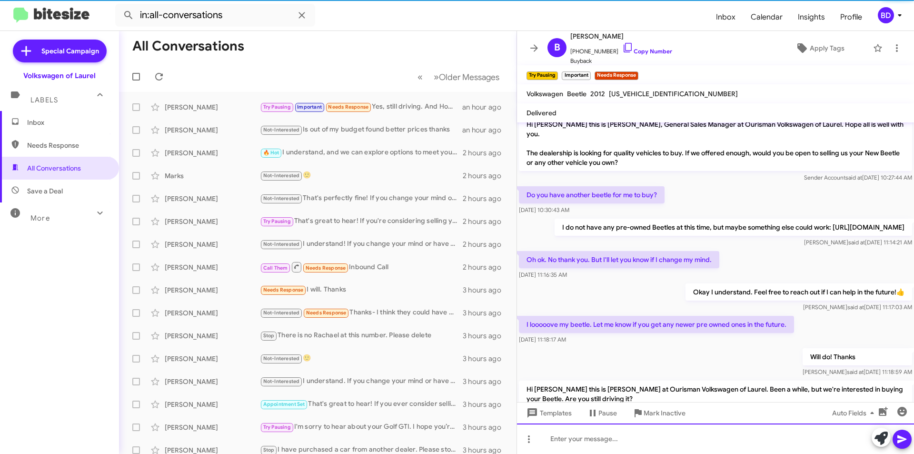
scroll to position [125, 0]
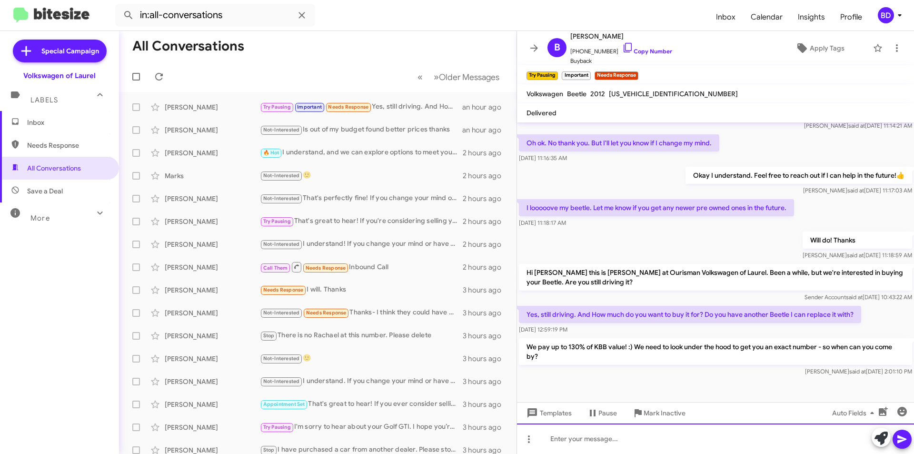
click at [641, 437] on div at bounding box center [715, 438] width 397 height 30
click at [907, 431] on span at bounding box center [902, 439] width 11 height 19
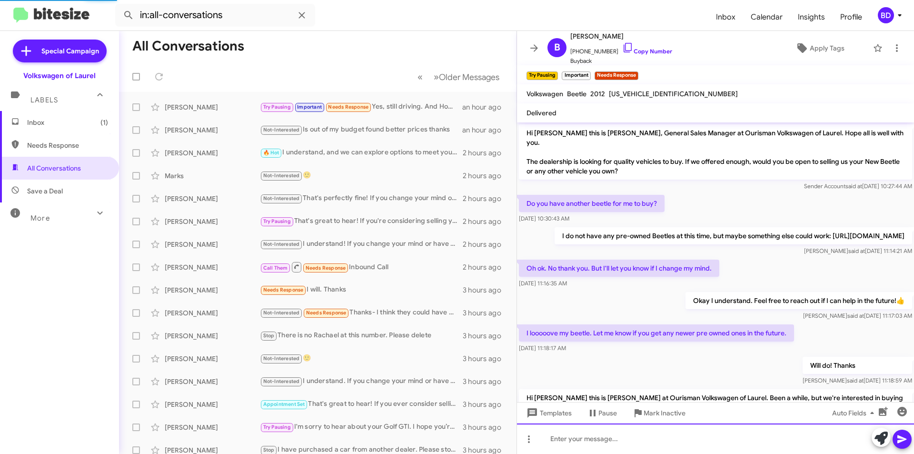
scroll to position [204, 0]
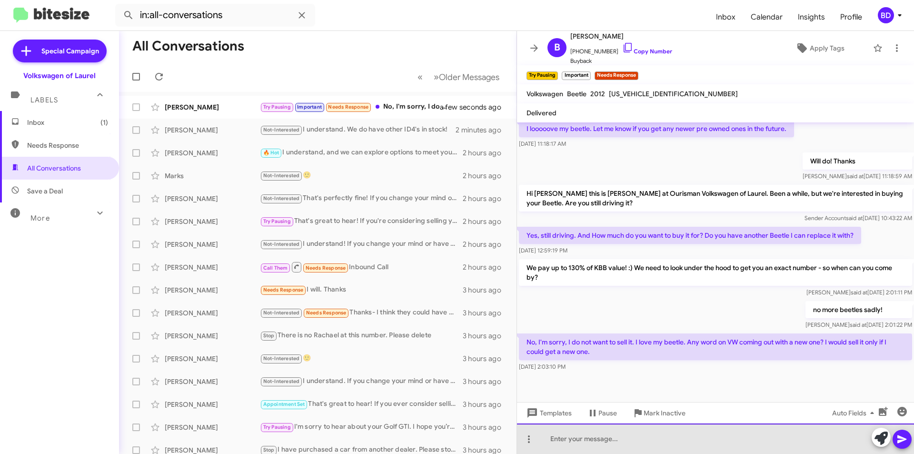
click at [625, 437] on div at bounding box center [715, 438] width 397 height 30
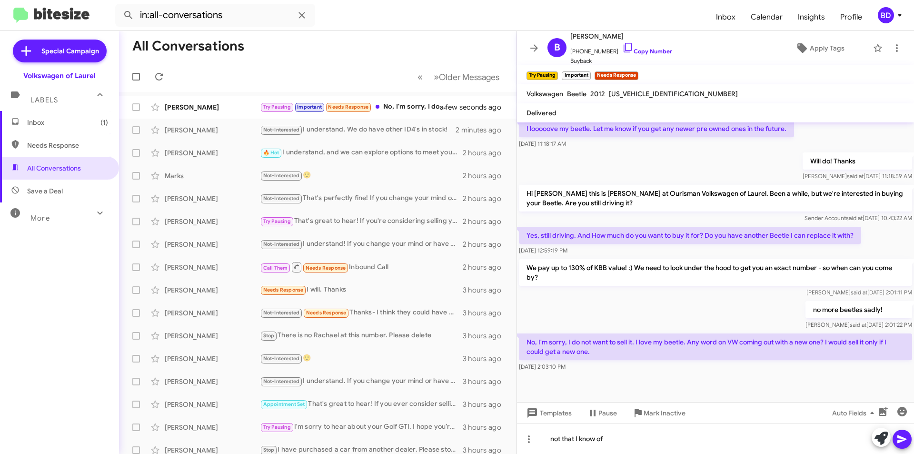
click at [903, 436] on icon at bounding box center [902, 438] width 11 height 11
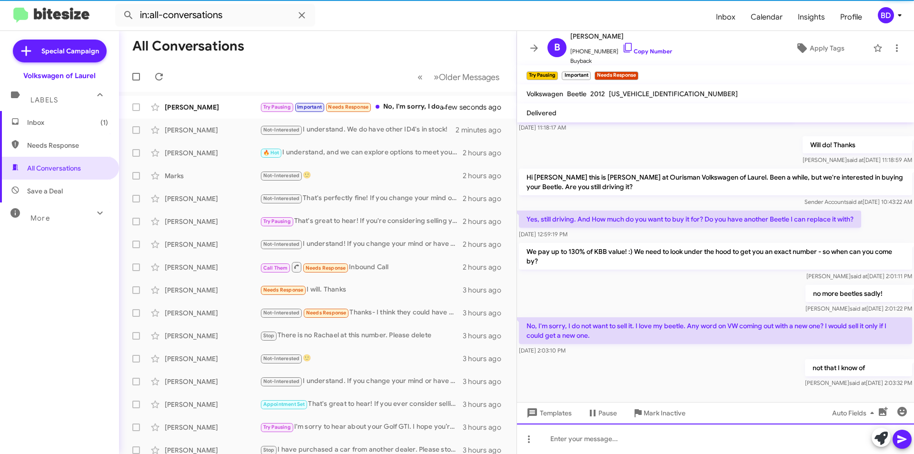
scroll to position [239, 0]
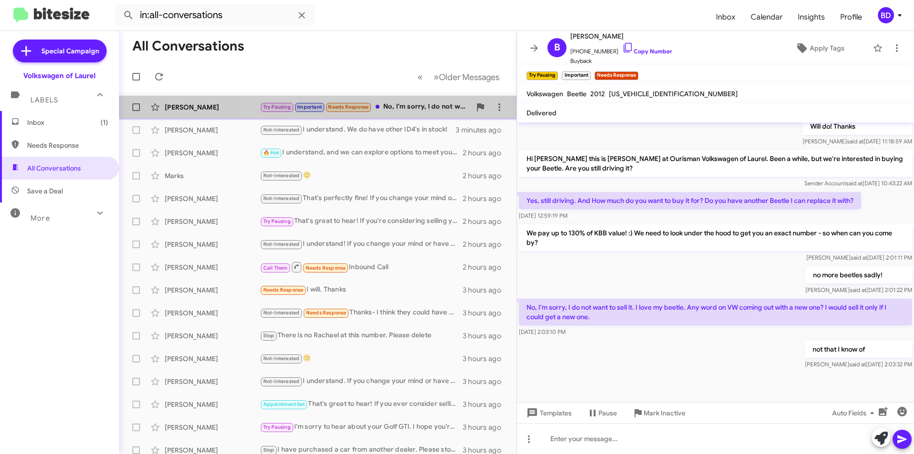
click at [404, 109] on div "Try Pausing Important Needs Response No, I'm sorry, I do not want to sell it. I…" at bounding box center [365, 106] width 211 height 11
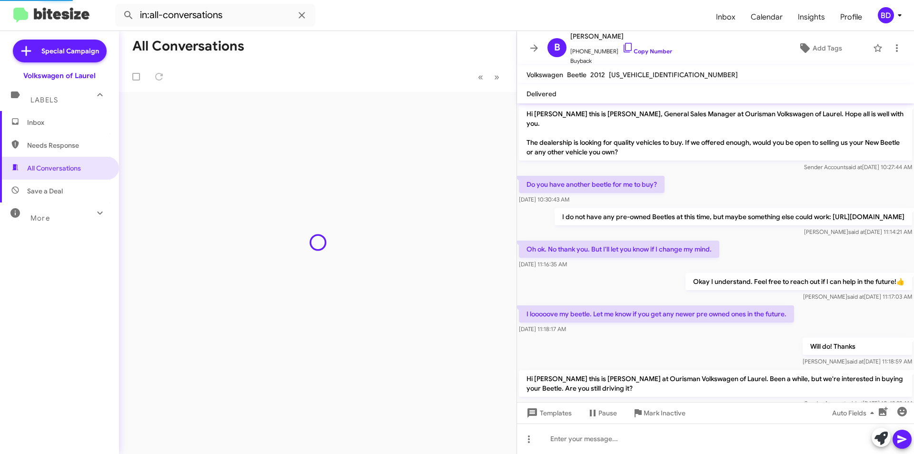
scroll to position [220, 0]
